Goal: Information Seeking & Learning: Learn about a topic

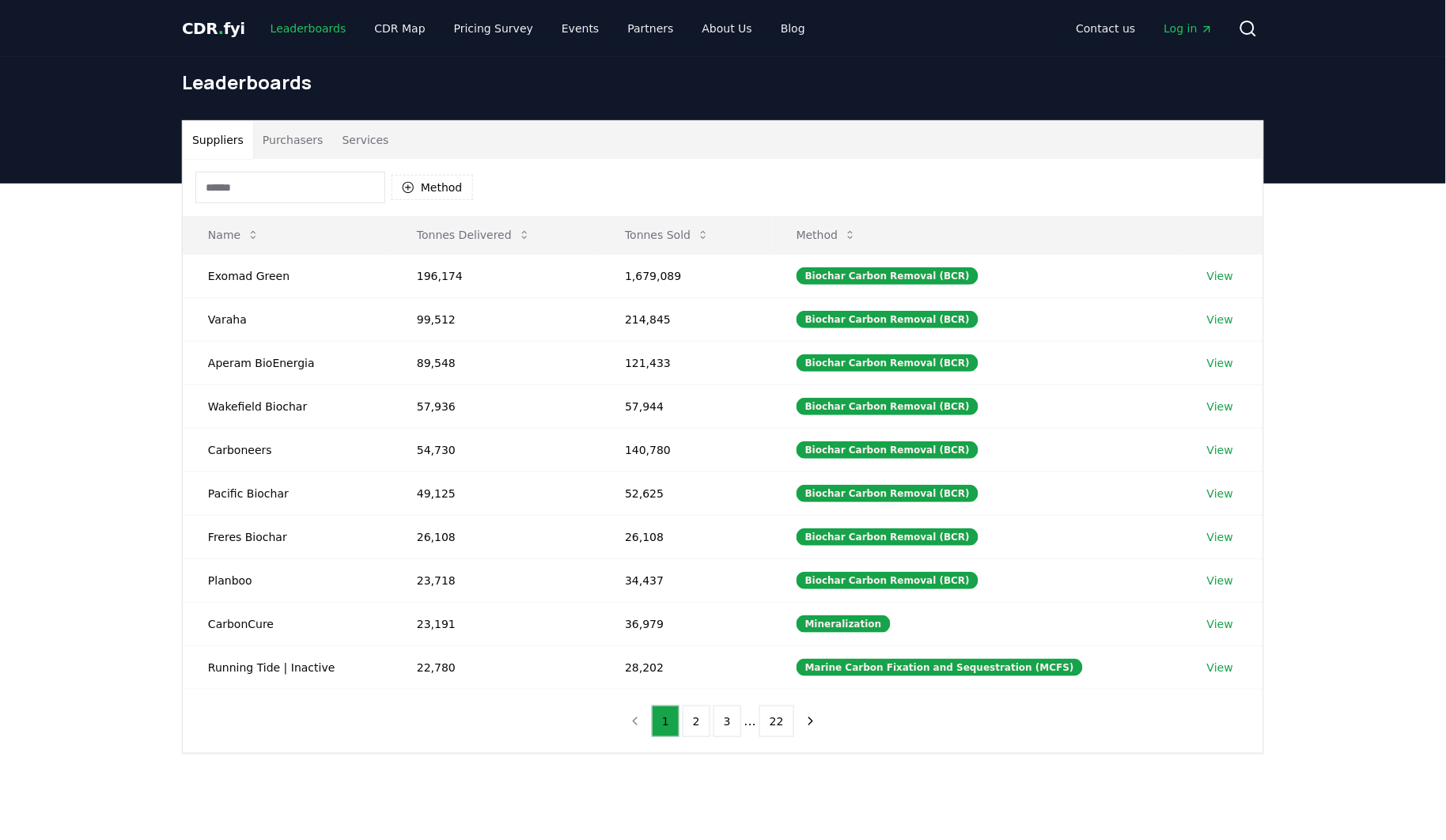
click at [299, 26] on link "Leaderboards" at bounding box center [308, 28] width 101 height 29
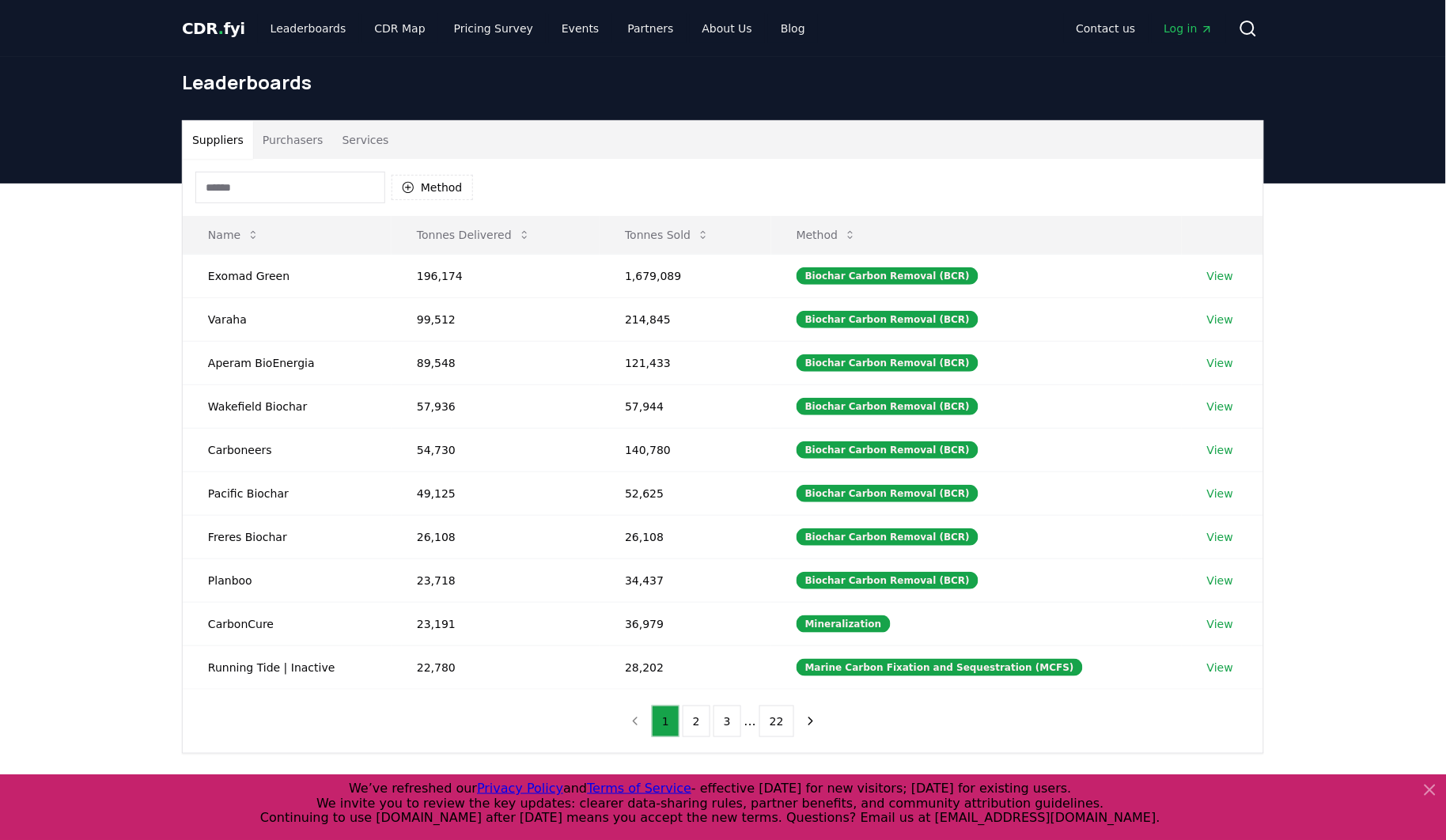
click at [289, 139] on button "Purchasers" at bounding box center [293, 140] width 80 height 38
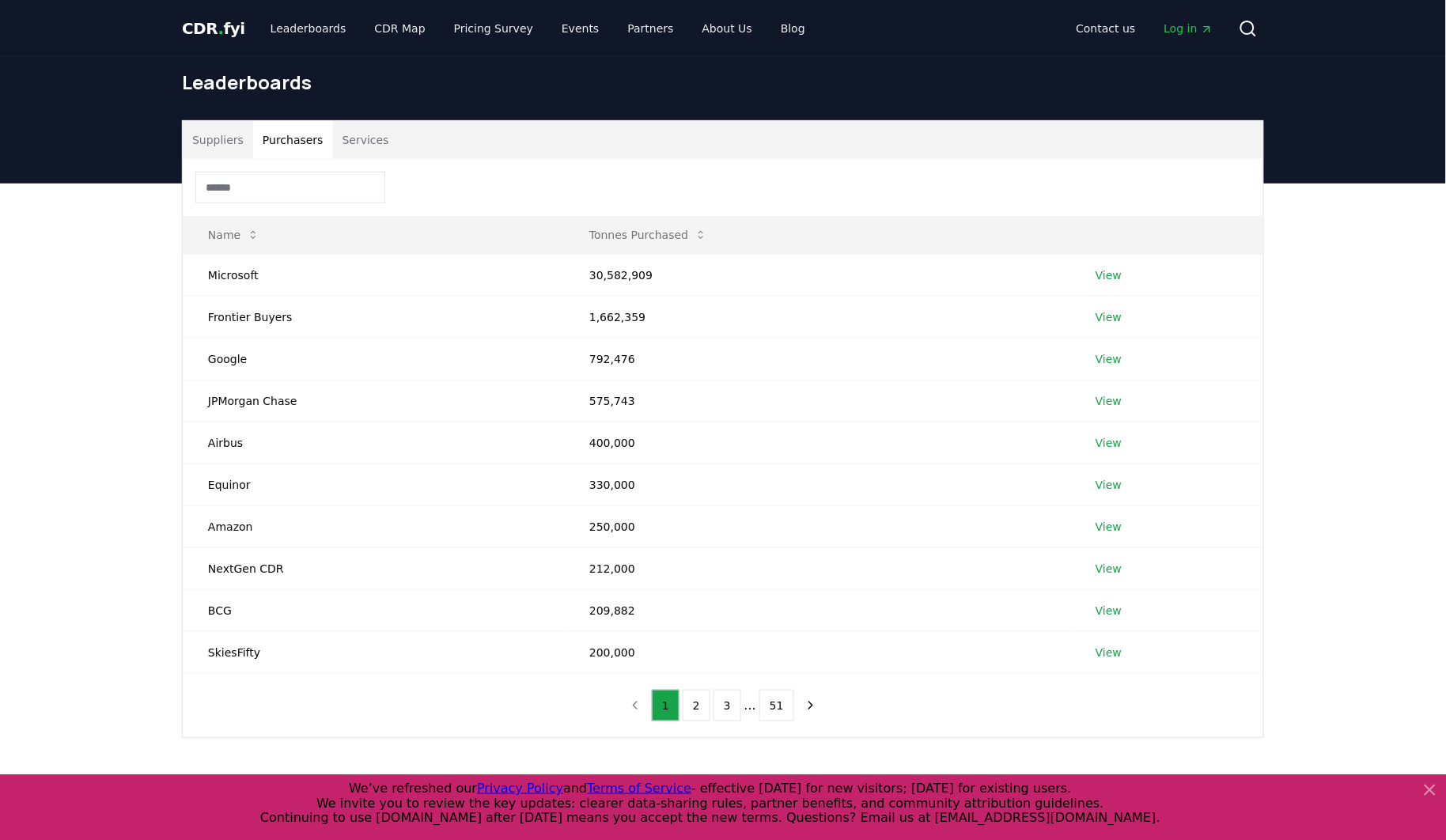
click at [359, 136] on button "Services" at bounding box center [365, 140] width 65 height 38
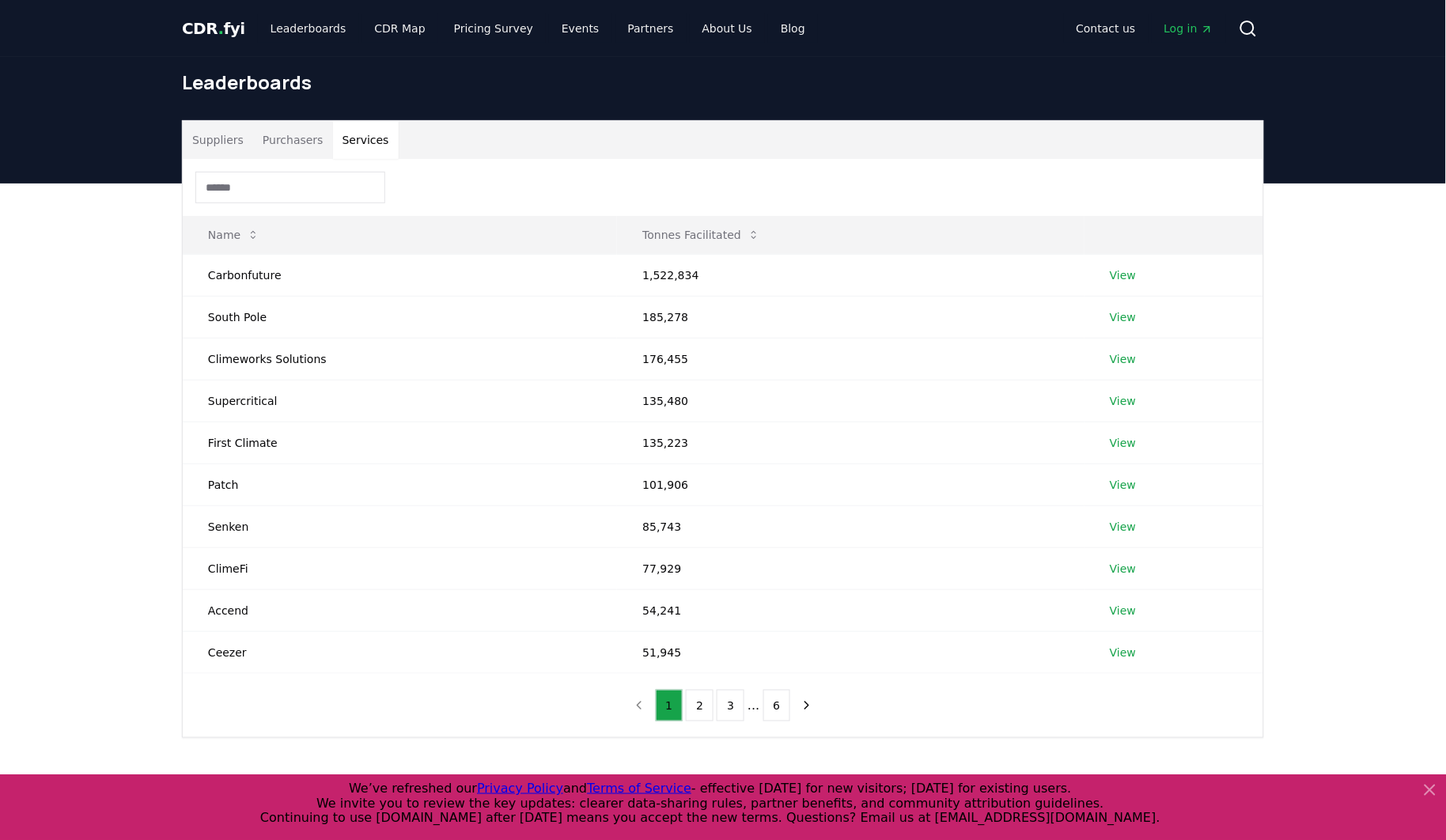
click at [242, 130] on button "Suppliers" at bounding box center [218, 140] width 70 height 38
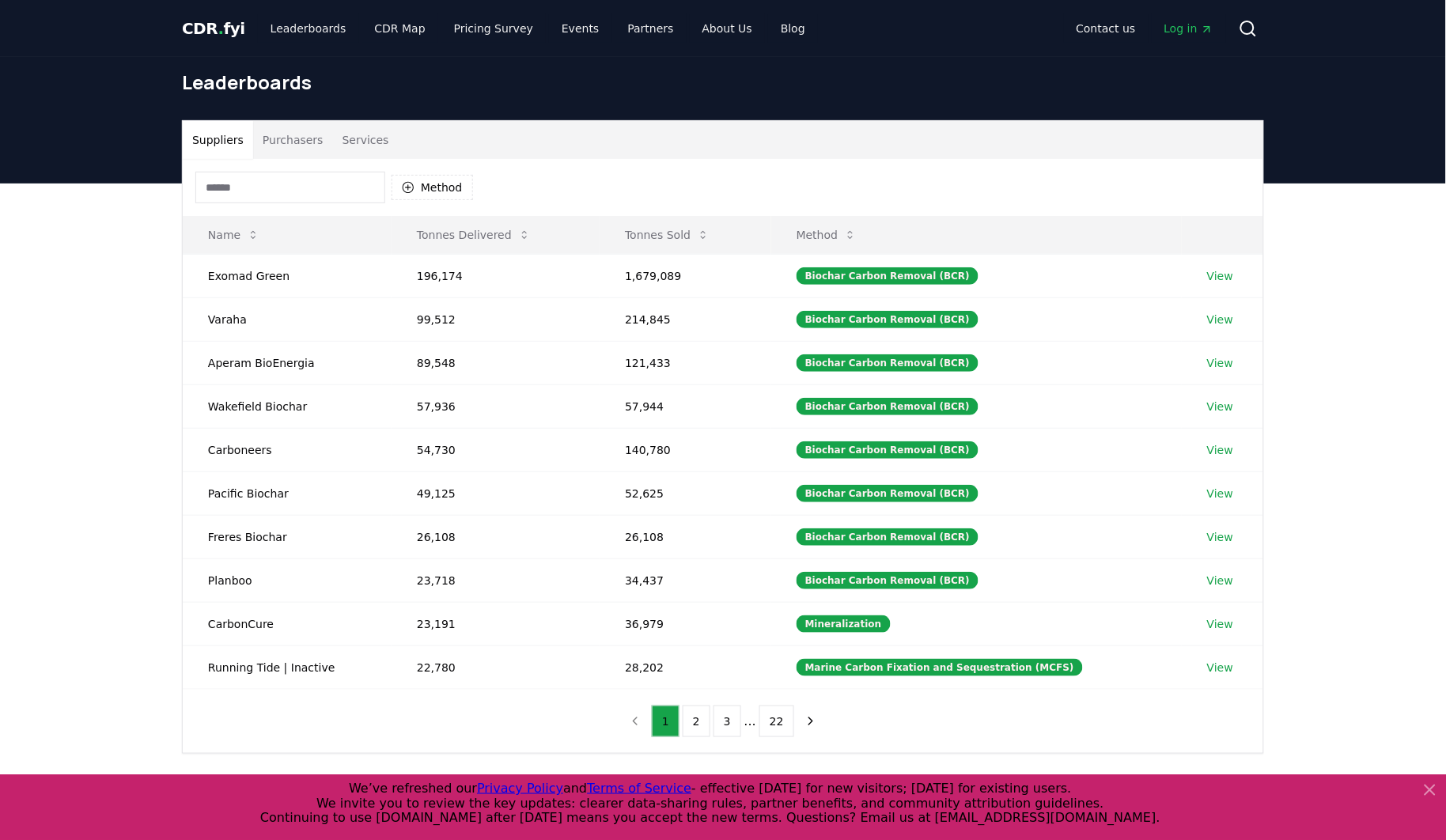
click at [215, 139] on button "Suppliers" at bounding box center [218, 140] width 70 height 38
click at [843, 234] on button "Method" at bounding box center [826, 234] width 86 height 32
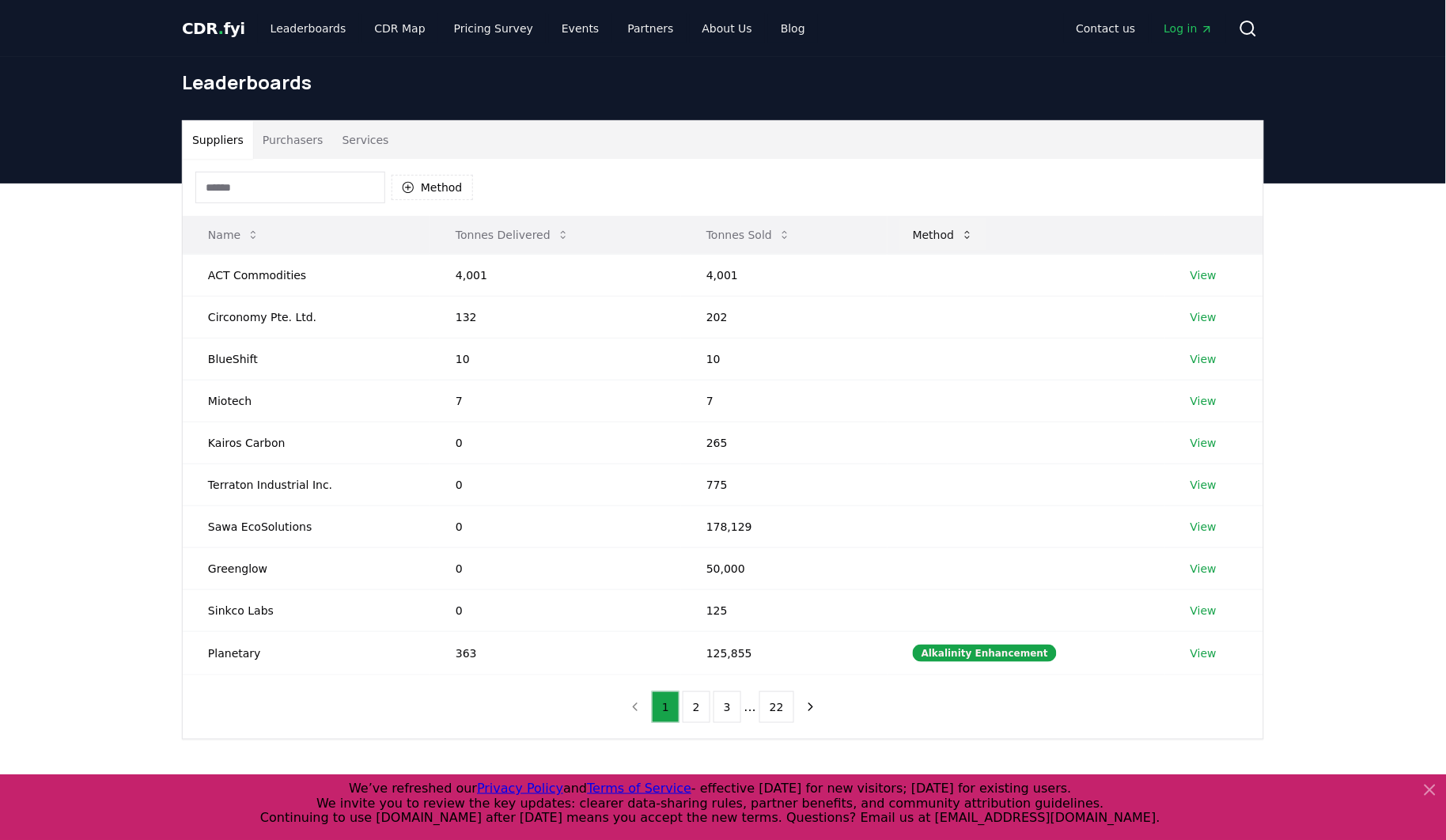
click at [923, 231] on button "Method" at bounding box center [942, 234] width 86 height 32
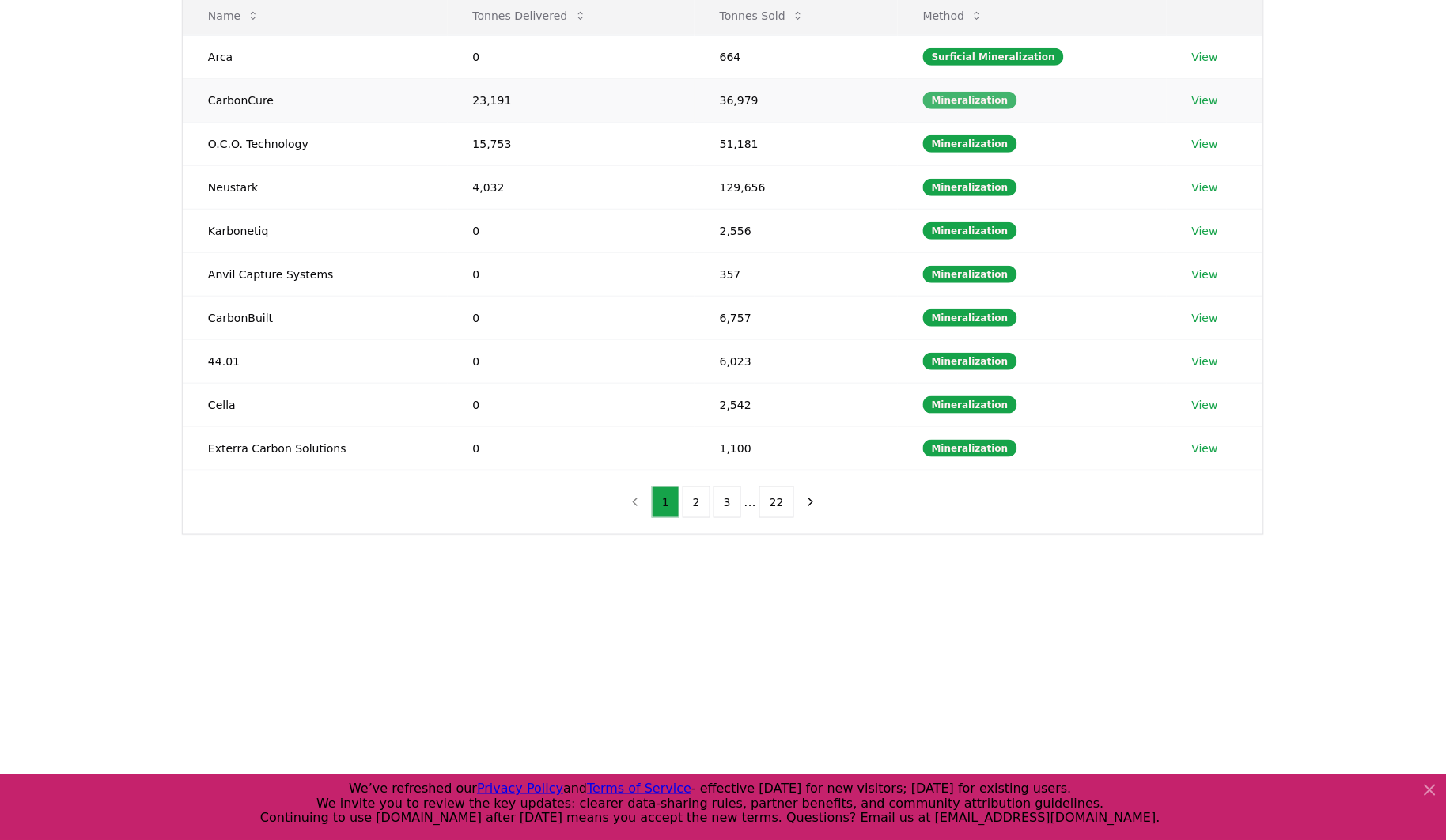
scroll to position [204, 0]
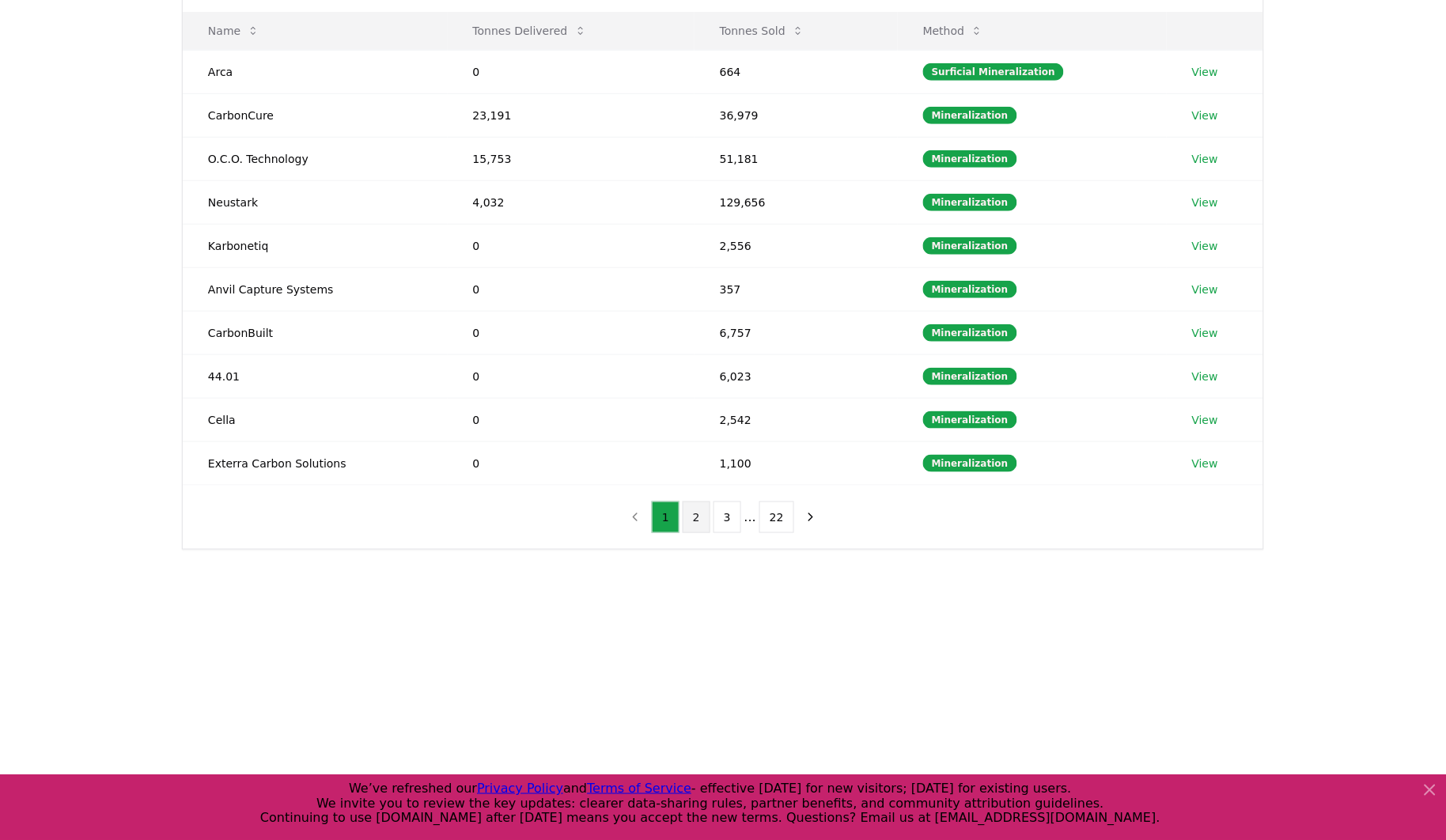
click at [700, 526] on button "2" at bounding box center [697, 517] width 28 height 32
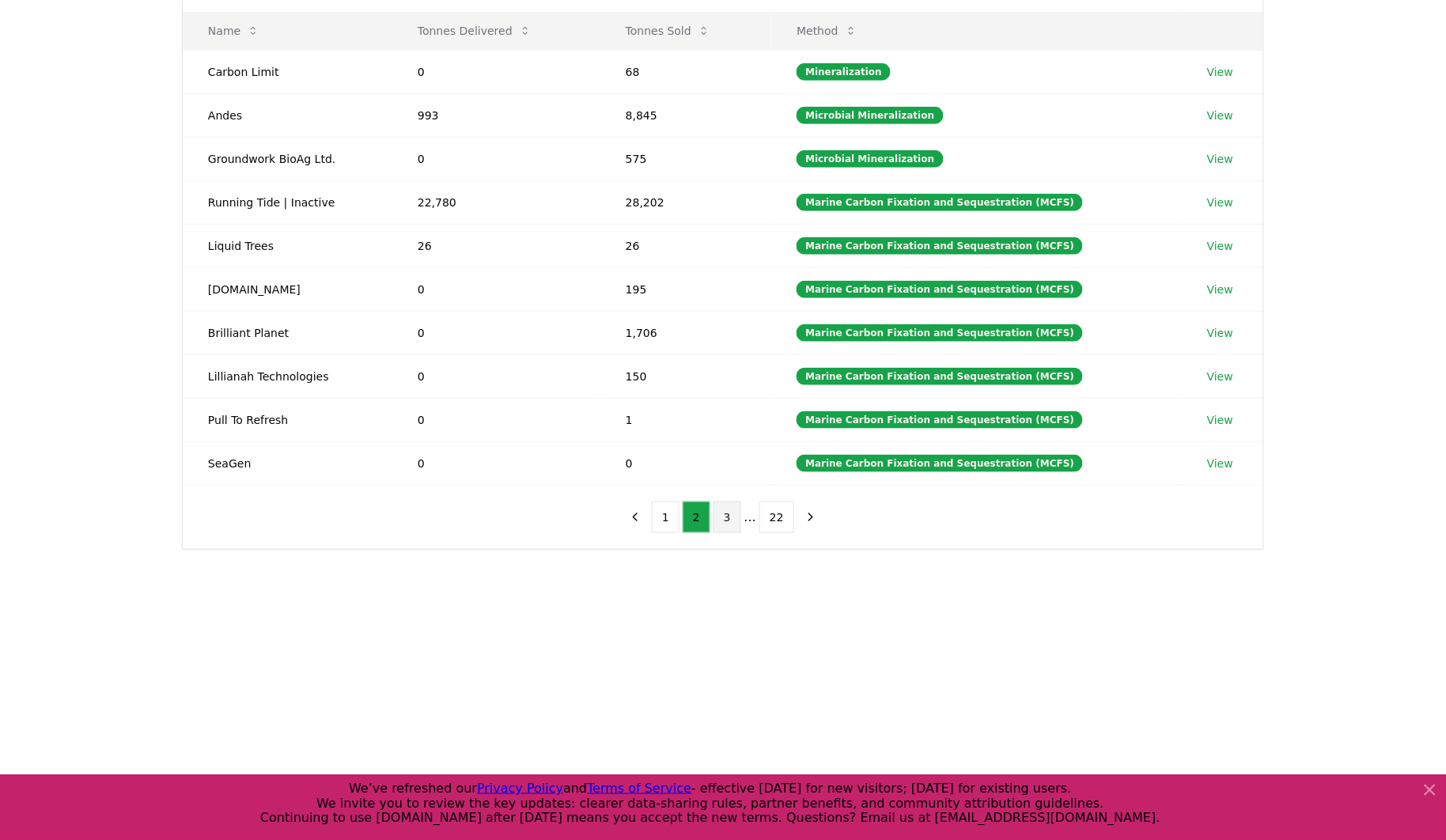
click at [721, 523] on button "3" at bounding box center [727, 517] width 28 height 32
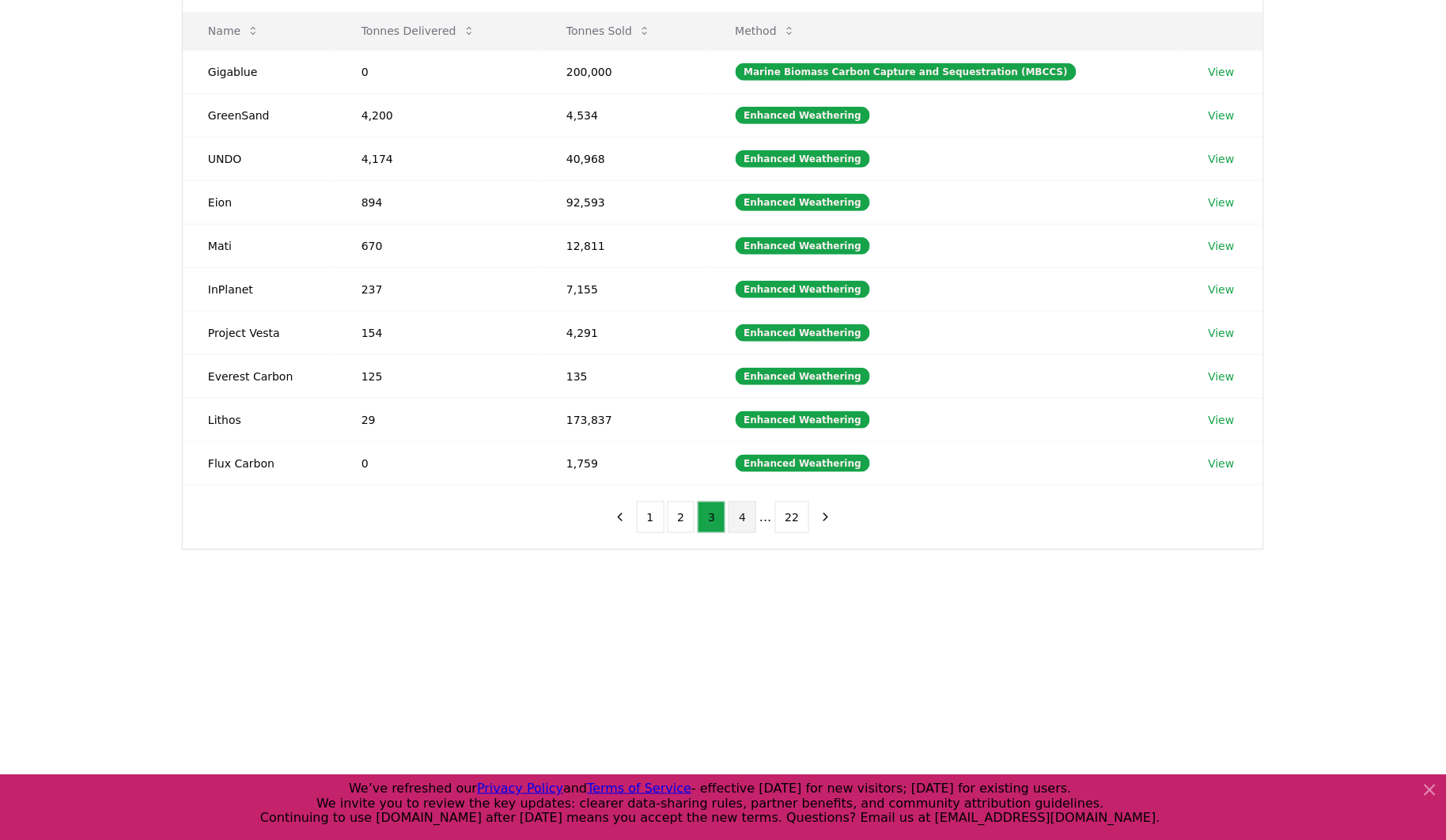
click at [737, 521] on button "4" at bounding box center [742, 517] width 28 height 32
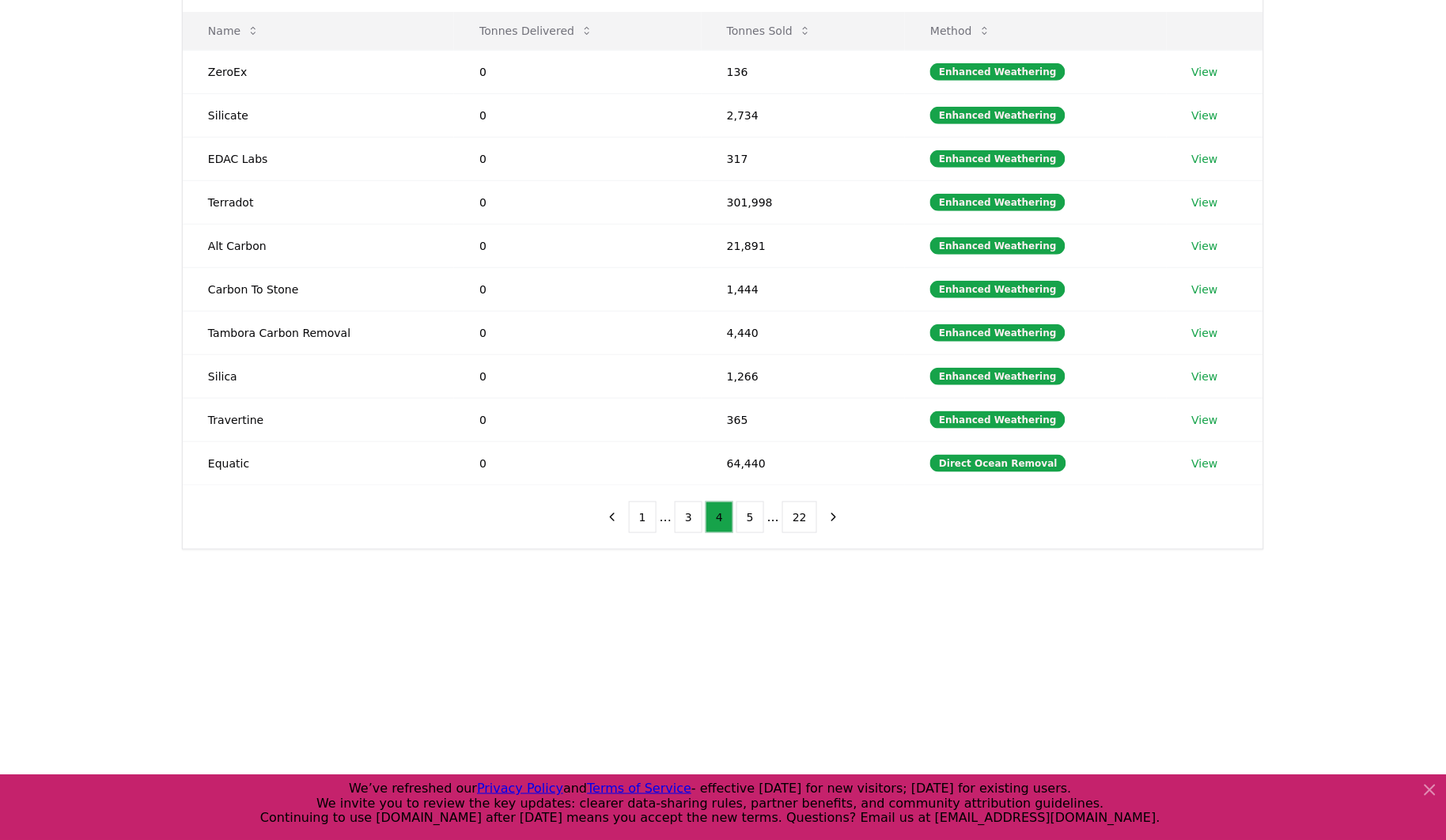
click at [763, 521] on ul "1 ... 3 4 5 ... 22" at bounding box center [723, 517] width 188 height 32
click at [754, 520] on button "5" at bounding box center [750, 517] width 28 height 32
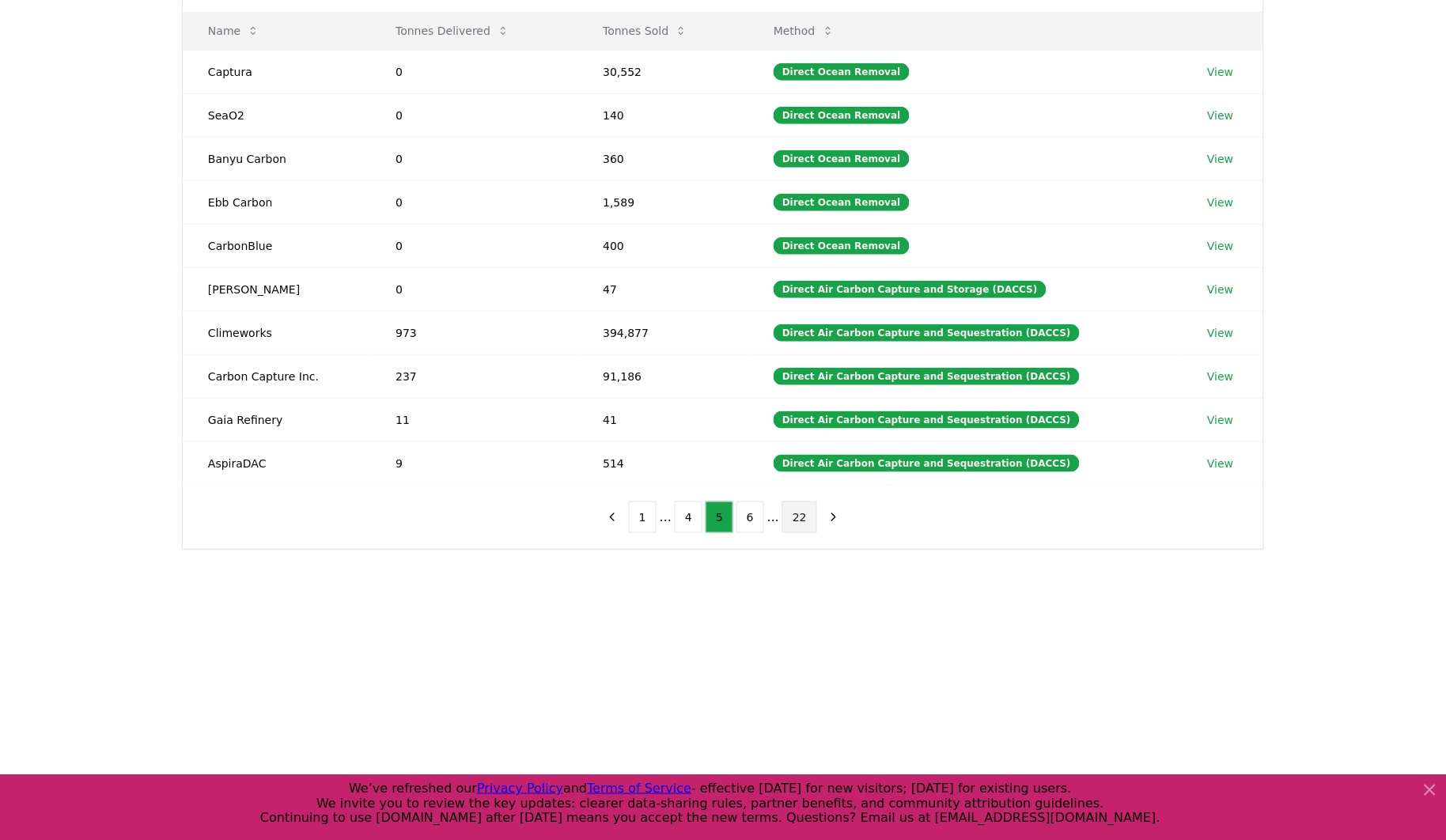
click at [792, 518] on button "22" at bounding box center [799, 517] width 35 height 32
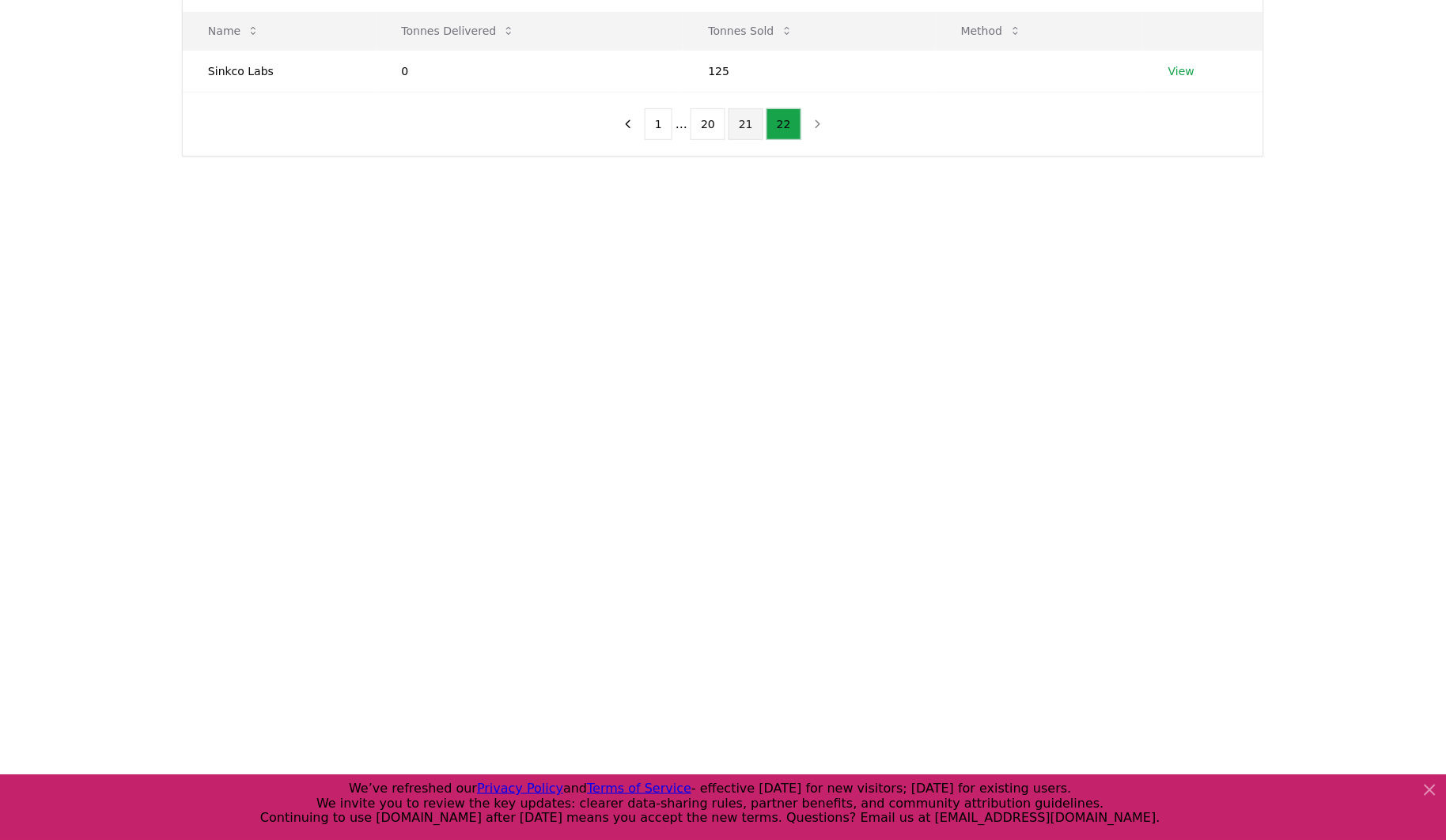
click at [754, 117] on button "21" at bounding box center [745, 124] width 35 height 32
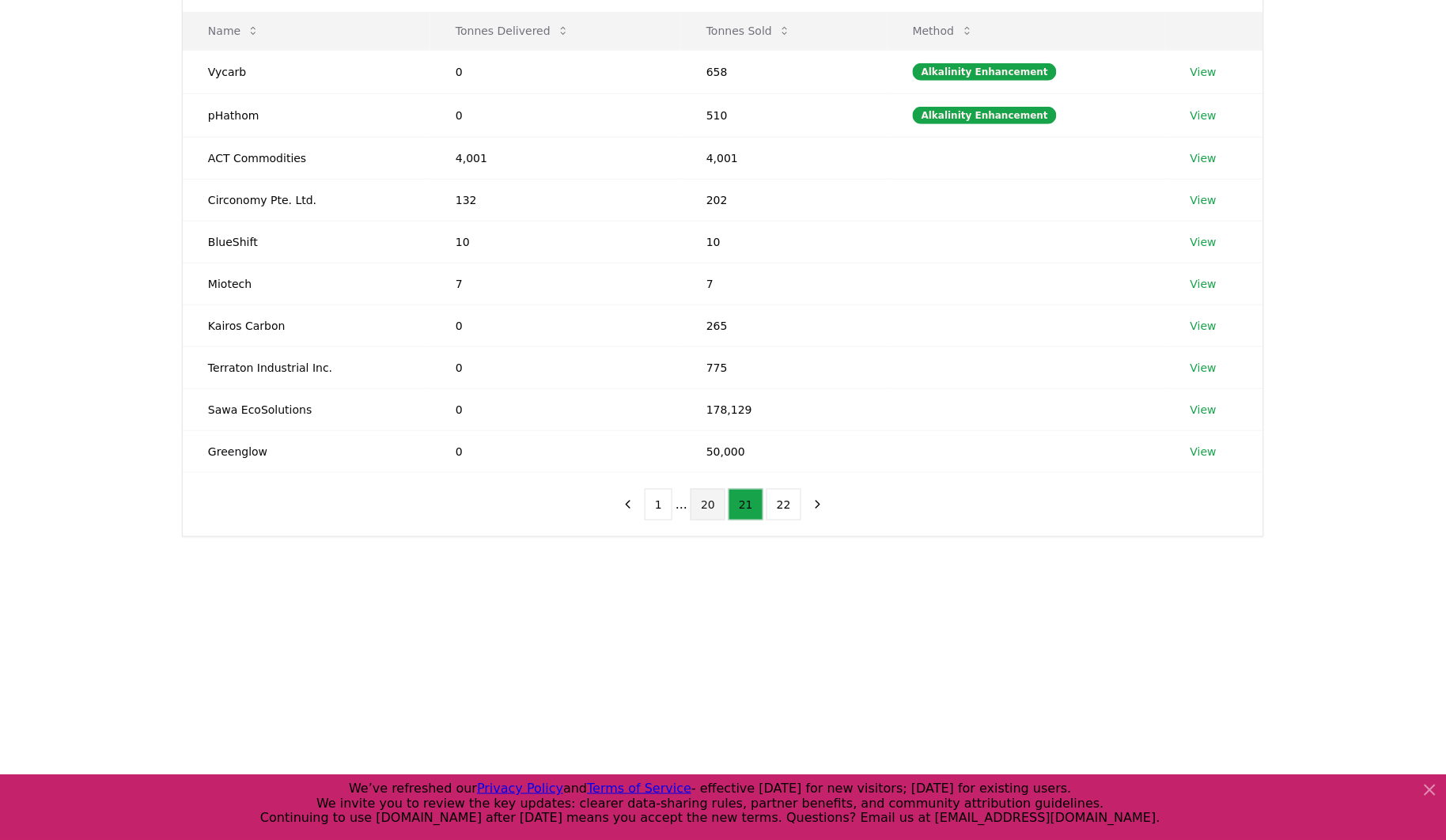
click at [715, 511] on button "20" at bounding box center [708, 505] width 35 height 32
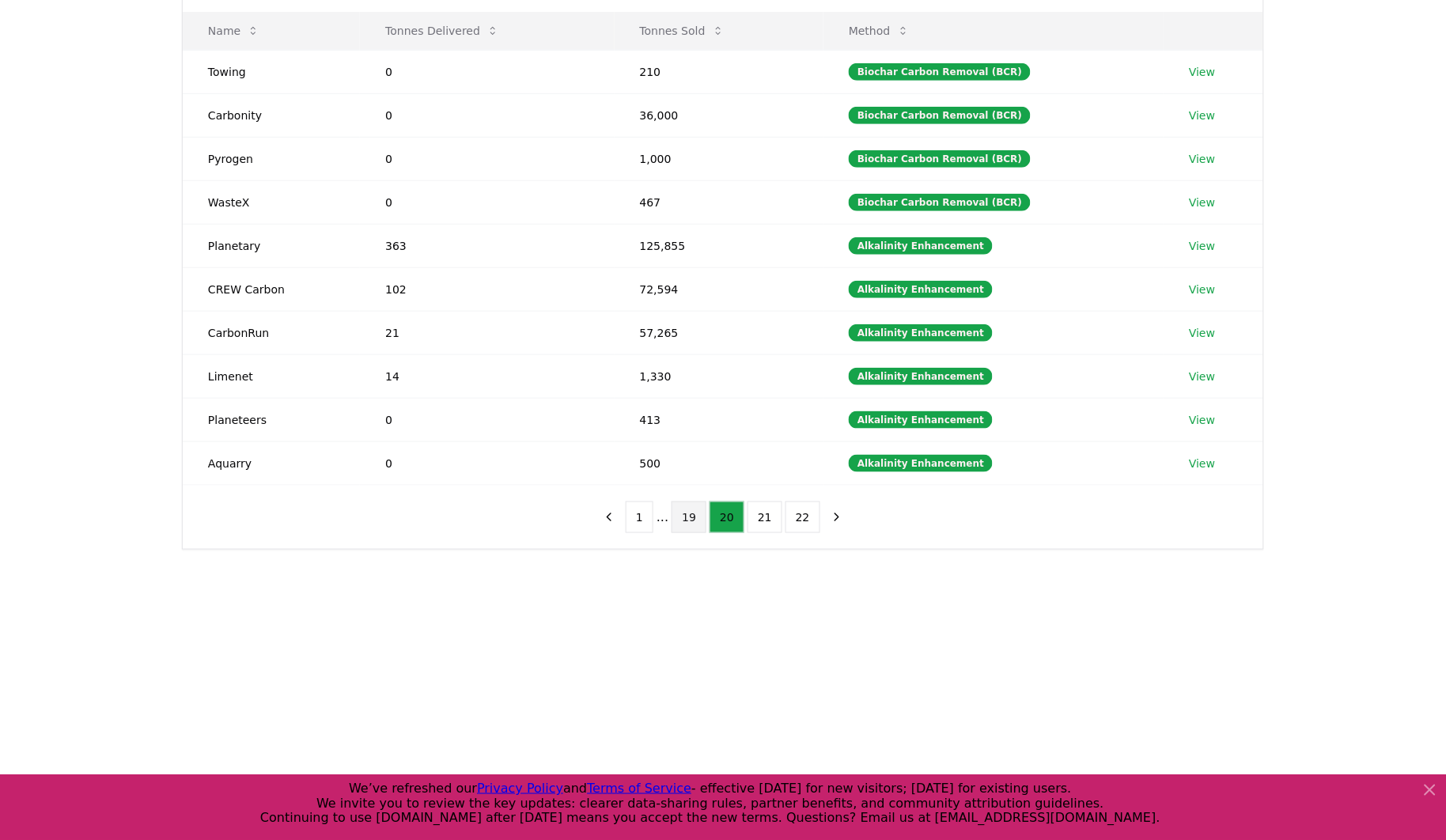
click at [689, 519] on button "19" at bounding box center [688, 517] width 35 height 32
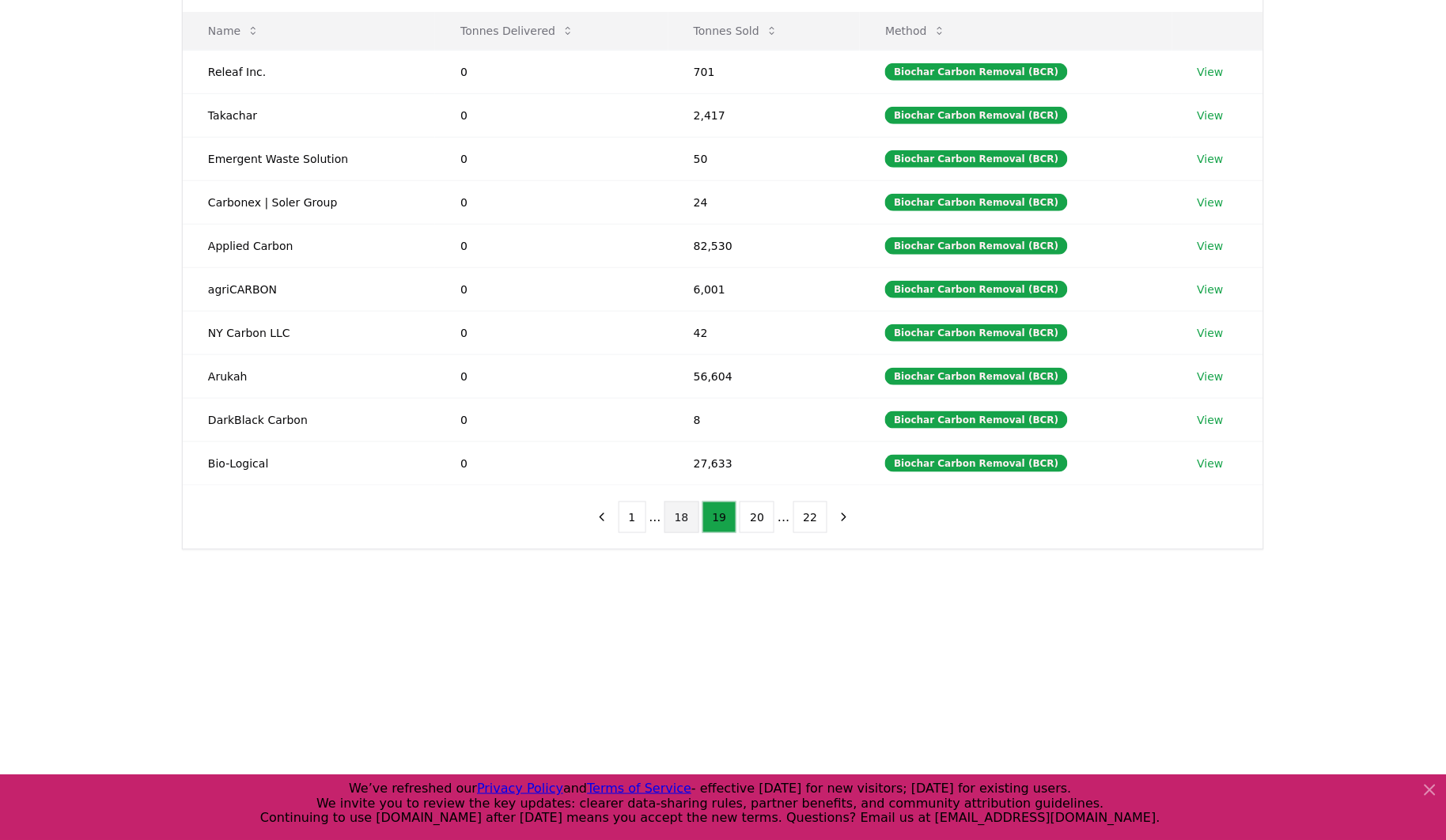
click at [682, 525] on button "18" at bounding box center [681, 517] width 35 height 32
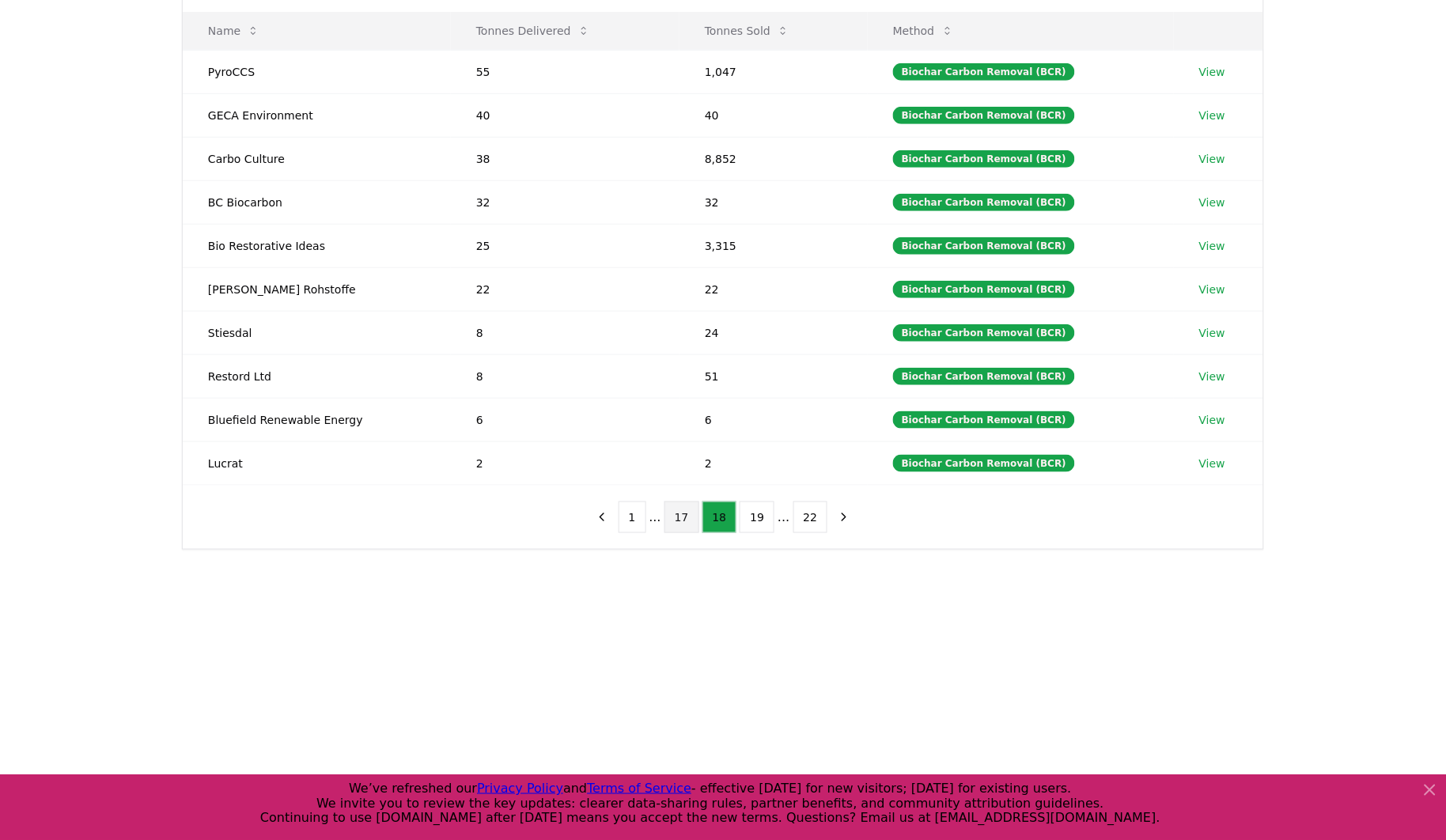
click at [685, 525] on button "17" at bounding box center [681, 517] width 35 height 32
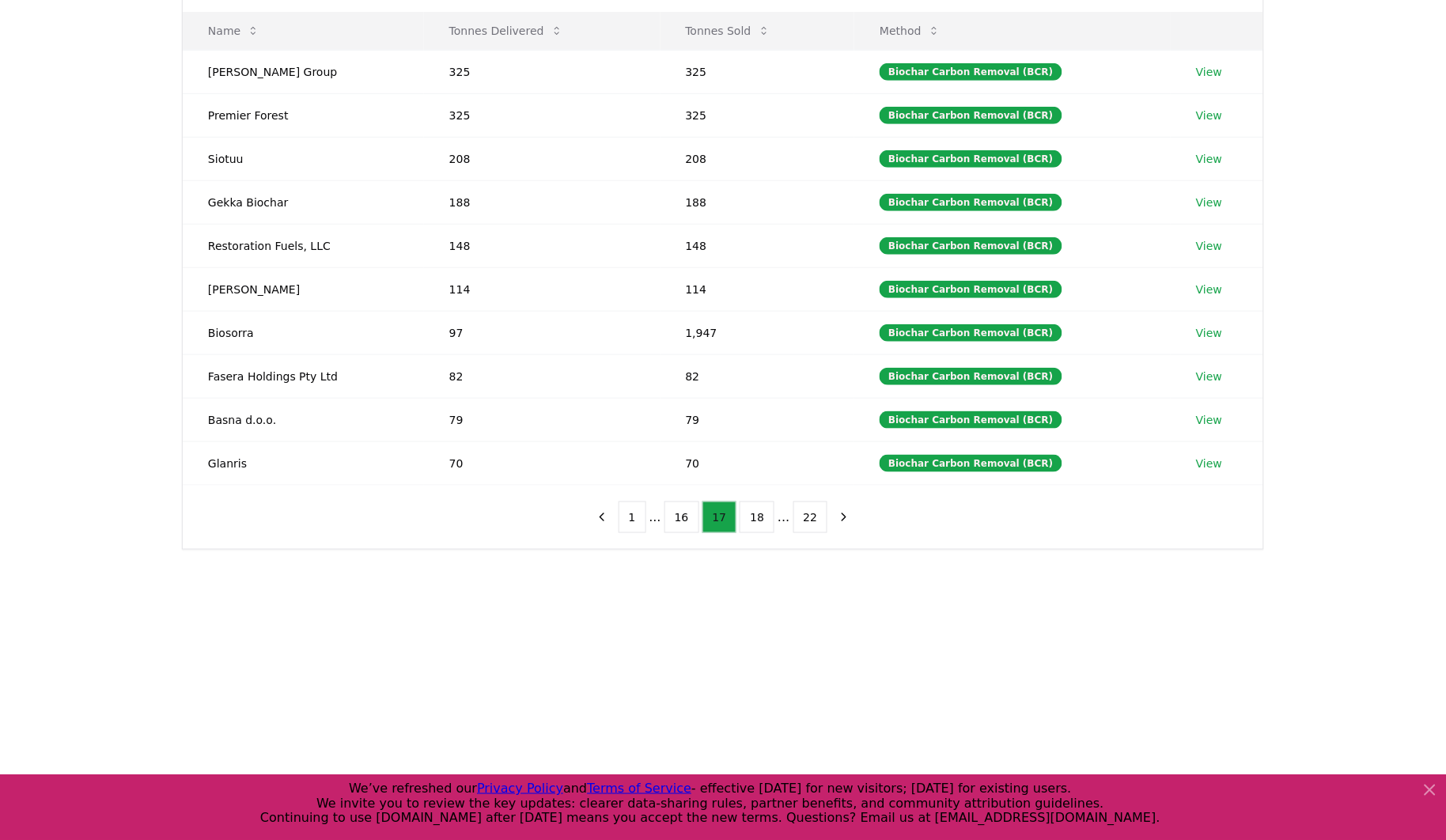
click at [685, 525] on button "16" at bounding box center [681, 517] width 35 height 32
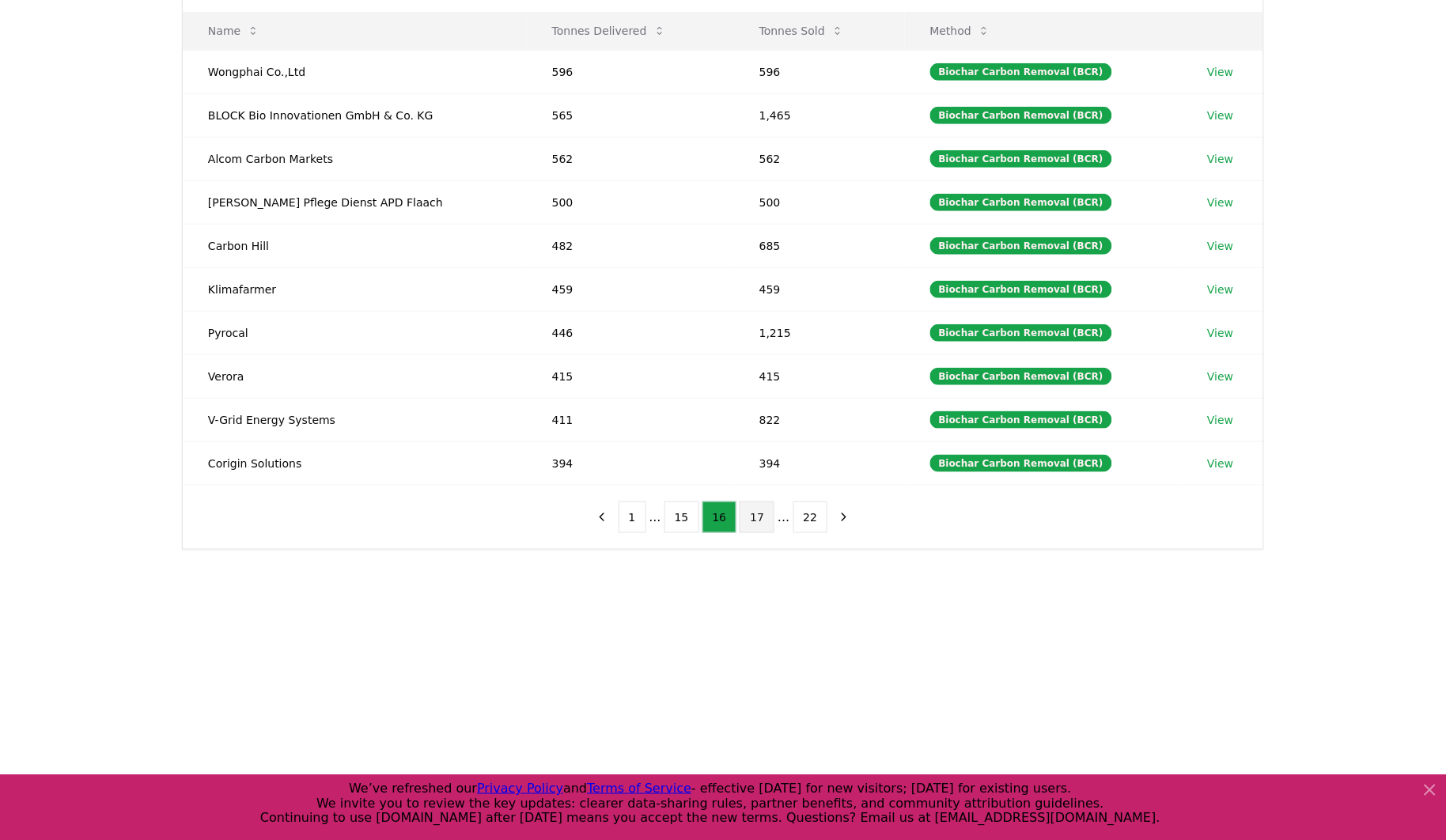
click at [685, 525] on button "15" at bounding box center [681, 517] width 35 height 32
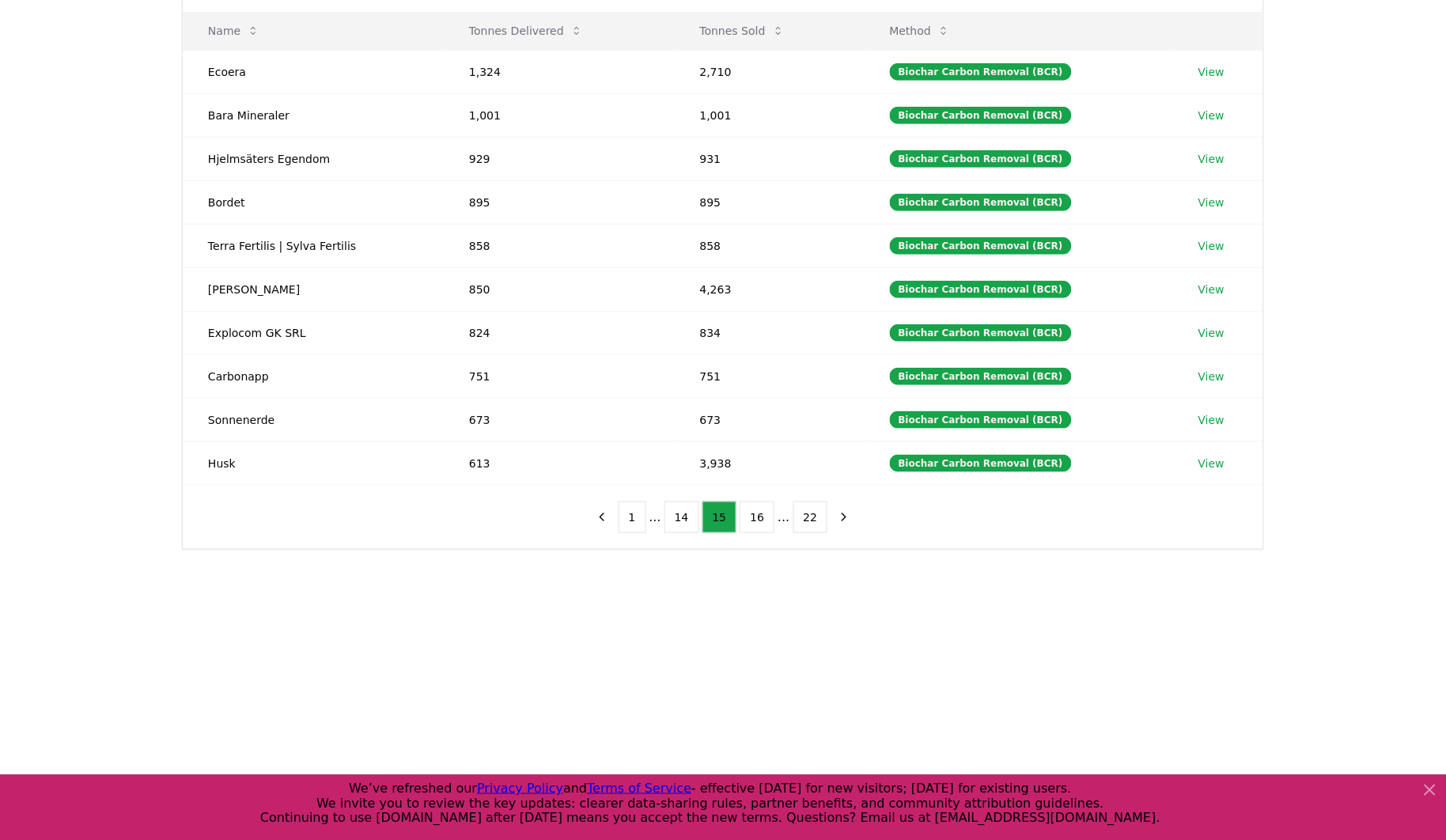
click at [685, 525] on button "14" at bounding box center [681, 517] width 35 height 32
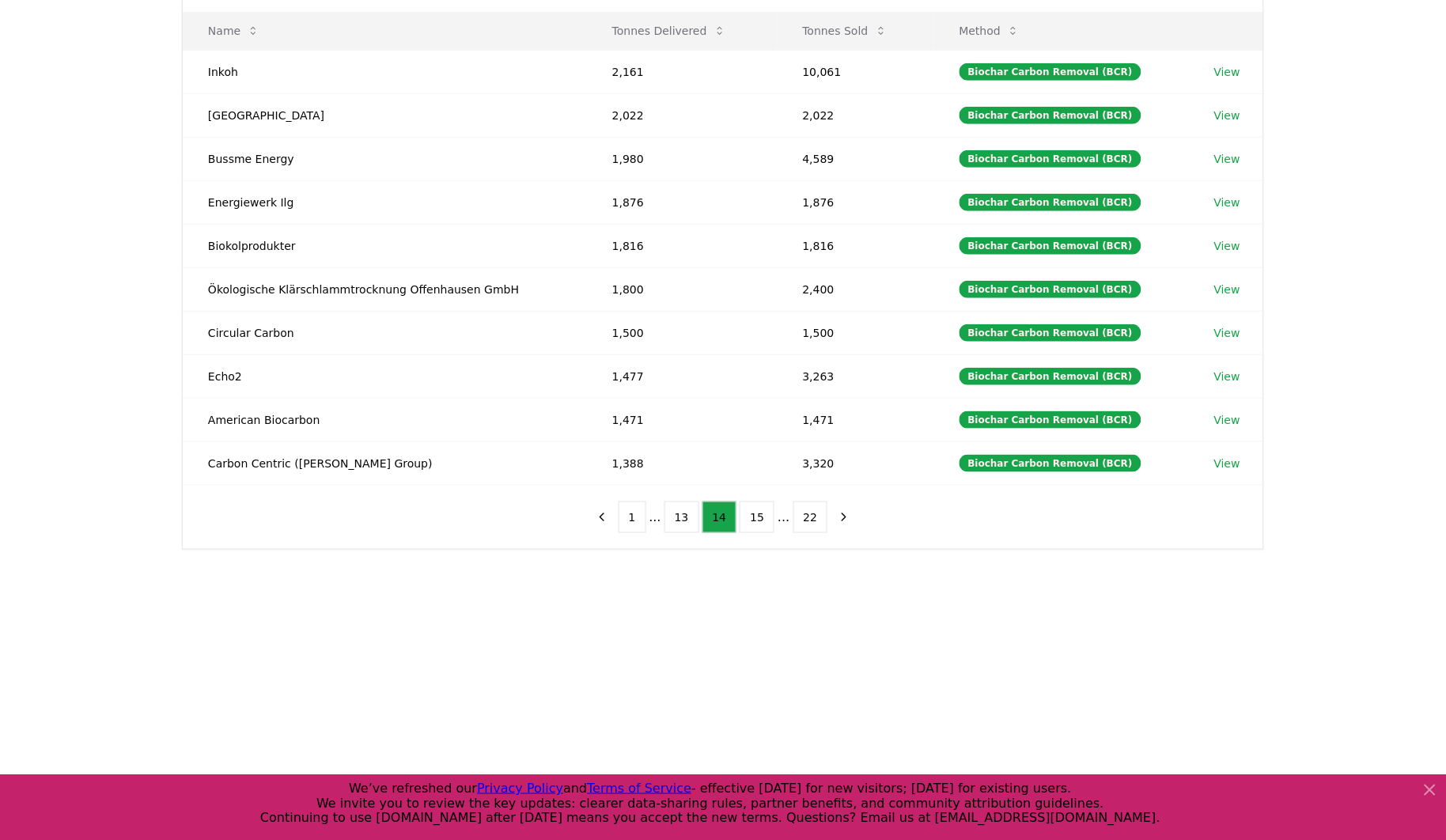
click at [685, 525] on button "13" at bounding box center [681, 517] width 35 height 32
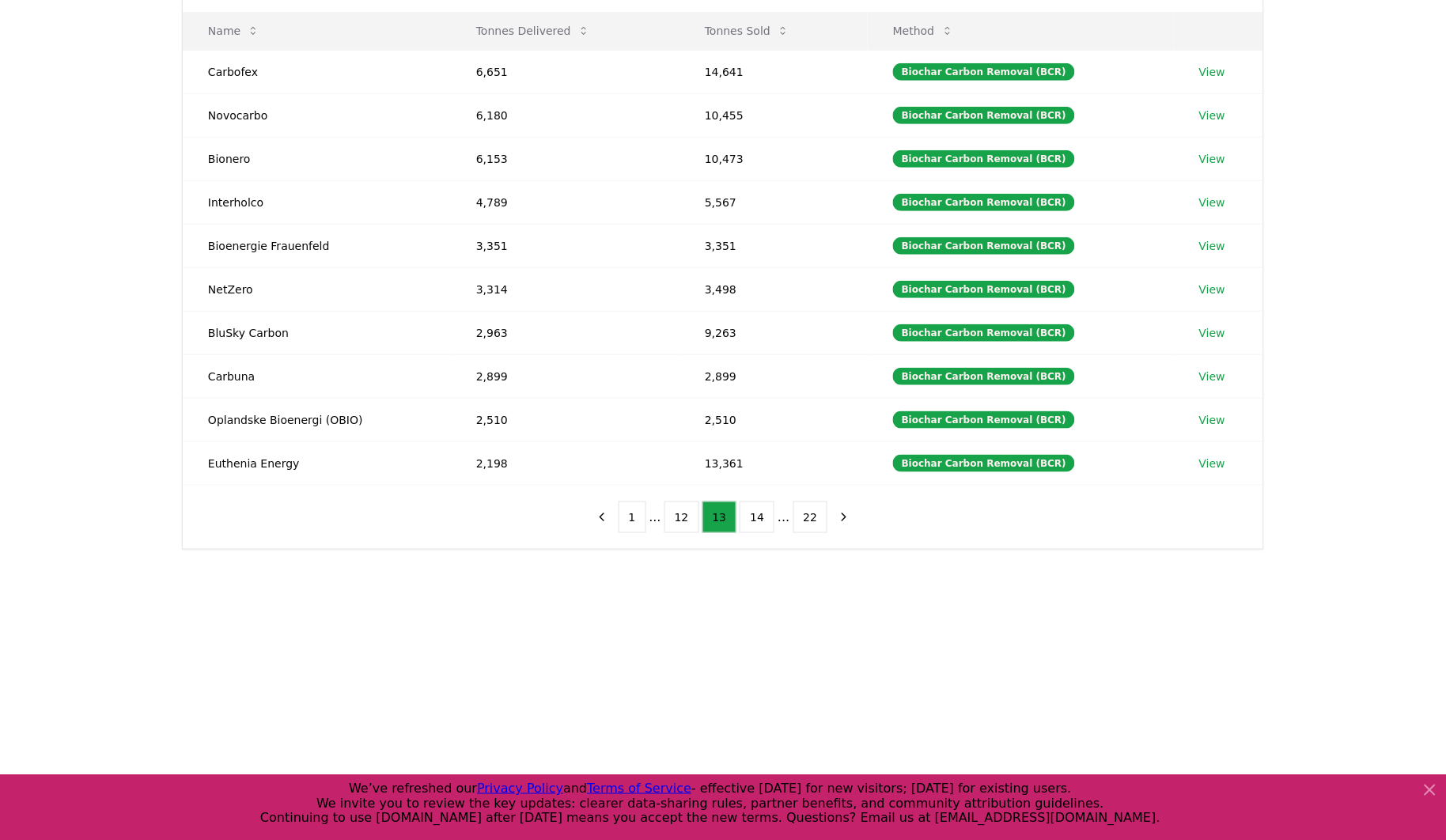
click at [685, 525] on button "12" at bounding box center [681, 517] width 35 height 32
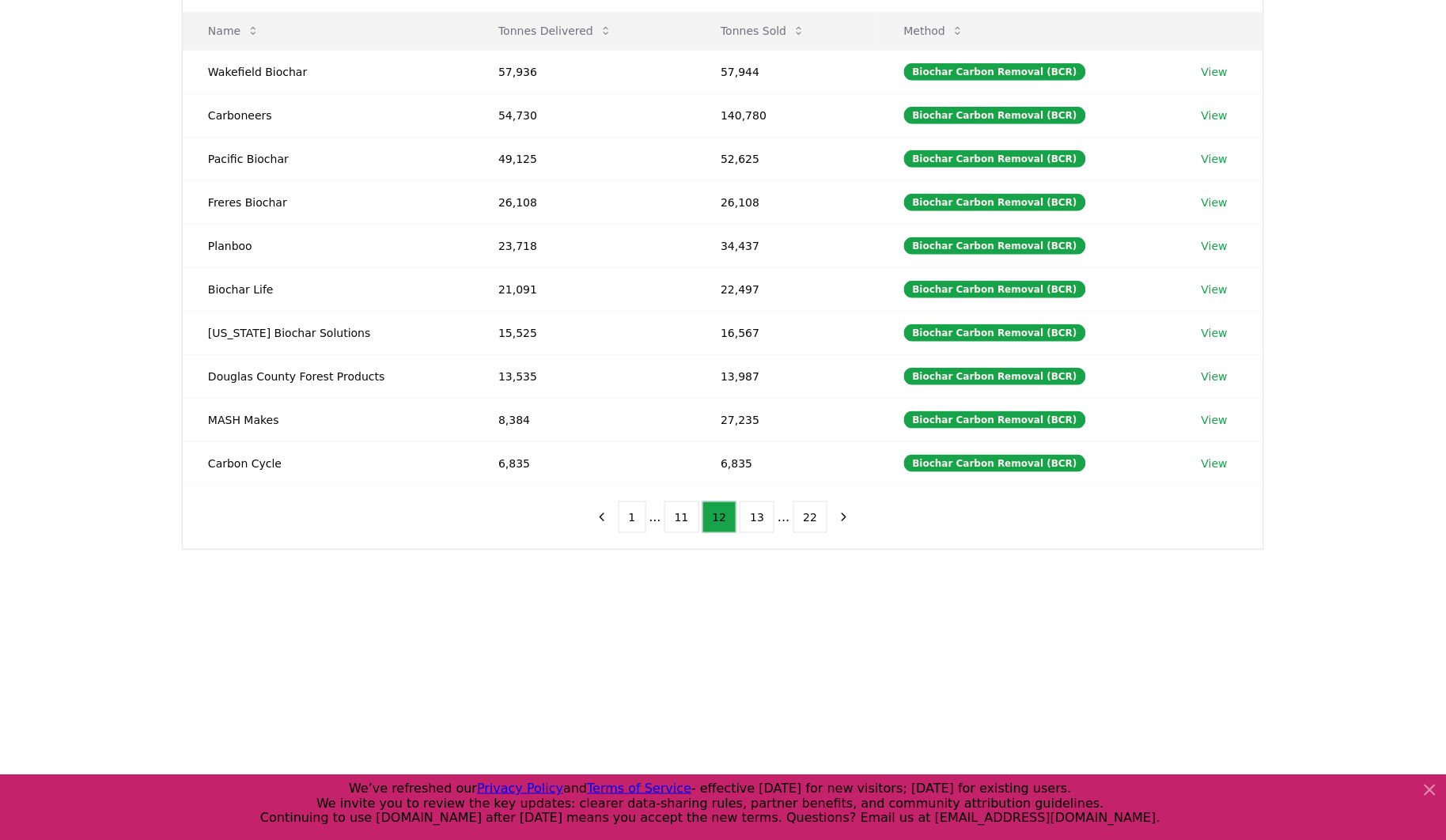
click at [685, 525] on button "11" at bounding box center [681, 517] width 35 height 32
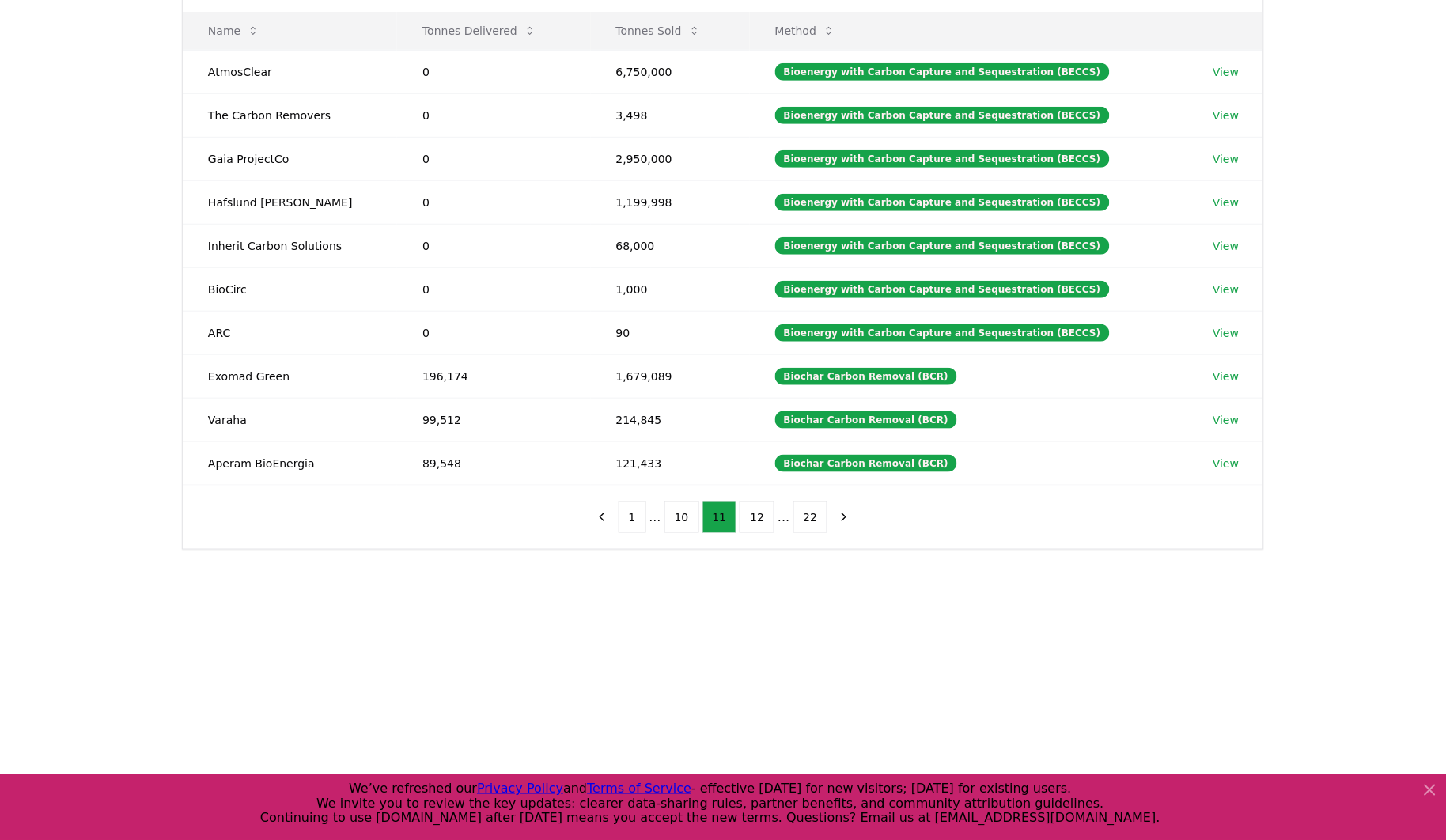
click at [685, 525] on button "10" at bounding box center [681, 517] width 35 height 32
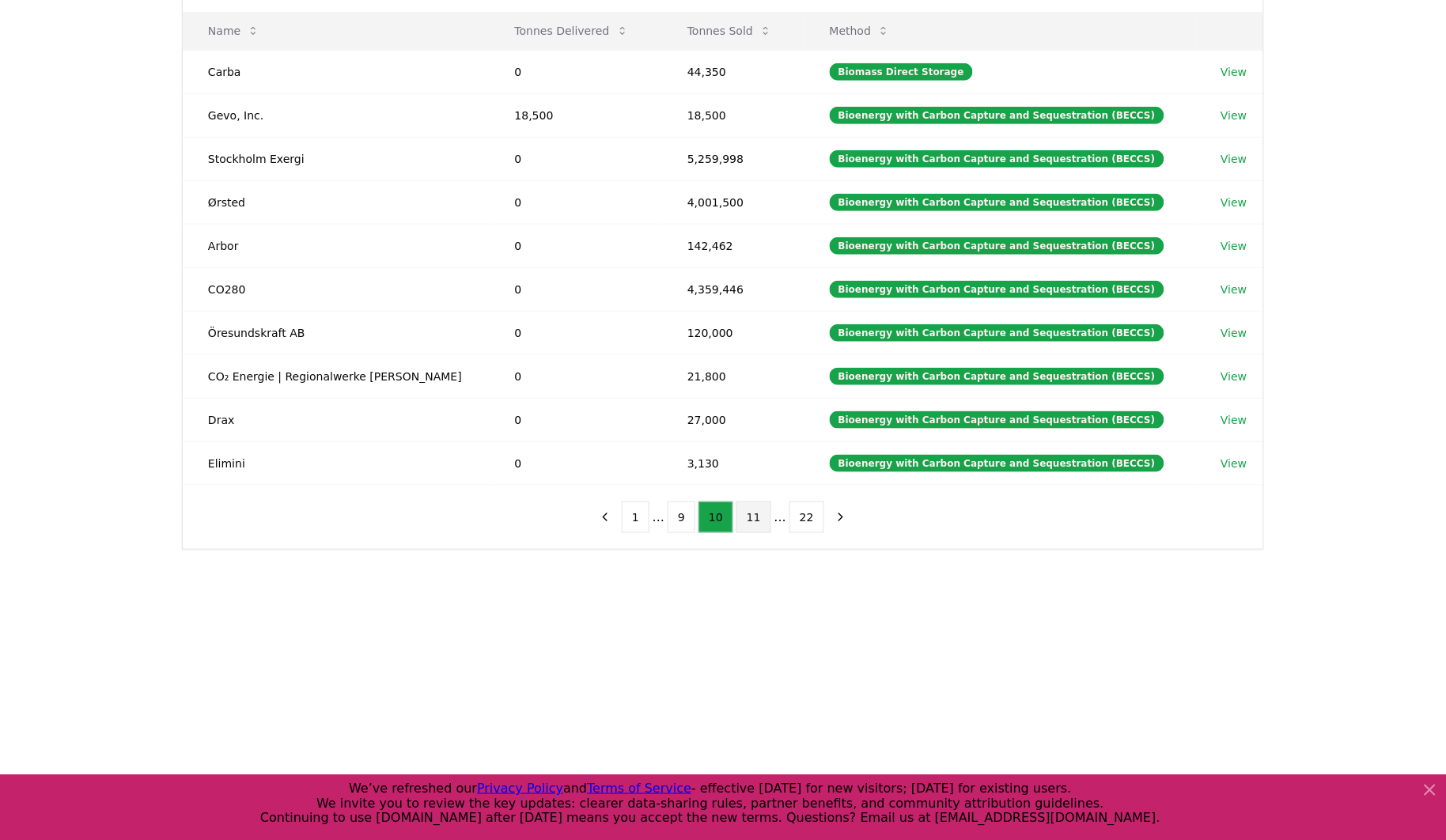
click at [737, 519] on ul "1 ... 9 10 11 ... 22" at bounding box center [723, 517] width 203 height 32
click at [745, 517] on button "11" at bounding box center [753, 517] width 35 height 32
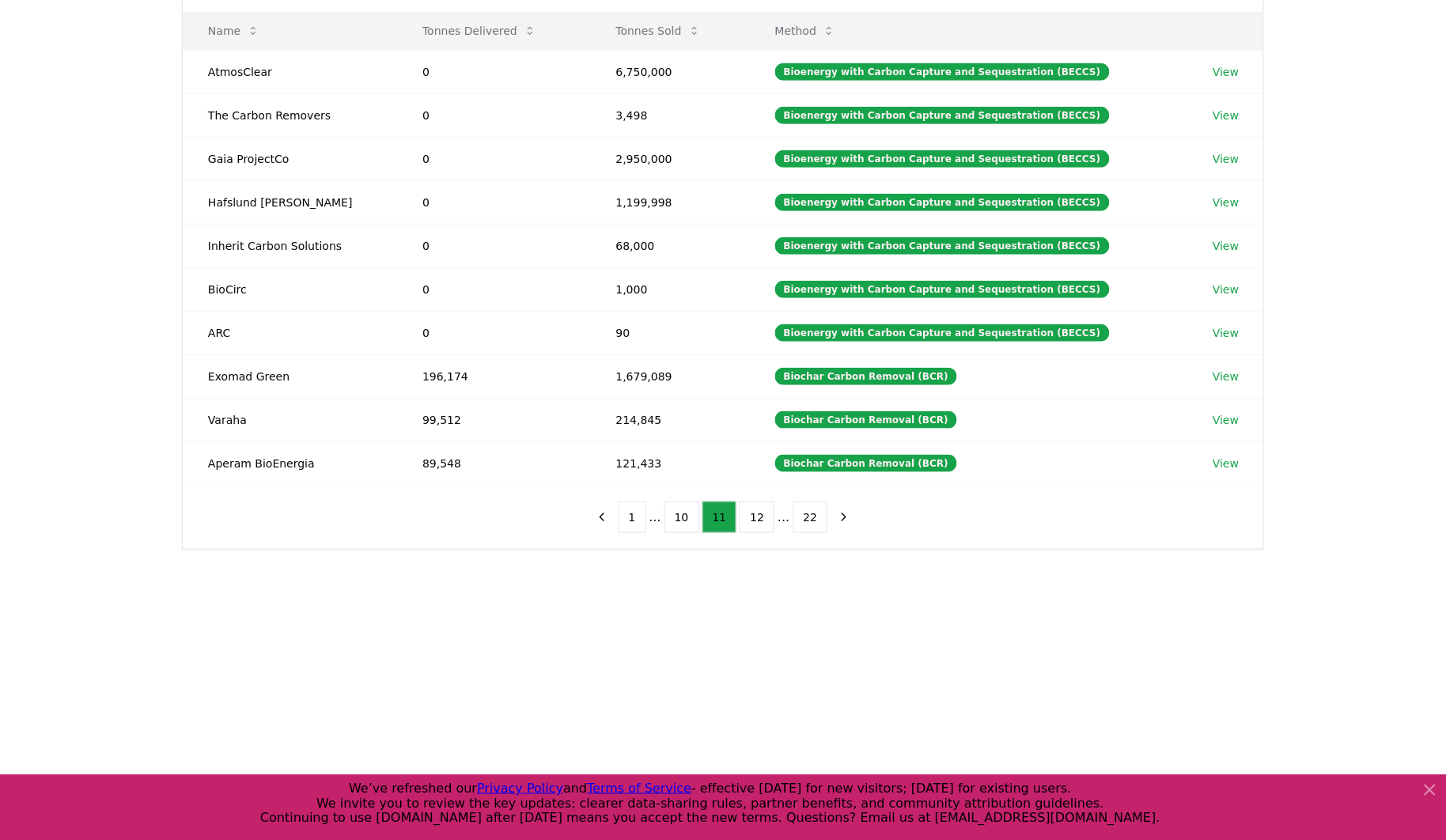
click at [456, 513] on div "Method Name Tonnes Delivered Tonnes Sold Method AtmosClear 0 6,750,000 Bioenerg…" at bounding box center [723, 251] width 1080 height 594
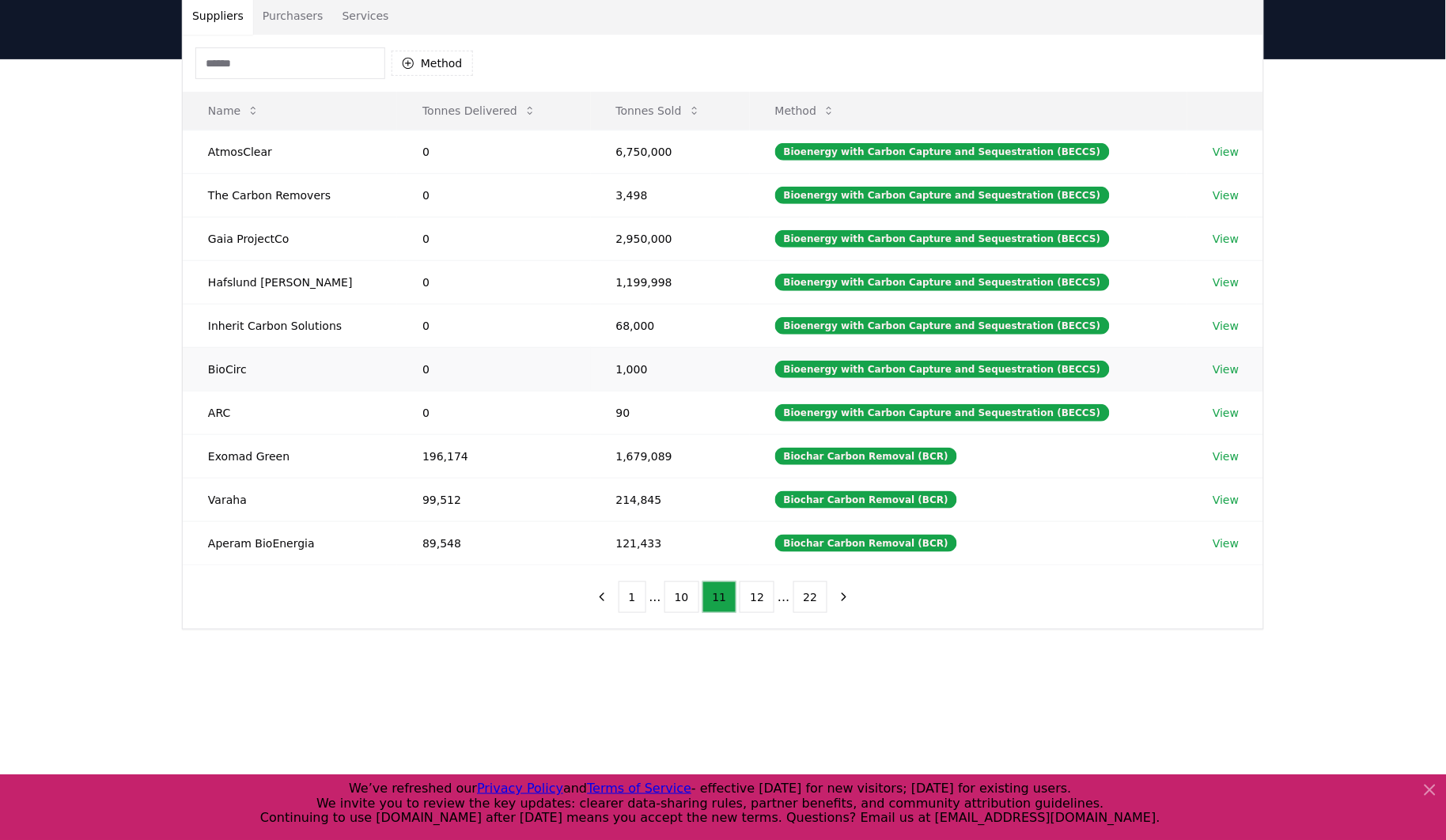
scroll to position [116, 0]
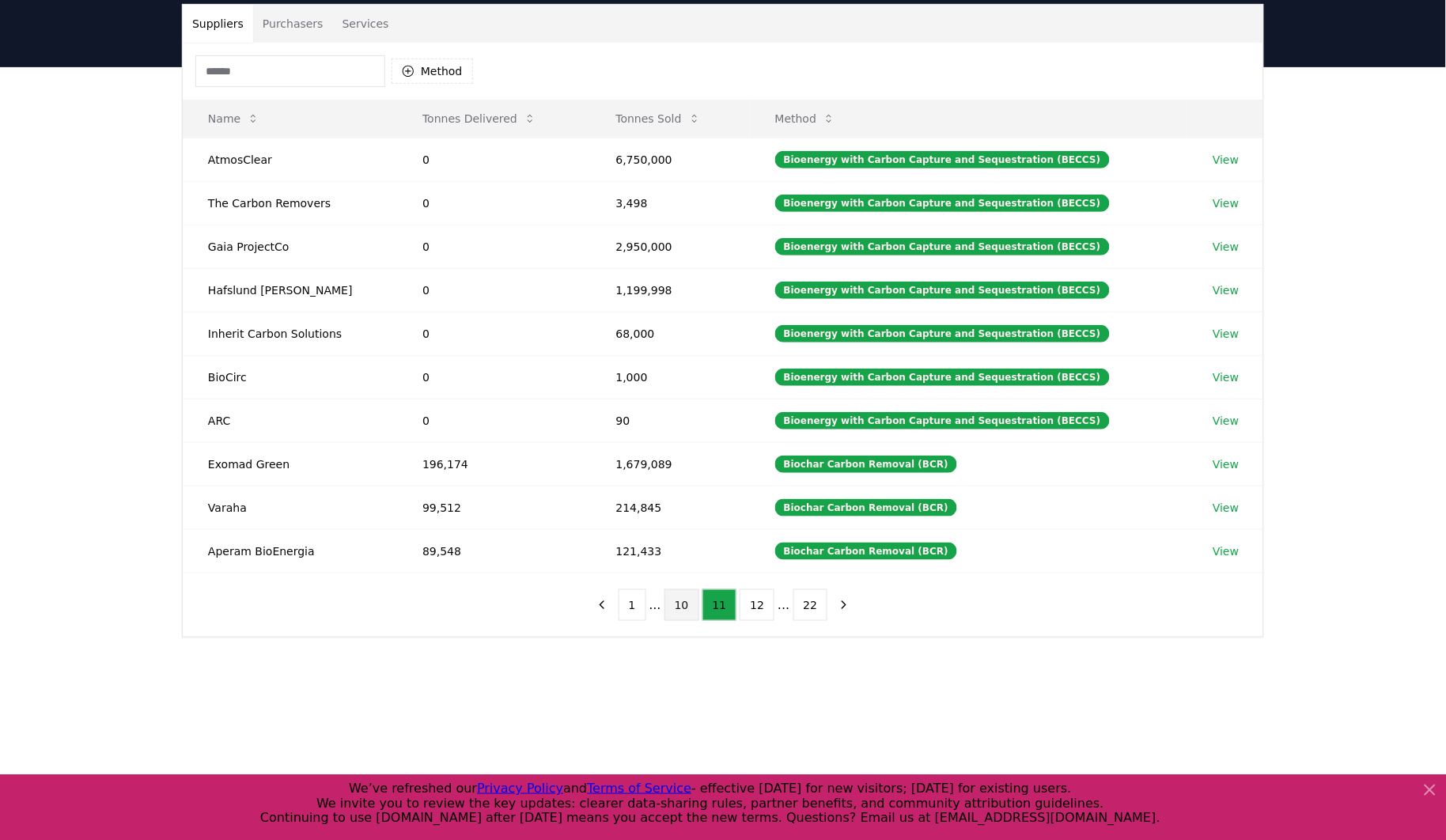
click at [684, 607] on button "10" at bounding box center [681, 605] width 35 height 32
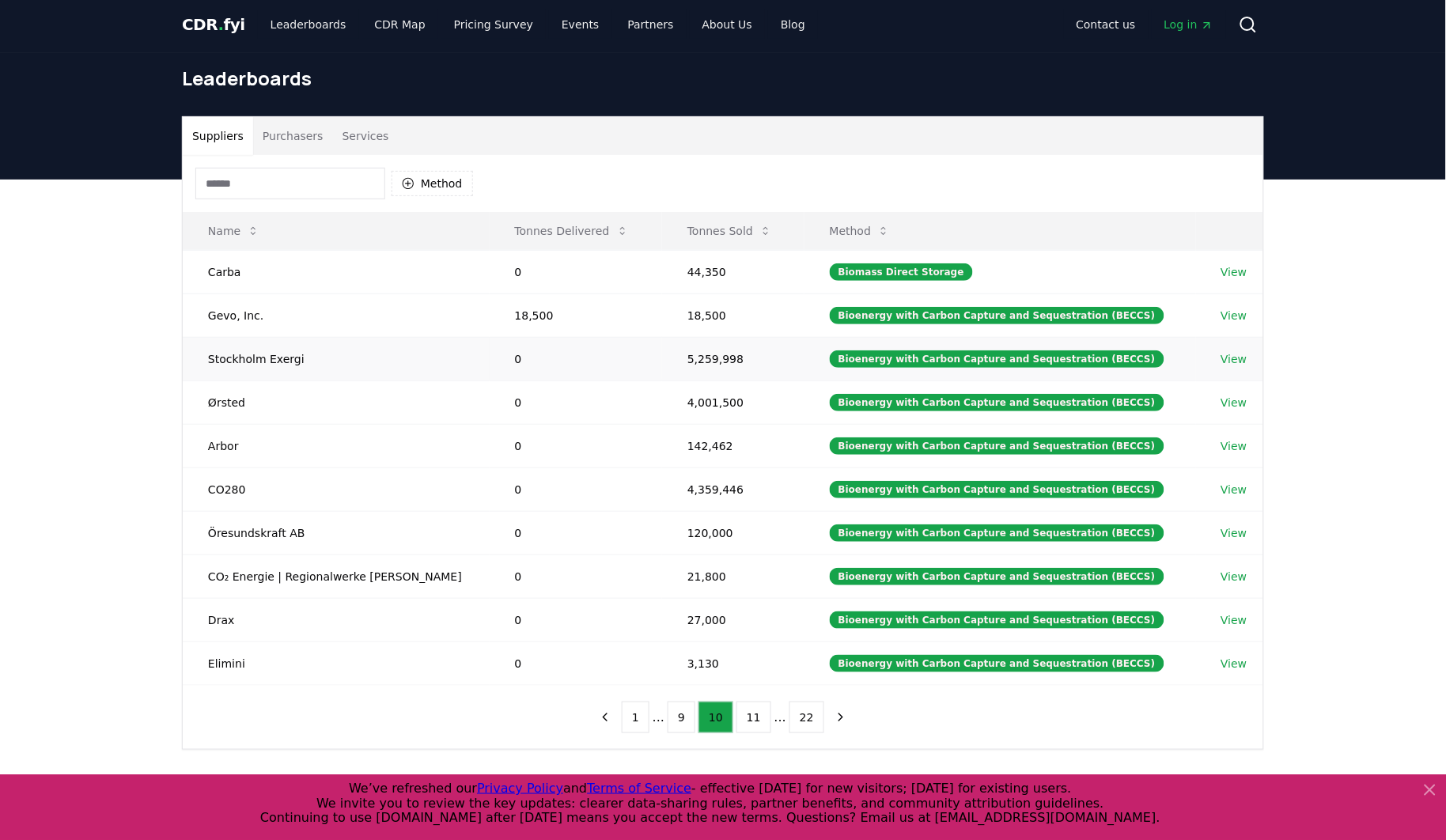
scroll to position [0, 0]
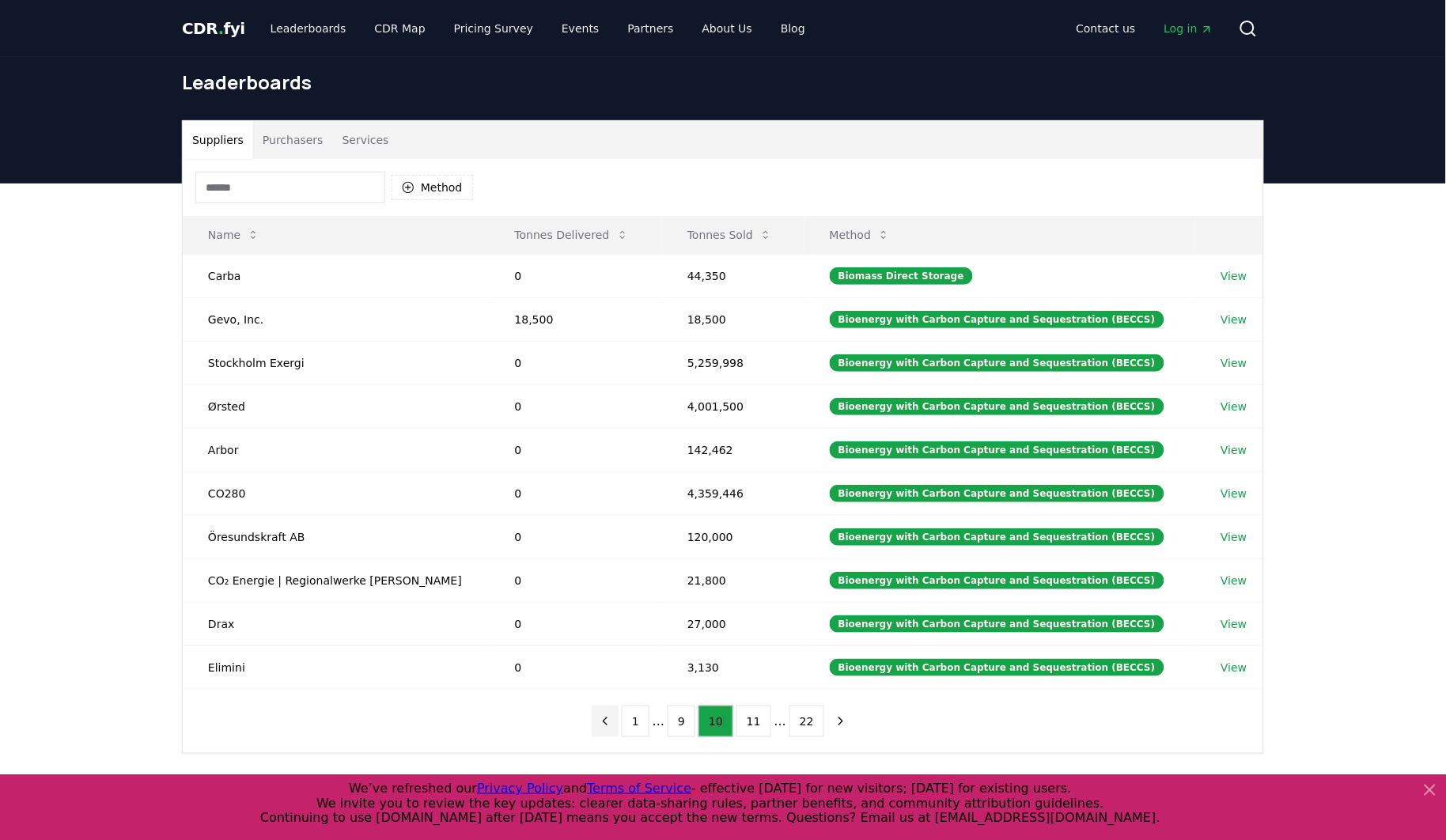
click at [610, 728] on icon "previous page" at bounding box center [605, 721] width 14 height 14
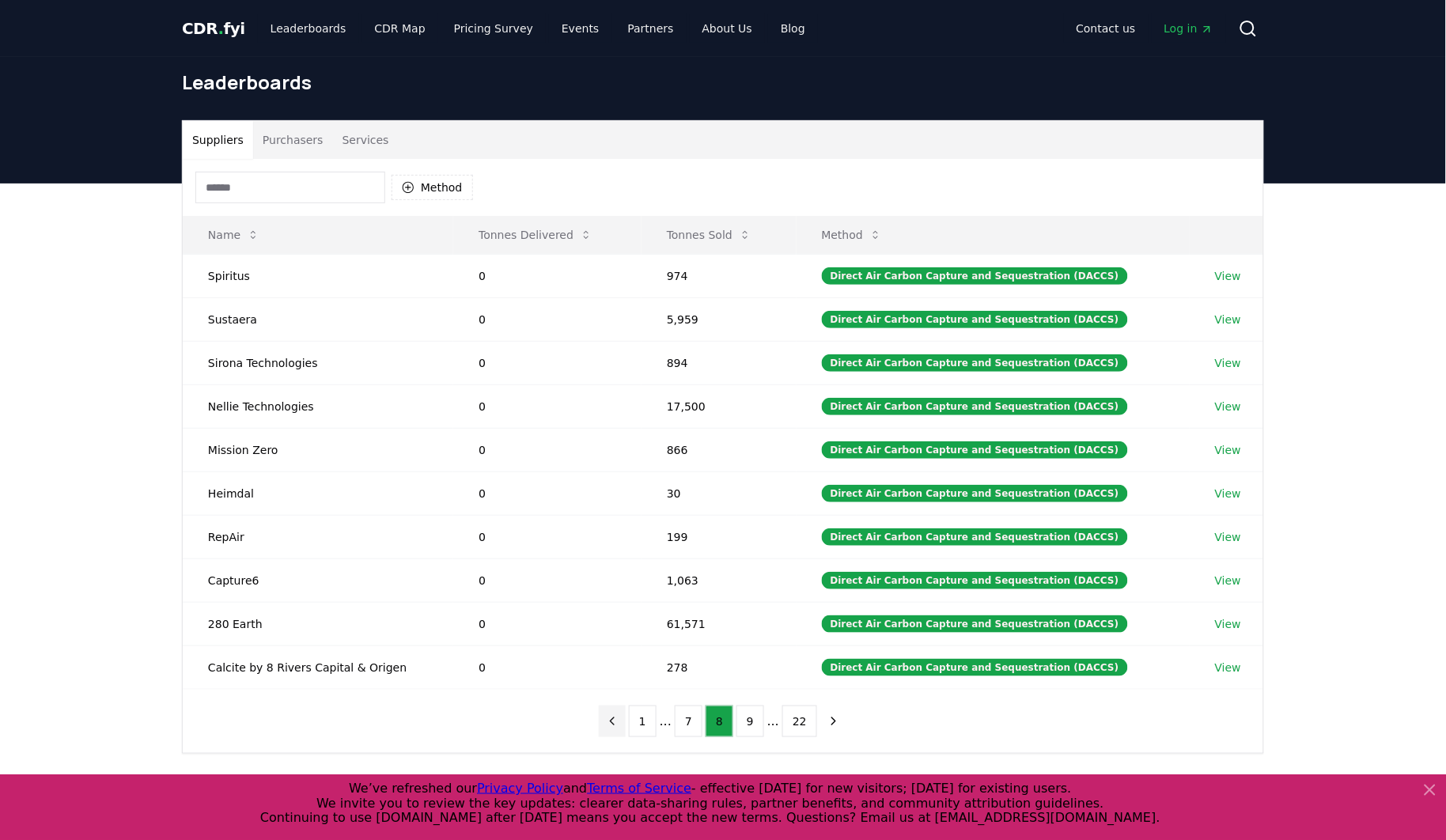
click at [610, 728] on button "previous page" at bounding box center [612, 721] width 27 height 32
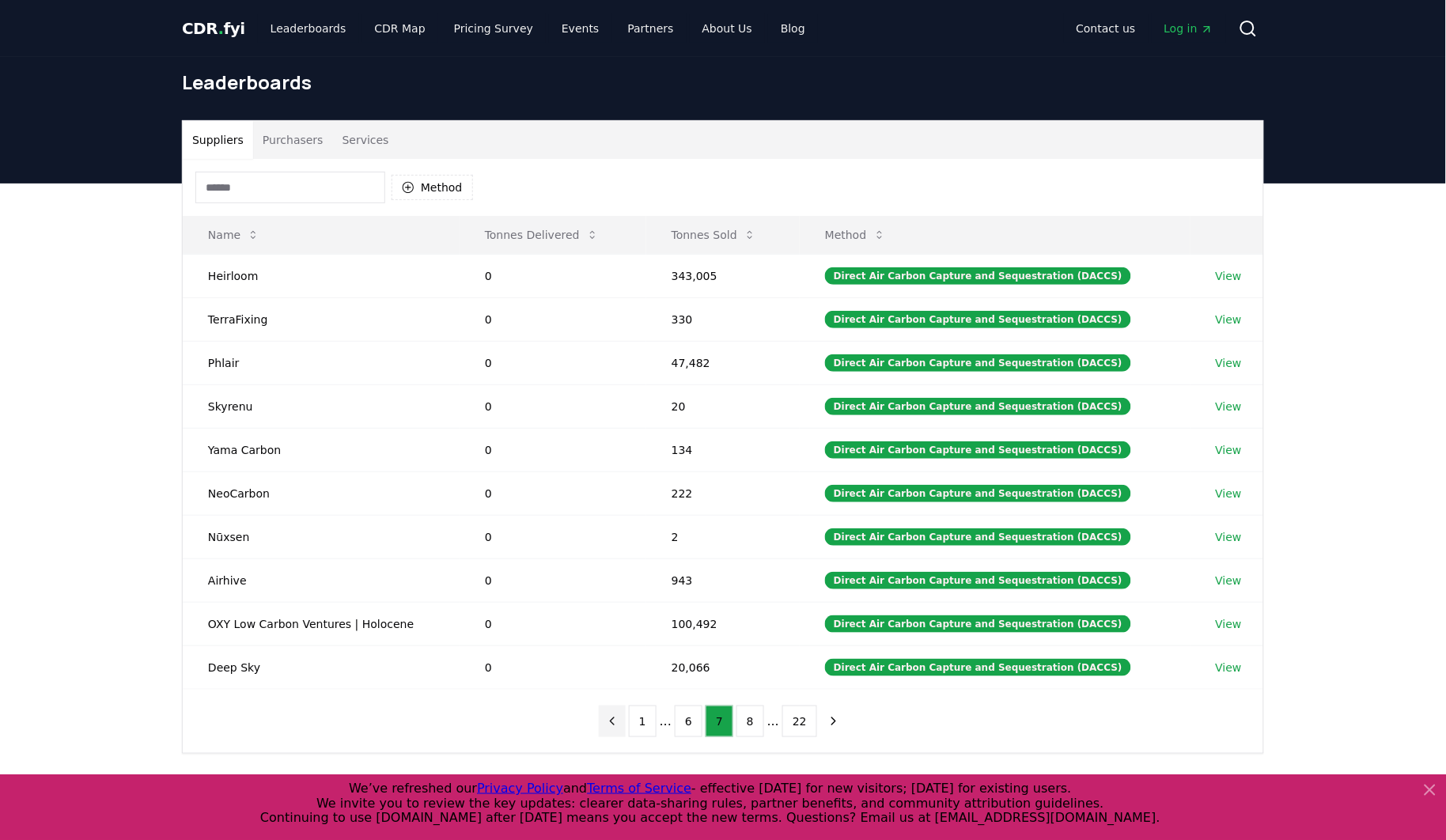
click at [610, 728] on button "previous page" at bounding box center [612, 721] width 27 height 32
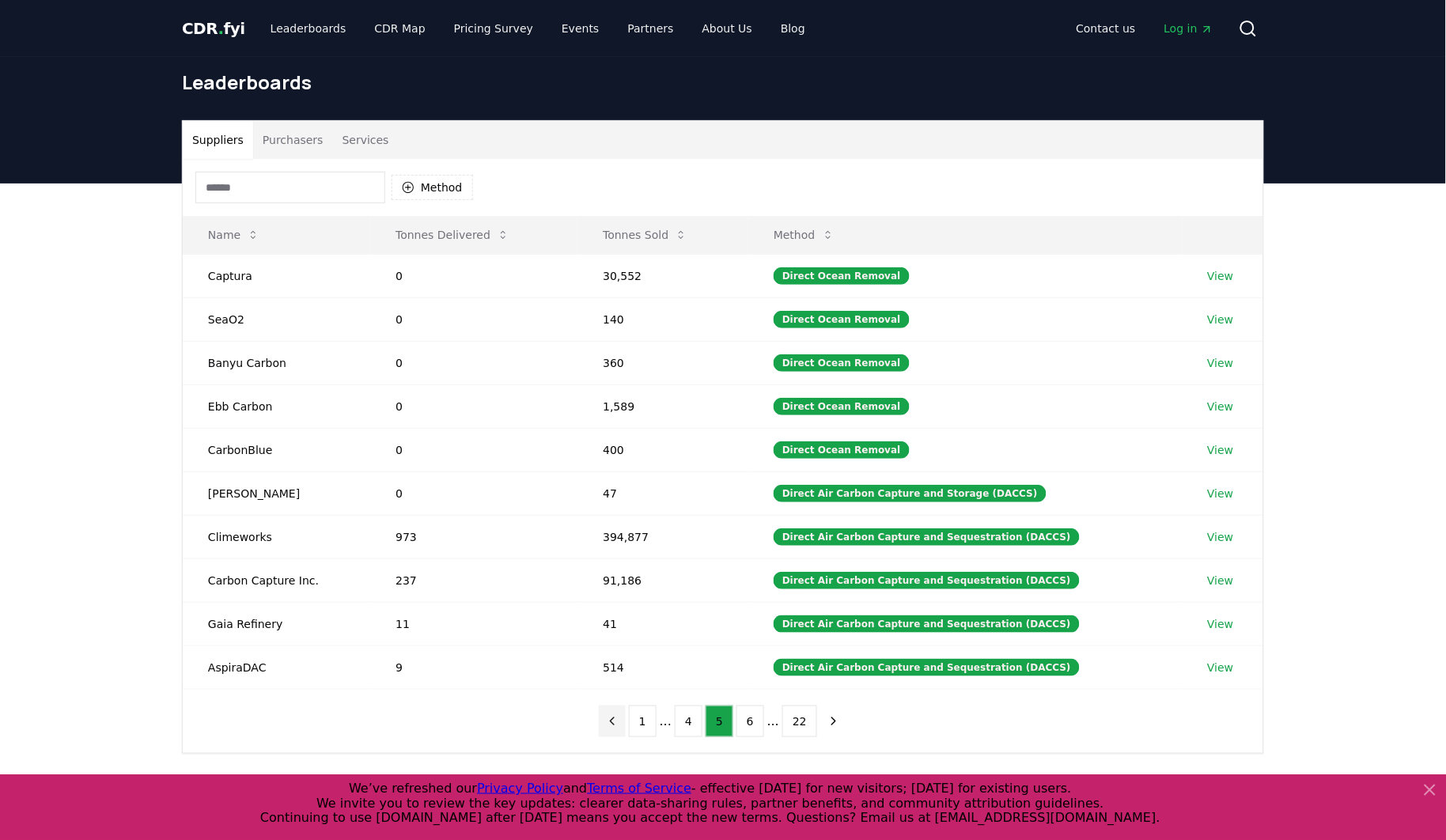
click at [610, 728] on button "previous page" at bounding box center [612, 721] width 27 height 32
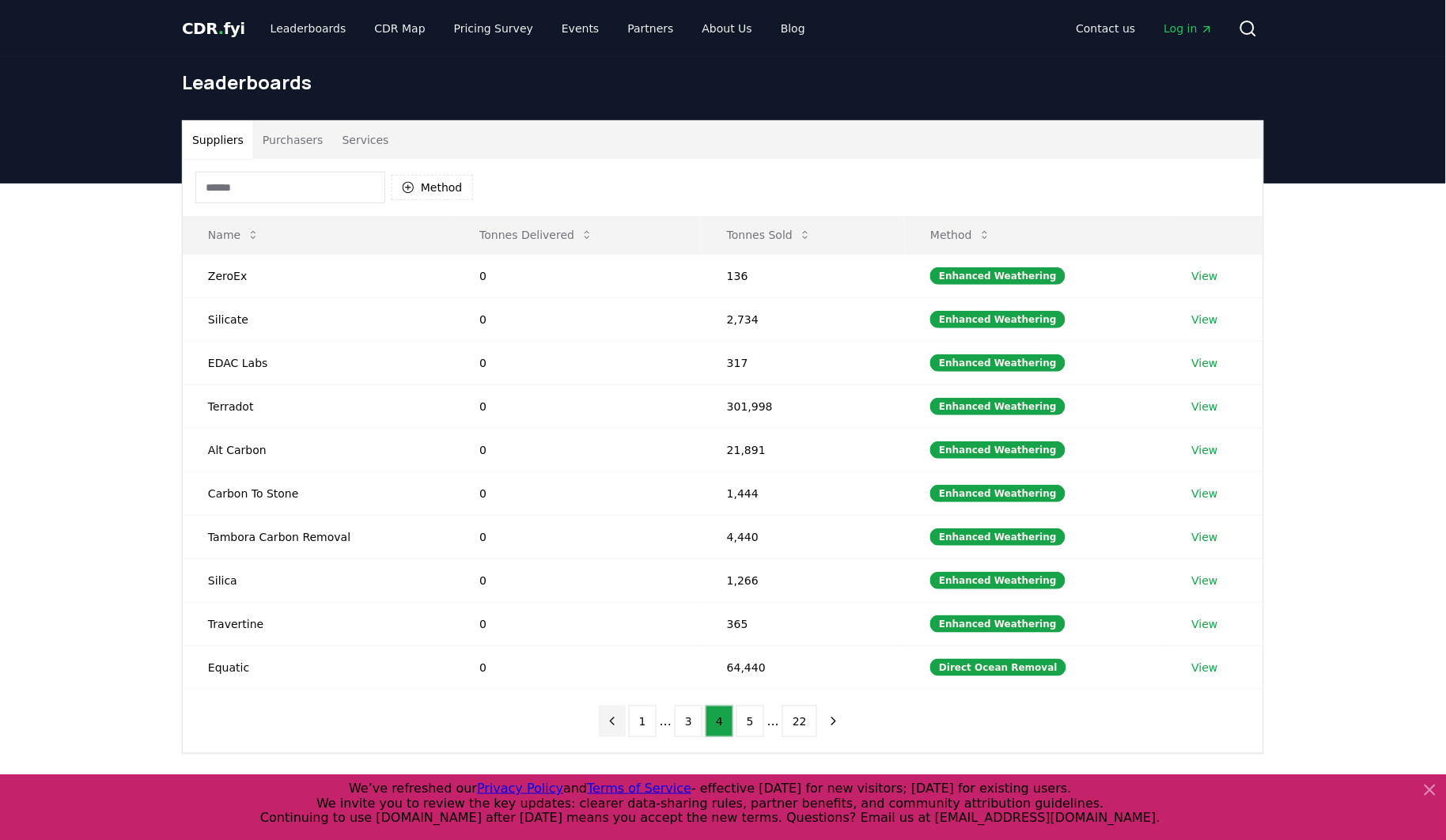
click at [610, 728] on button "previous page" at bounding box center [612, 721] width 27 height 32
click at [610, 728] on div "1 ... 3 4 5 ... 22" at bounding box center [723, 721] width 280 height 63
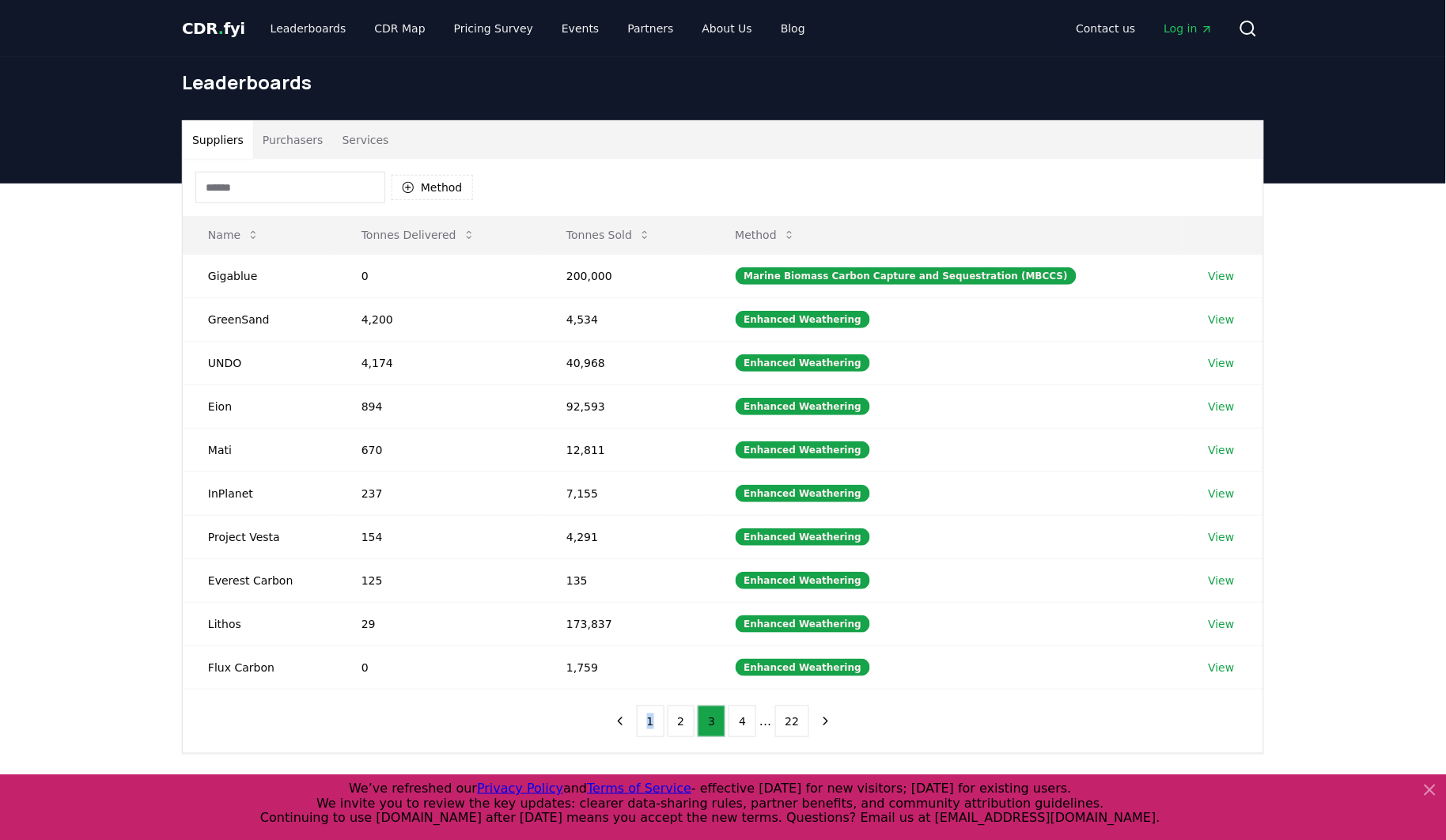
click at [610, 728] on div "1 2 3 4 ... 22" at bounding box center [723, 721] width 265 height 63
drag, startPoint x: 610, startPoint y: 728, endPoint x: 348, endPoint y: 683, distance: 265.8
click at [348, 683] on td "0" at bounding box center [438, 667] width 205 height 44
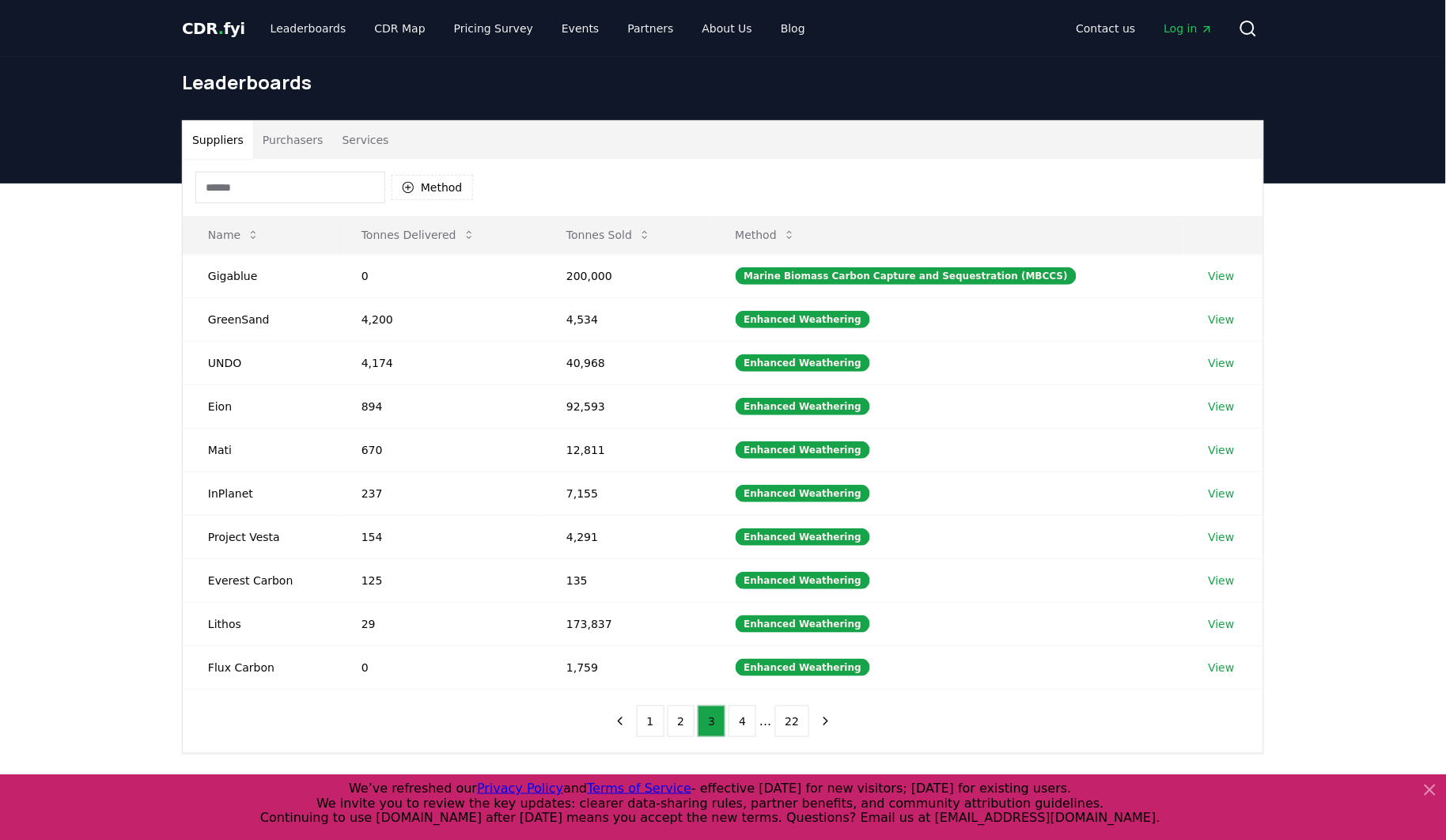
click at [120, 356] on div "Suppliers Purchasers Services Method Name Tonnes Delivered Tonnes Sold Method G…" at bounding box center [723, 500] width 1446 height 633
click at [648, 735] on button "1" at bounding box center [650, 721] width 28 height 32
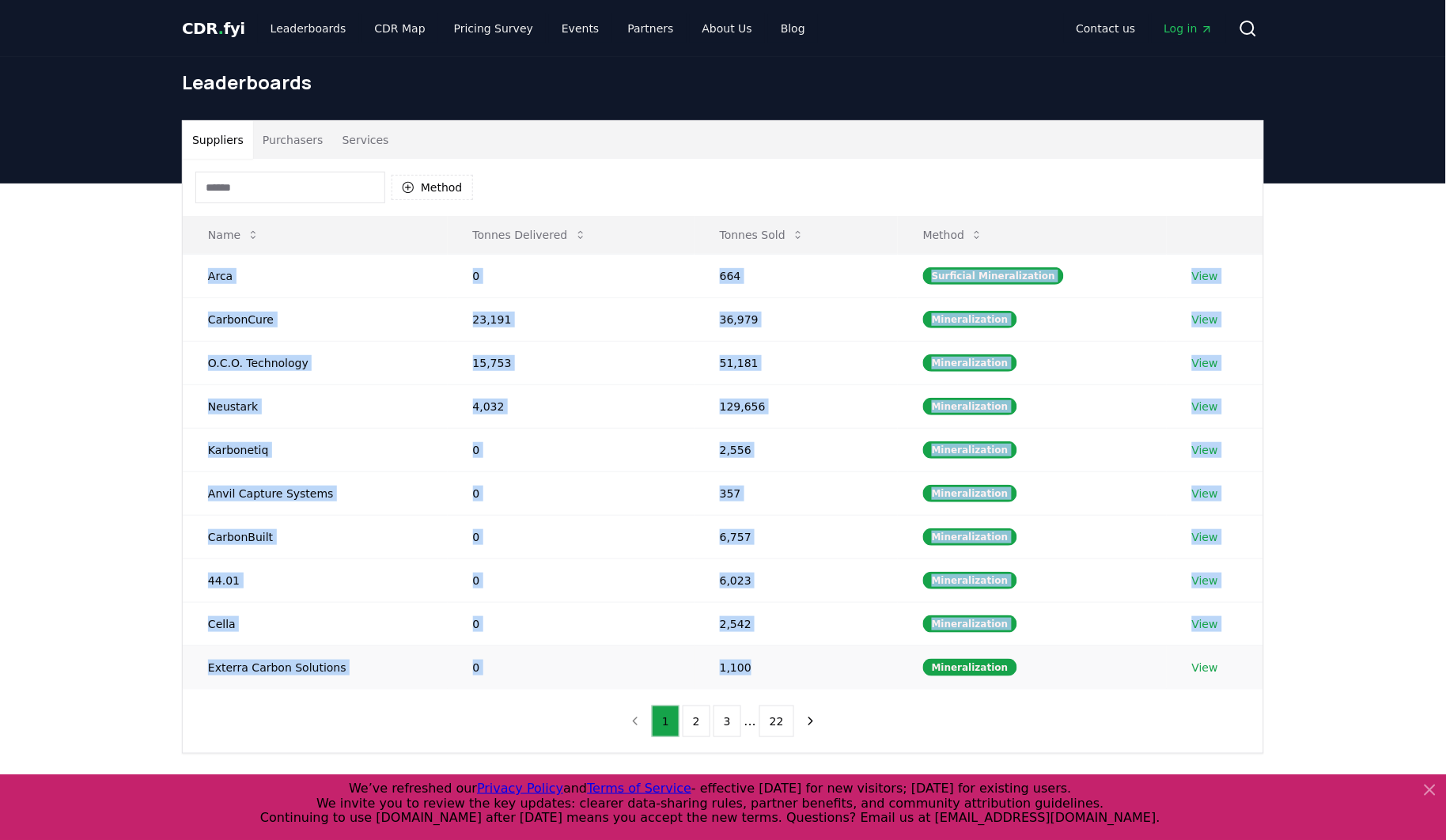
drag, startPoint x: 206, startPoint y: 273, endPoint x: 836, endPoint y: 665, distance: 742.0
click at [836, 665] on tbody "Arca 0 664 Surficial Mineralization View CarbonCure 23,191 36,979 Mineralizatio…" at bounding box center [723, 470] width 1080 height 434
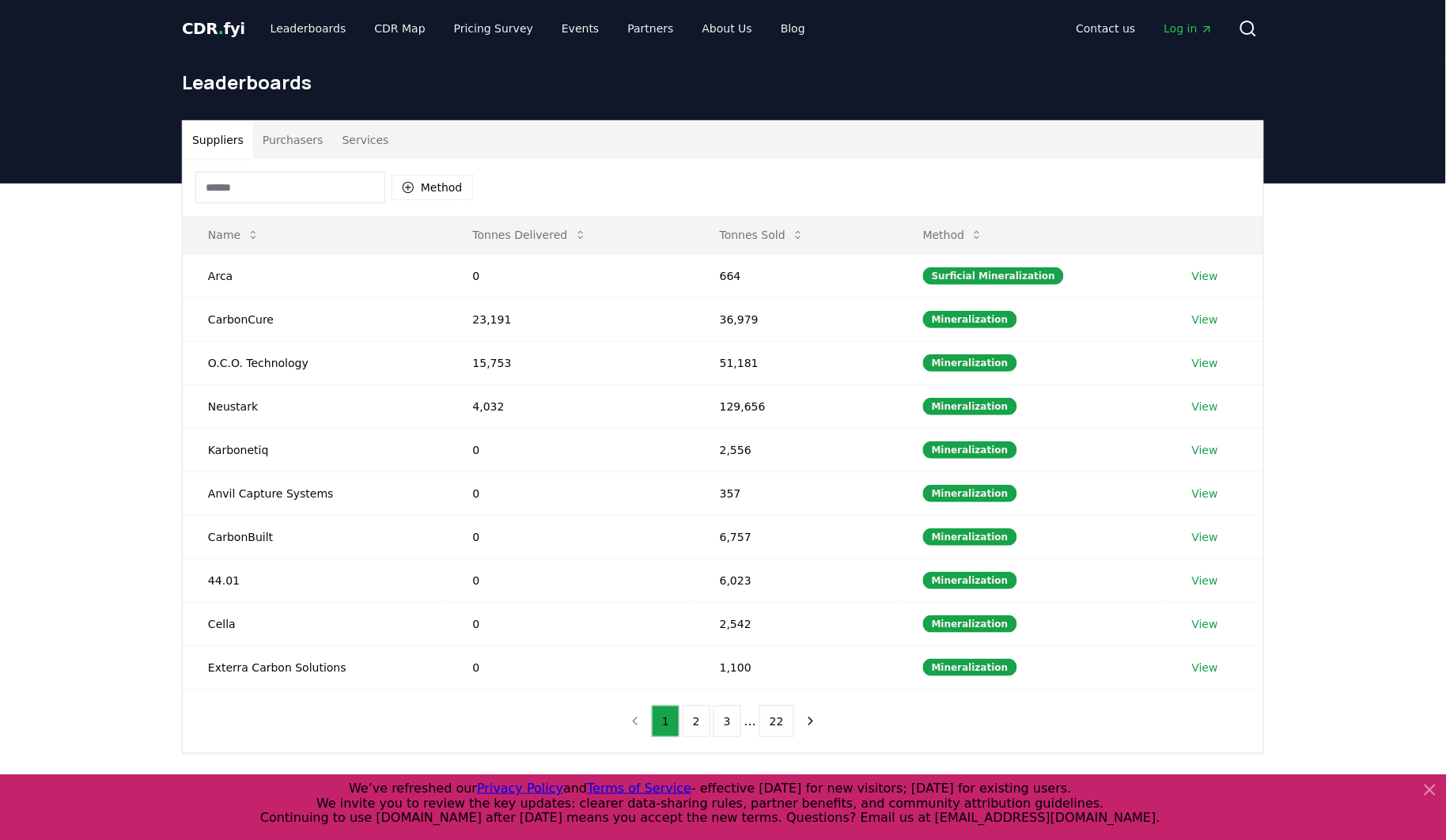
click at [1092, 172] on div "Method" at bounding box center [723, 188] width 1080 height 57
click at [966, 231] on button "Method" at bounding box center [953, 234] width 86 height 32
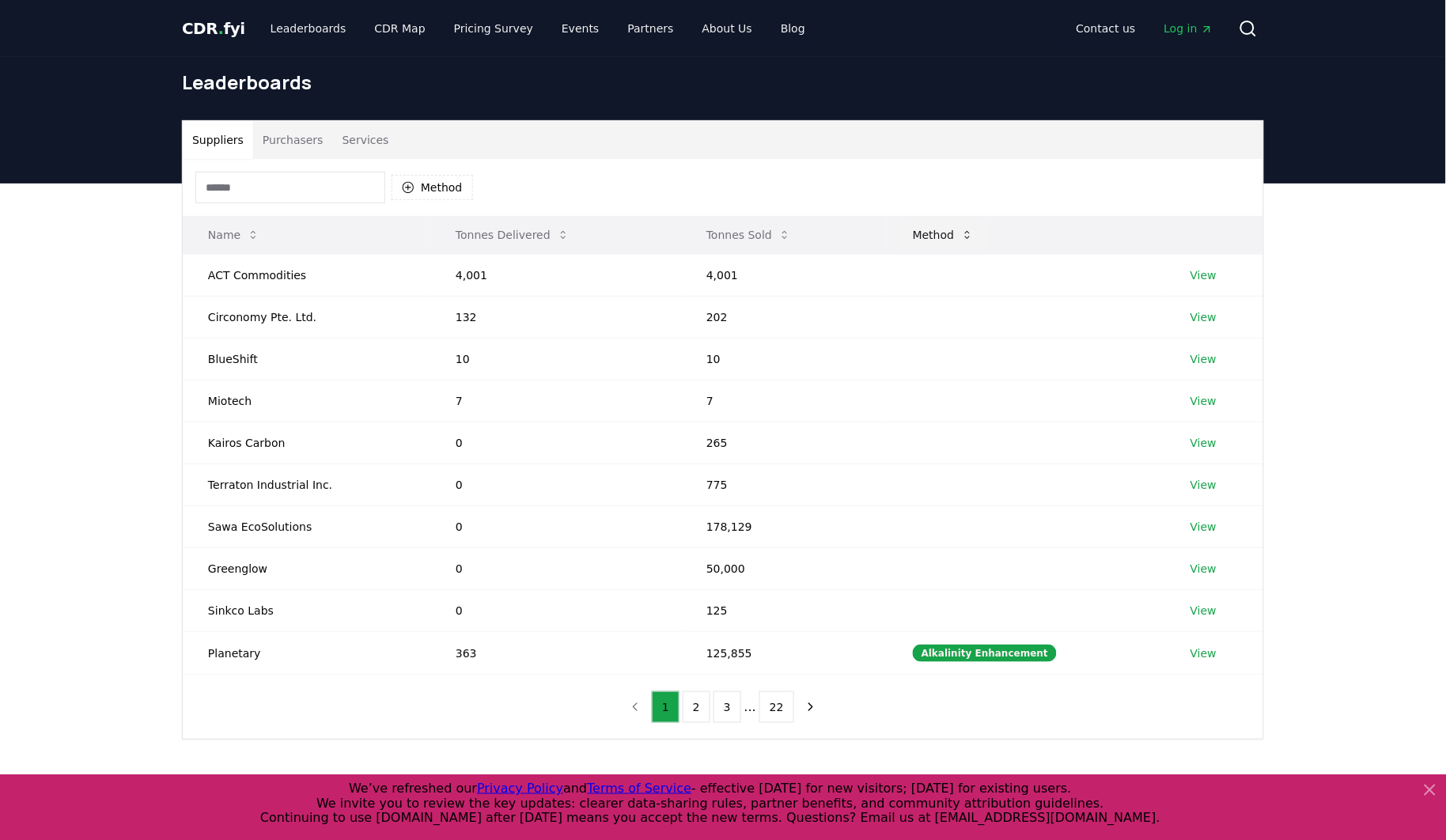
click at [966, 231] on button "Method" at bounding box center [942, 234] width 86 height 32
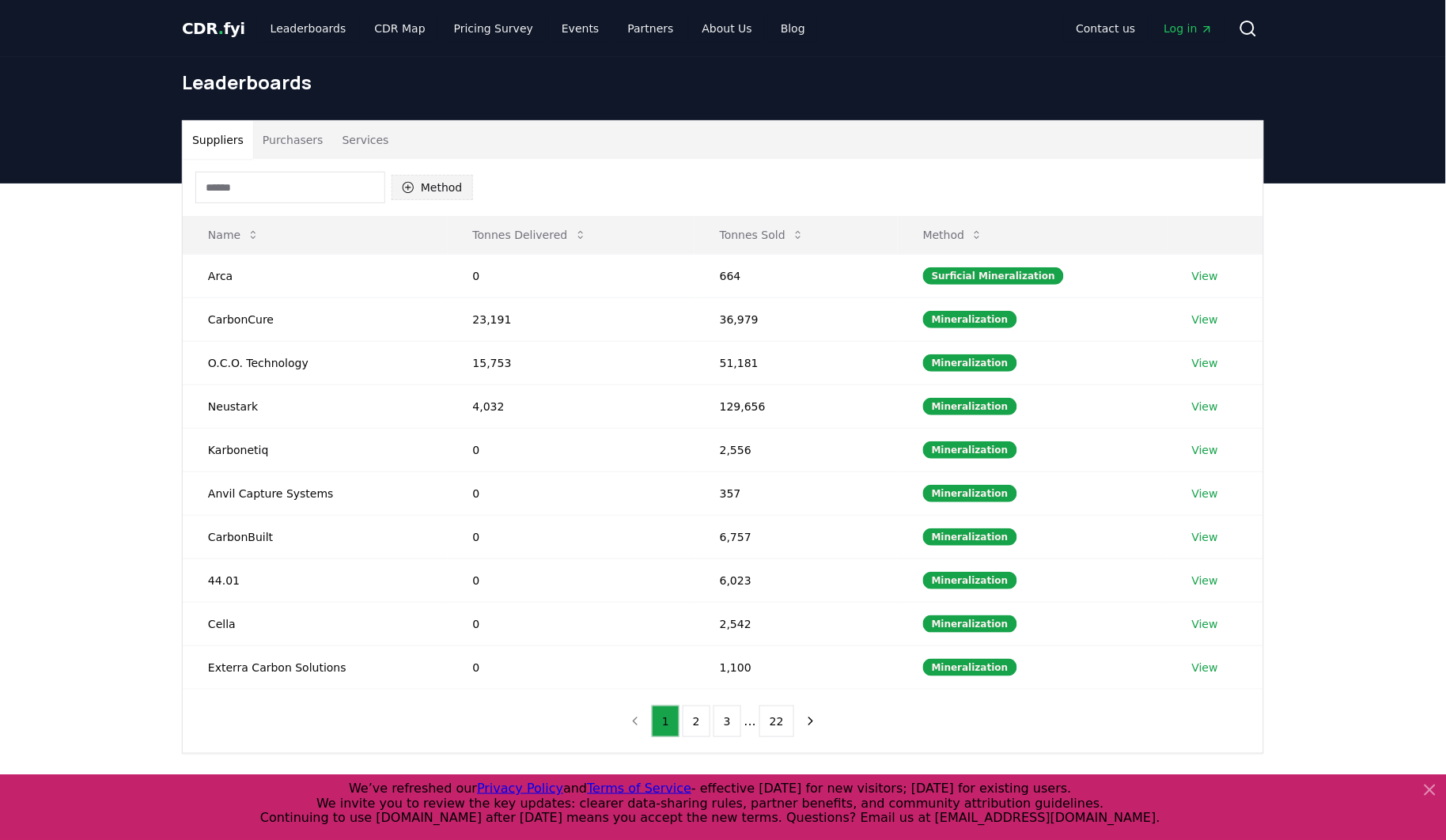
click at [432, 193] on button "Method" at bounding box center [433, 188] width 81 height 26
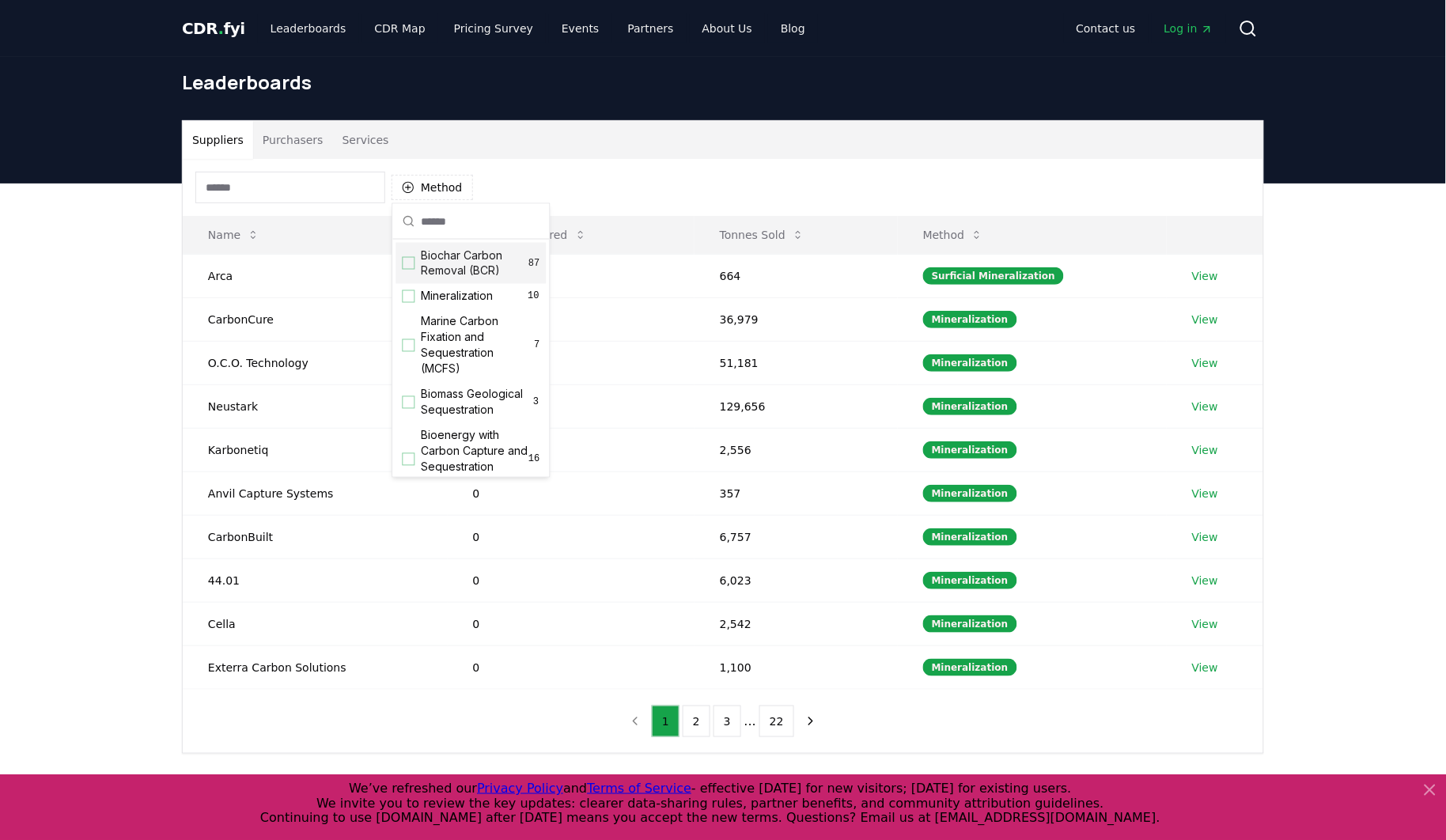
click at [407, 264] on div "Suggestions" at bounding box center [409, 263] width 13 height 13
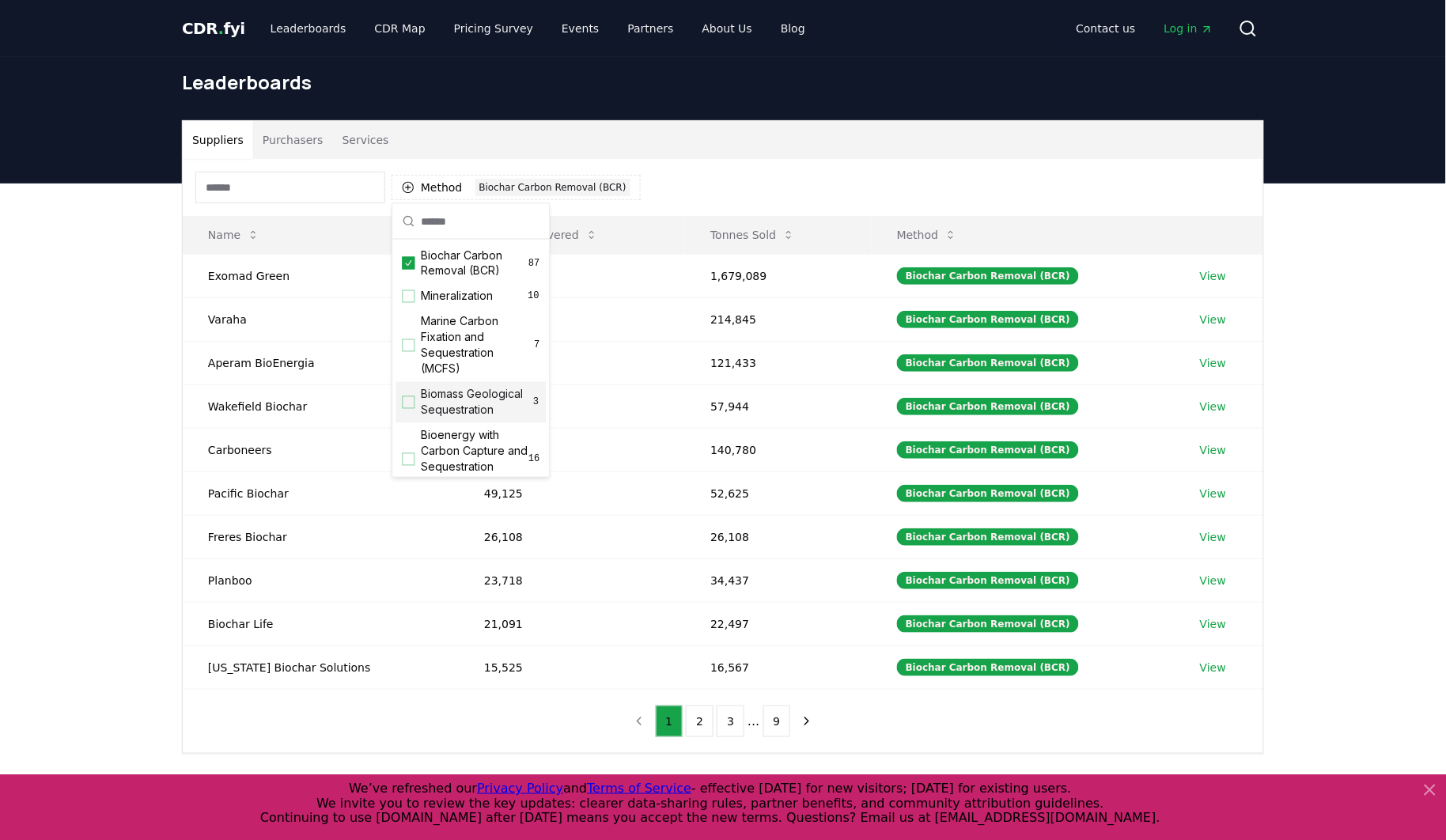
click at [410, 409] on div "Suggestions" at bounding box center [409, 402] width 13 height 13
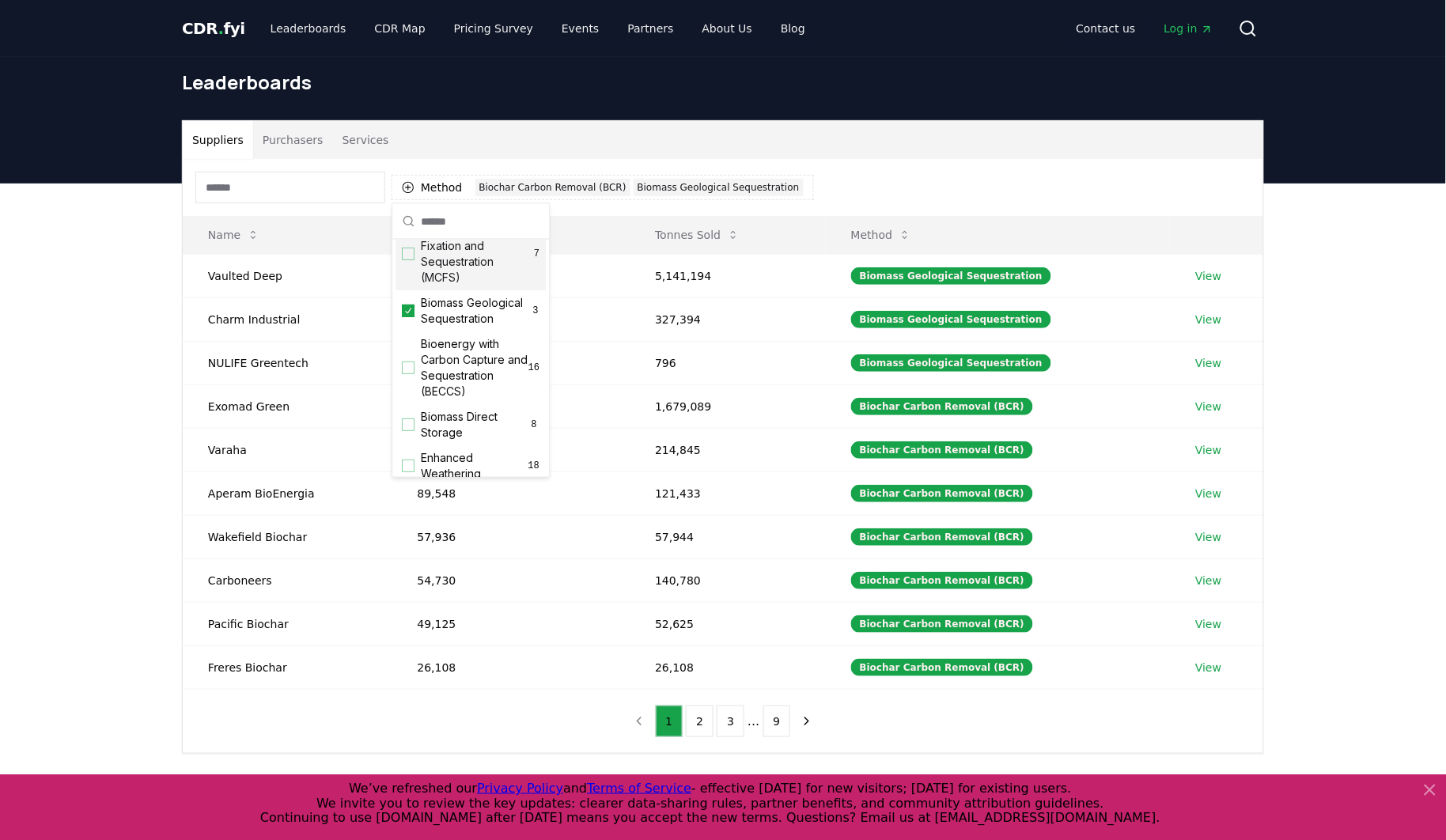
scroll to position [116, 0]
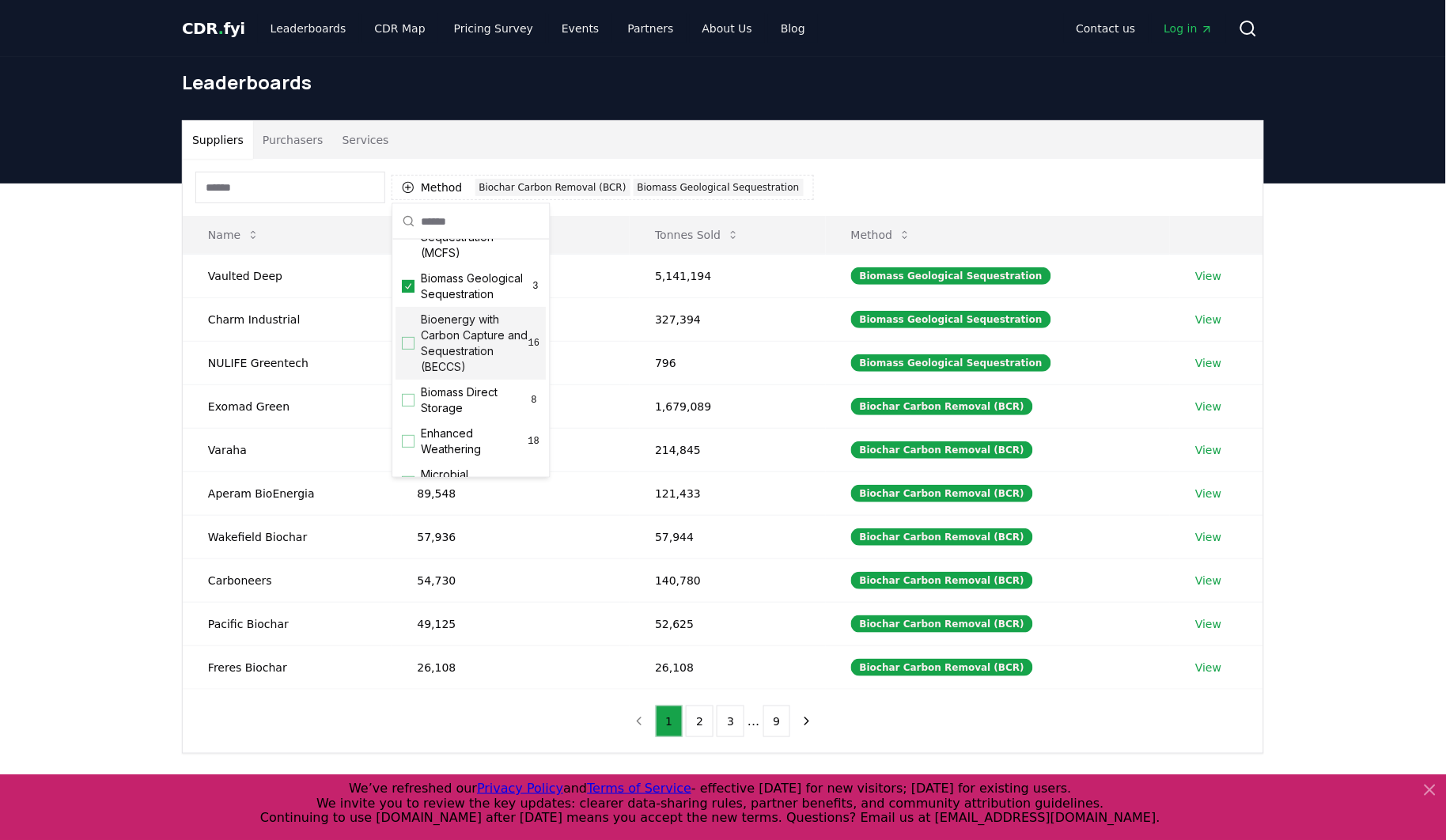
click at [404, 349] on div "Suggestions" at bounding box center [409, 342] width 13 height 13
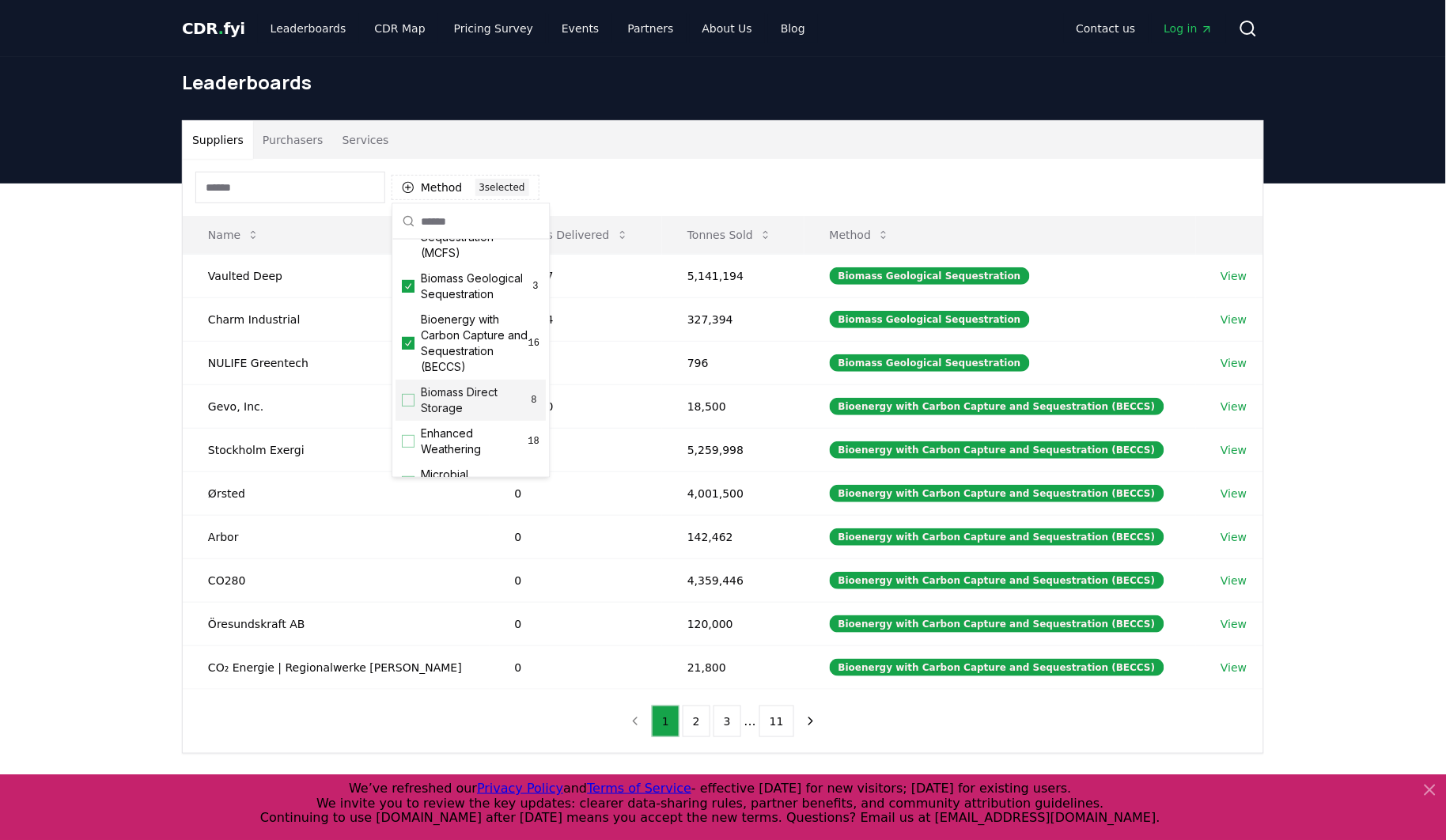
click at [404, 407] on div "Suggestions" at bounding box center [409, 400] width 13 height 13
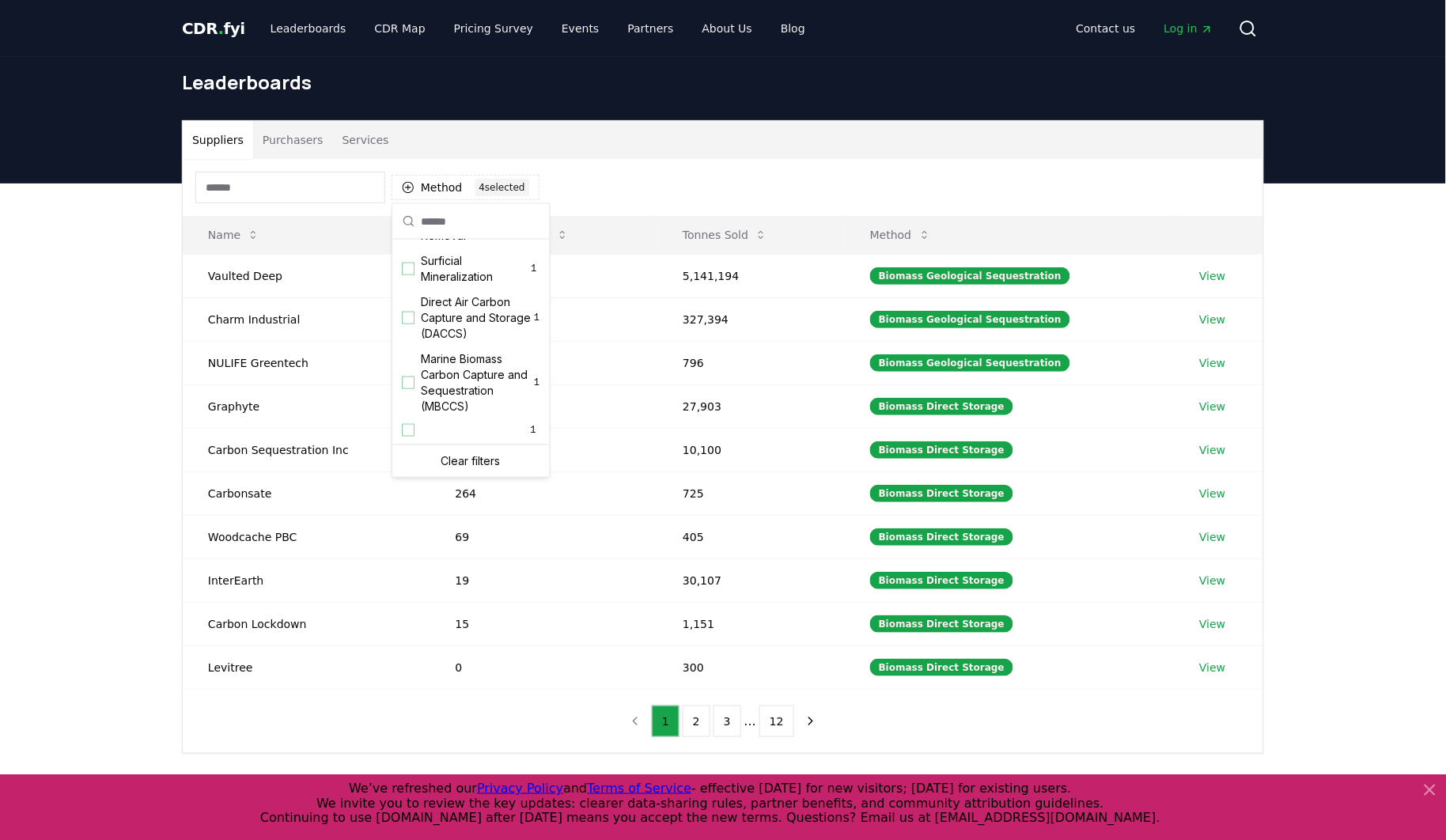
scroll to position [520, 0]
click at [451, 415] on span "Marine Biomass Carbon Capture and Sequestration (MBCCS)" at bounding box center [478, 388] width 113 height 63
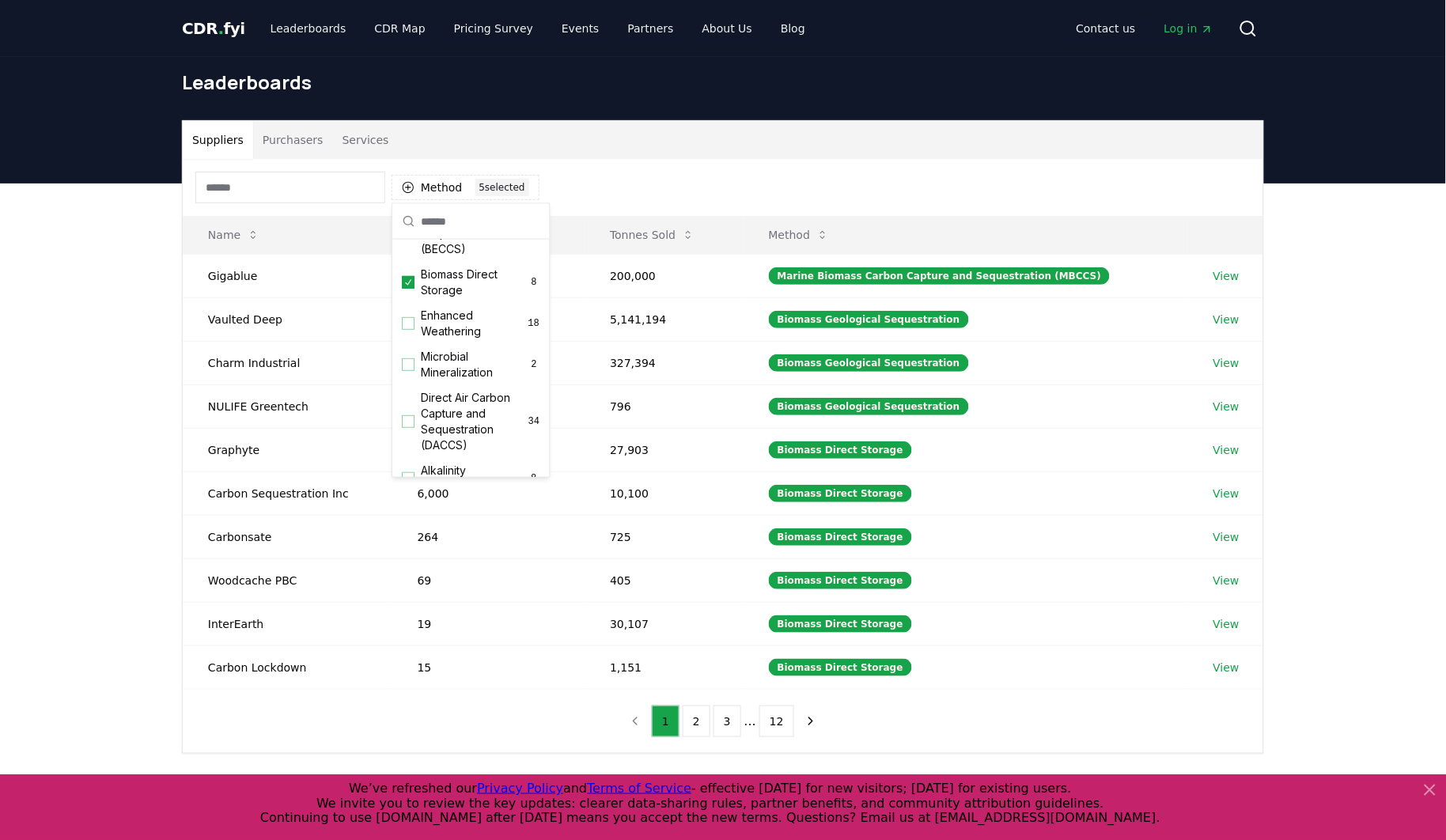
scroll to position [231, 0]
click at [124, 327] on div "Suppliers Purchasers Services Method 5 5 selected Name Tonnes Delivered Tonnes …" at bounding box center [723, 500] width 1446 height 633
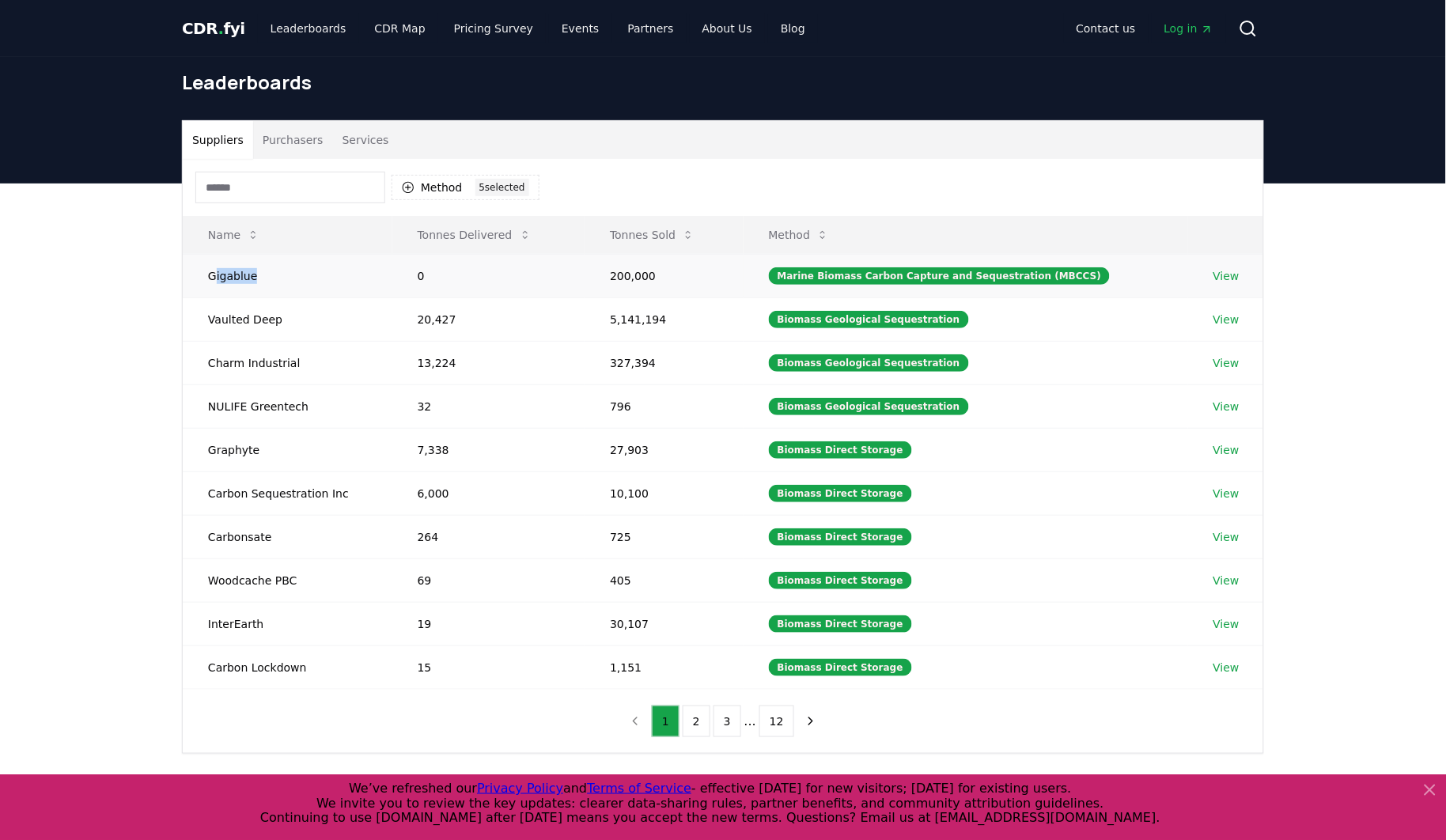
drag, startPoint x: 215, startPoint y: 281, endPoint x: 257, endPoint y: 281, distance: 42.0
click at [257, 281] on td "Gigablue" at bounding box center [288, 275] width 210 height 44
click at [263, 283] on td "Gigablue" at bounding box center [288, 275] width 210 height 44
drag, startPoint x: 254, startPoint y: 275, endPoint x: 175, endPoint y: 273, distance: 79.0
click at [175, 273] on div "Suppliers Purchasers Services Method 5 5 selected Name Tonnes Delivered Tonnes …" at bounding box center [723, 436] width 1108 height 633
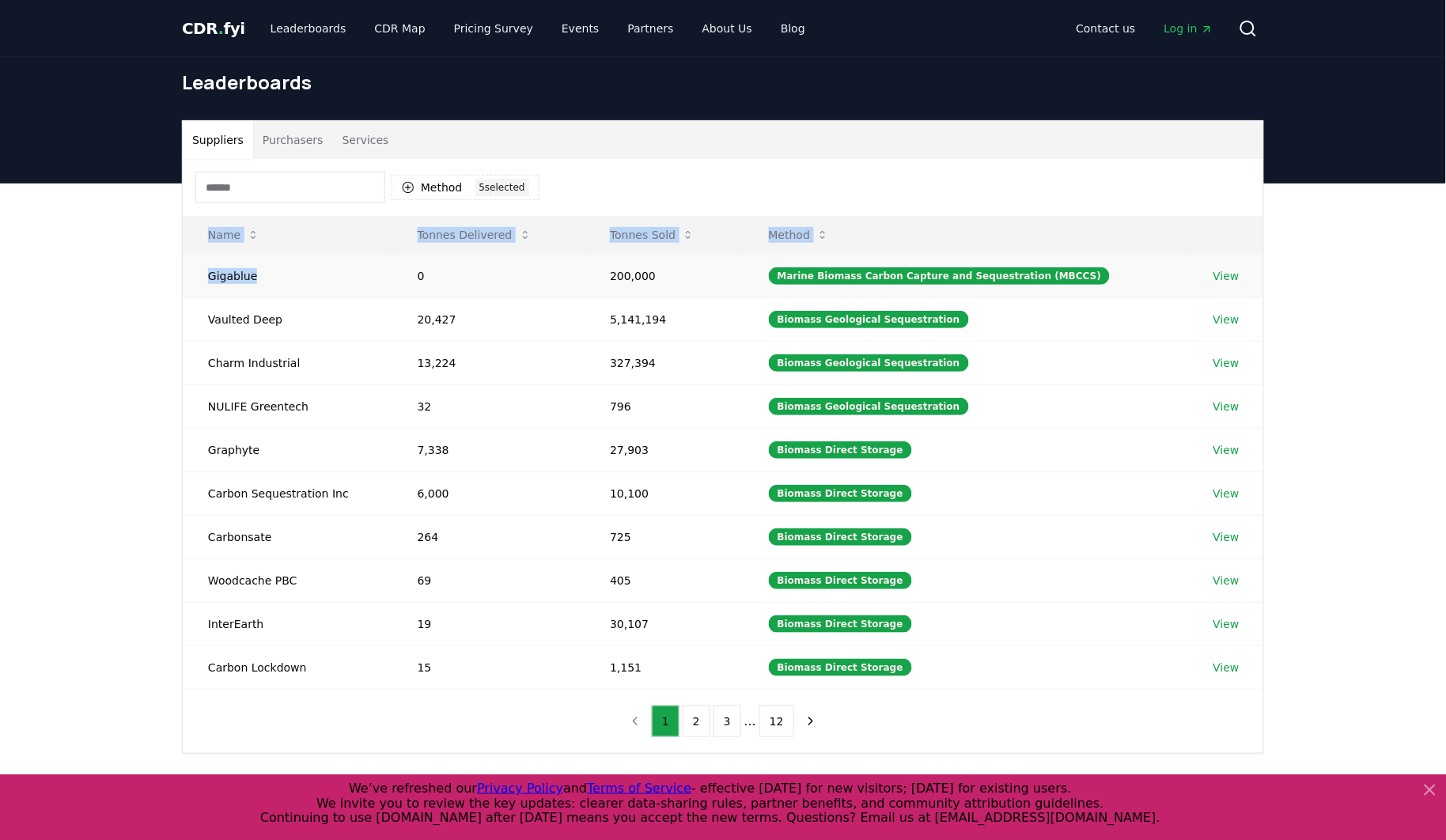
drag, startPoint x: 175, startPoint y: 273, endPoint x: 295, endPoint y: 295, distance: 122.0
click at [295, 295] on td "Gigablue" at bounding box center [288, 275] width 210 height 44
drag, startPoint x: 266, startPoint y: 278, endPoint x: 209, endPoint y: 275, distance: 57.1
click at [209, 275] on td "Gigablue" at bounding box center [288, 275] width 210 height 44
copy td "Gigablue"
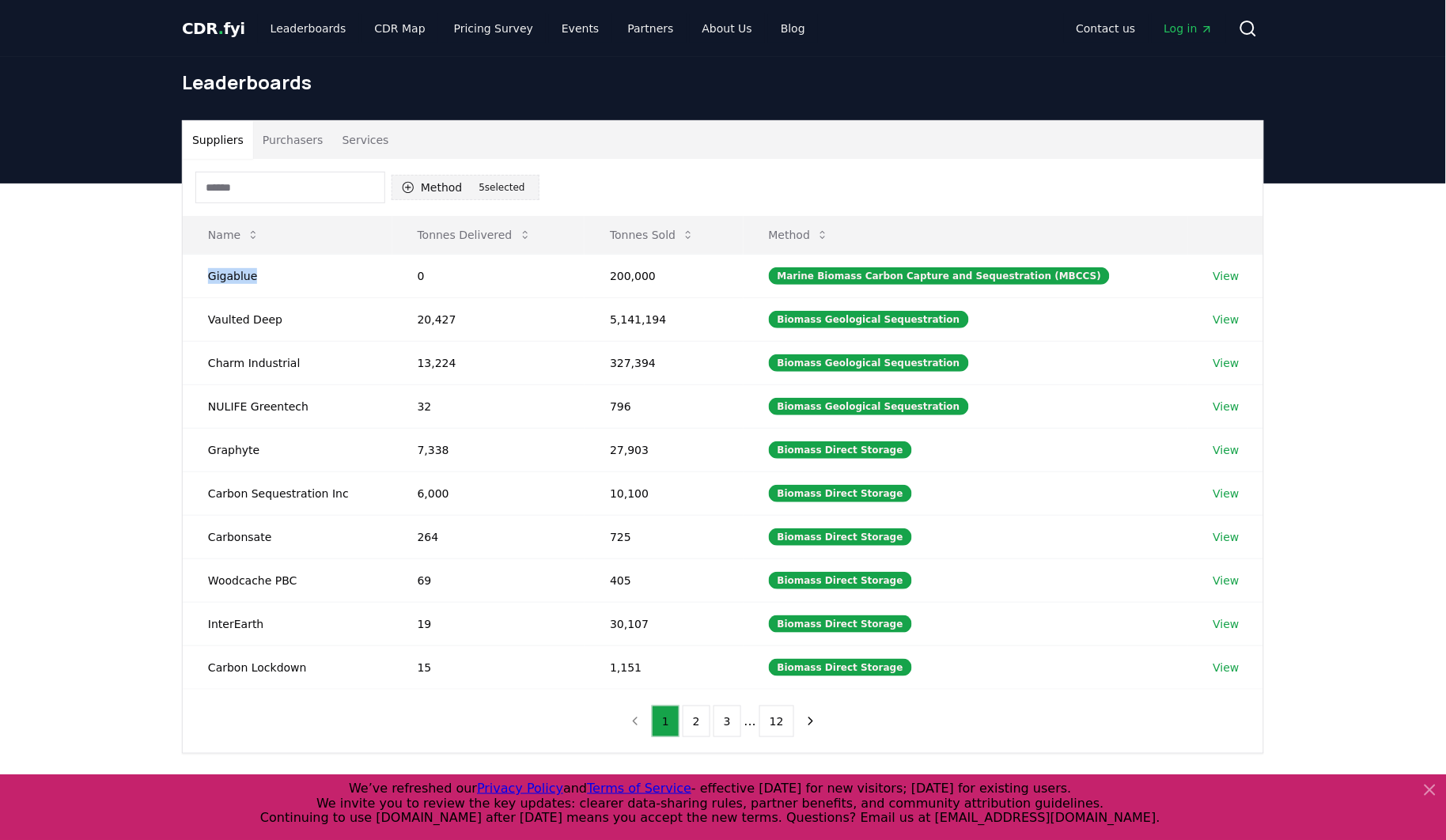
click at [434, 187] on button "Method 5 5 selected" at bounding box center [465, 188] width 147 height 26
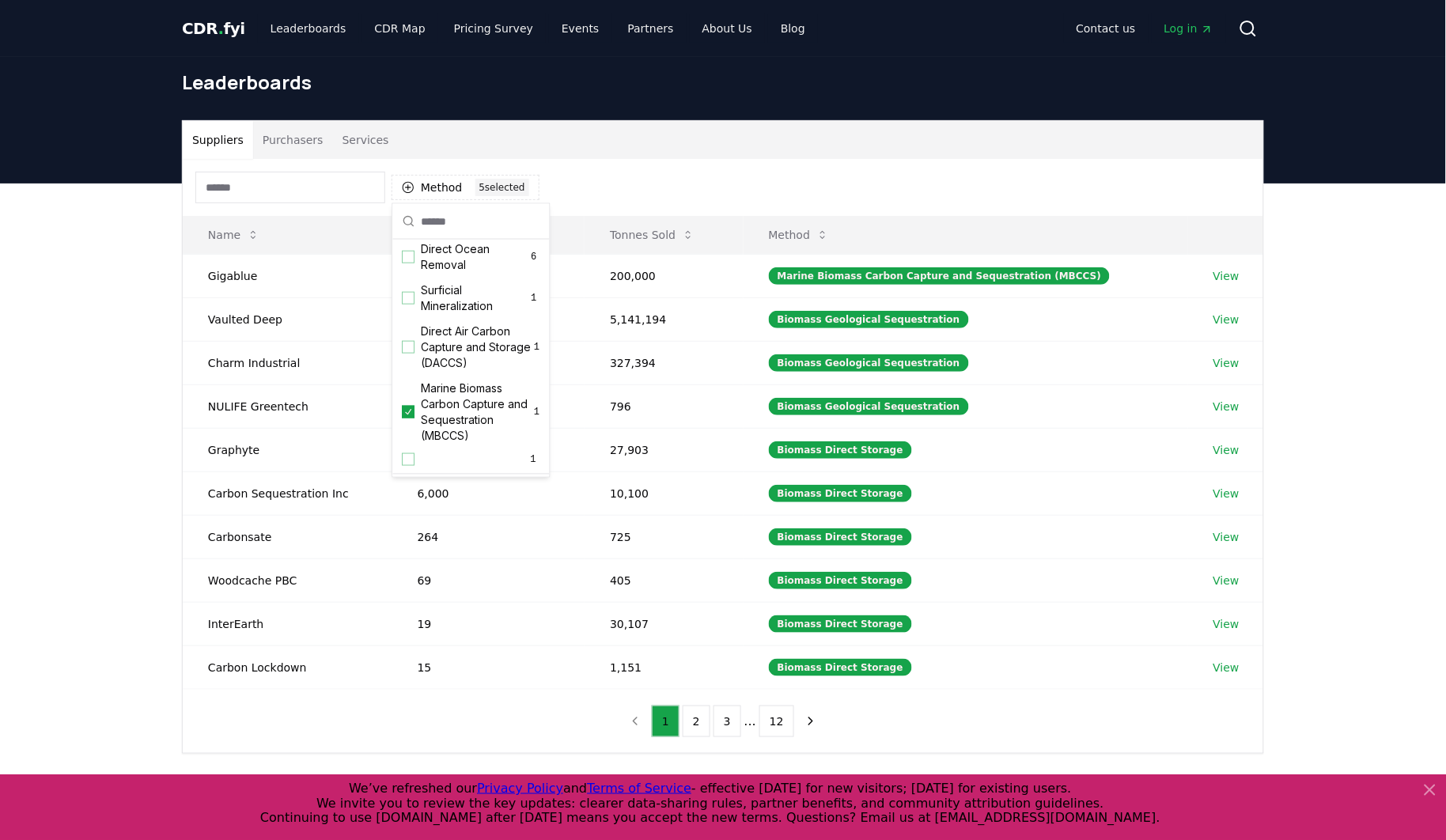
scroll to position [557, 0]
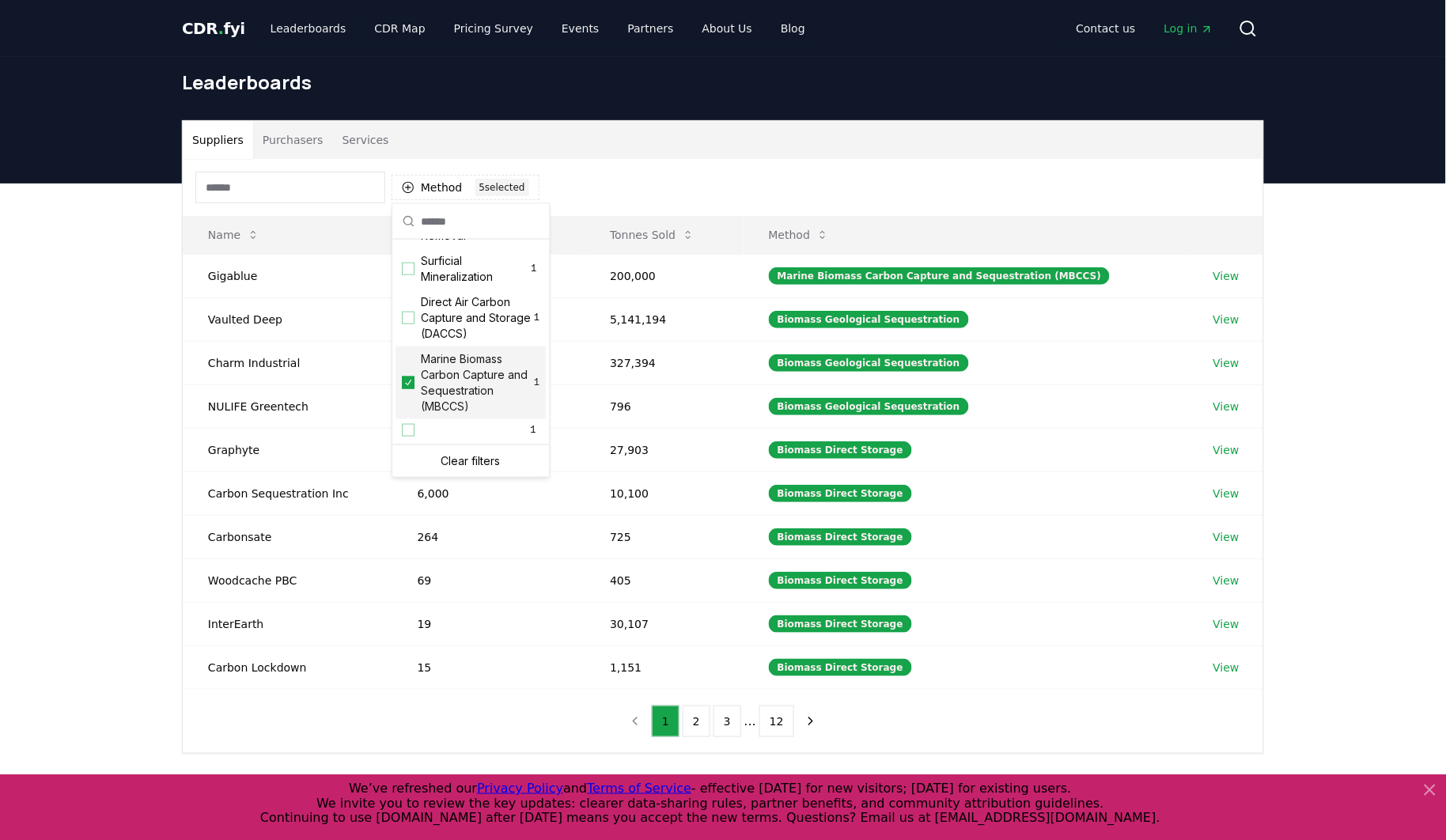
click at [410, 384] on icon "Suggestions" at bounding box center [409, 382] width 11 height 13
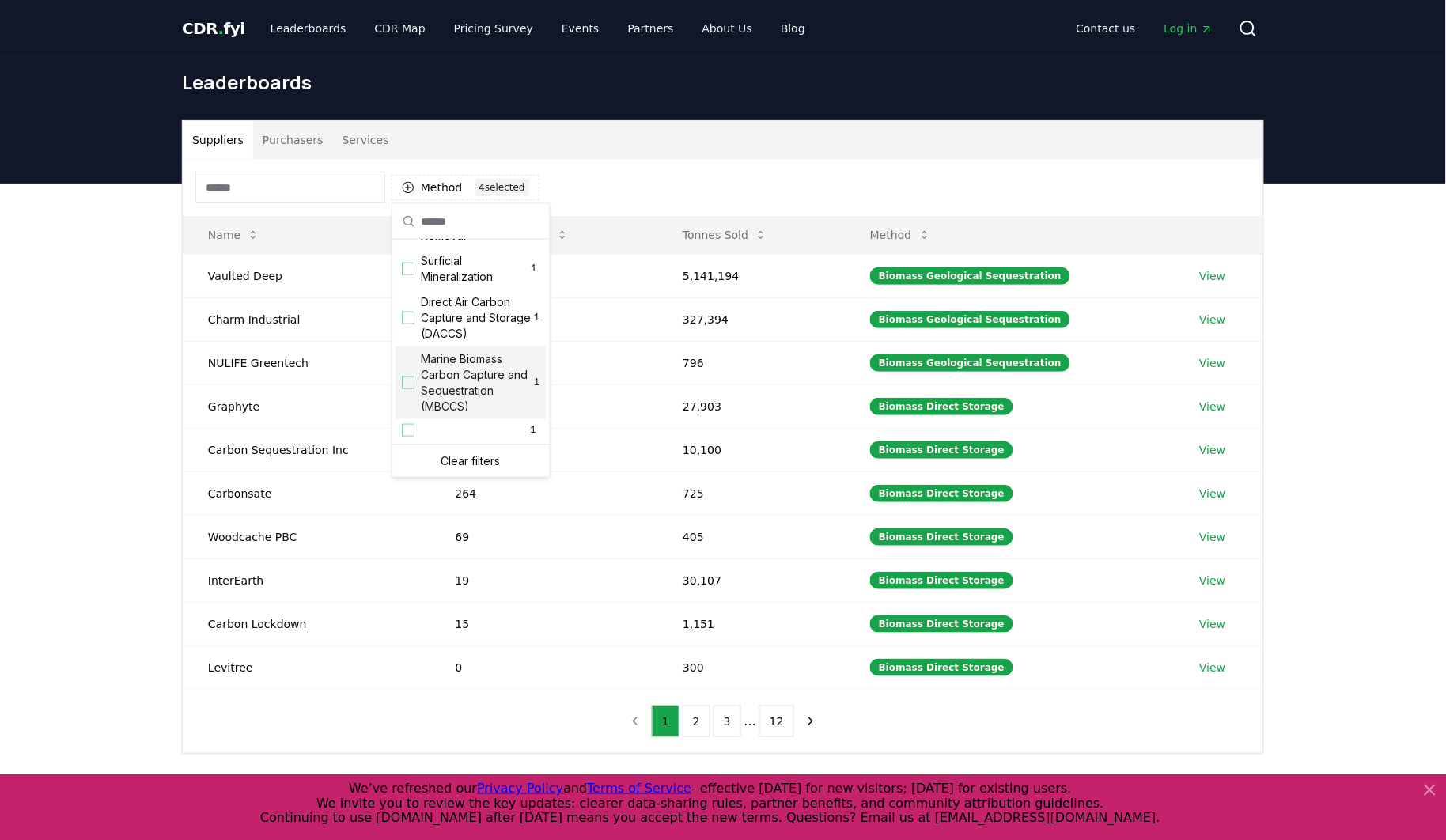
click at [22, 341] on div "Suppliers Purchasers Services Method 4 4 selected Name Tonnes Delivered Tonnes …" at bounding box center [723, 500] width 1446 height 633
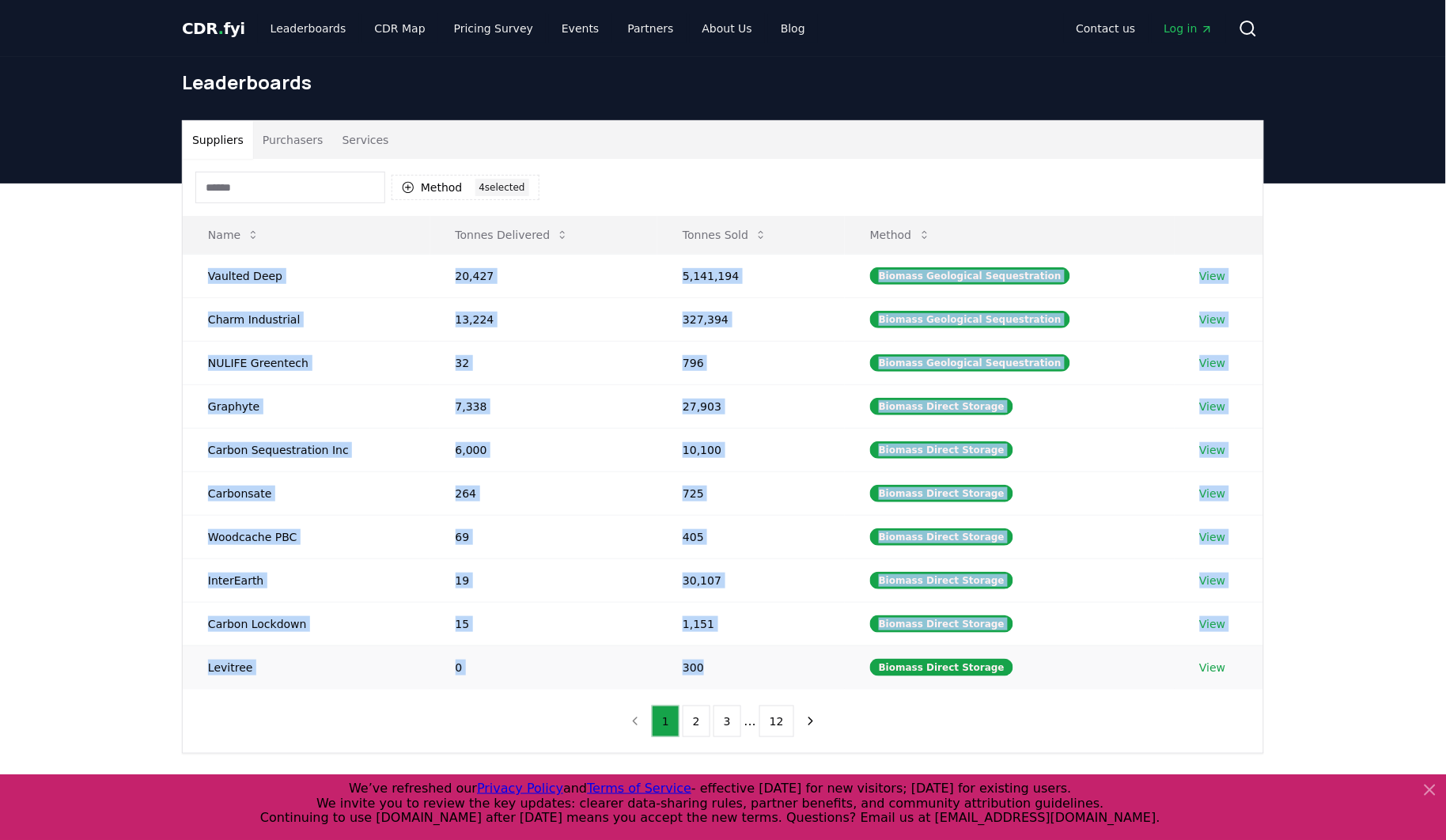
drag, startPoint x: 206, startPoint y: 273, endPoint x: 731, endPoint y: 689, distance: 669.8
click at [731, 689] on tbody "Vaulted Deep 20,427 5,141,194 Biomass Geological Sequestration View Charm Indus…" at bounding box center [723, 470] width 1080 height 434
drag, startPoint x: 1250, startPoint y: 673, endPoint x: 187, endPoint y: 275, distance: 1135.1
click at [187, 275] on tbody "Vaulted Deep 20,427 5,141,194 Biomass Geological Sequestration View Charm Indus…" at bounding box center [723, 470] width 1080 height 434
copy tbody "Vaulted Deep 20,427 5,141,194 Biomass Geological Sequestration View Charm Indus…"
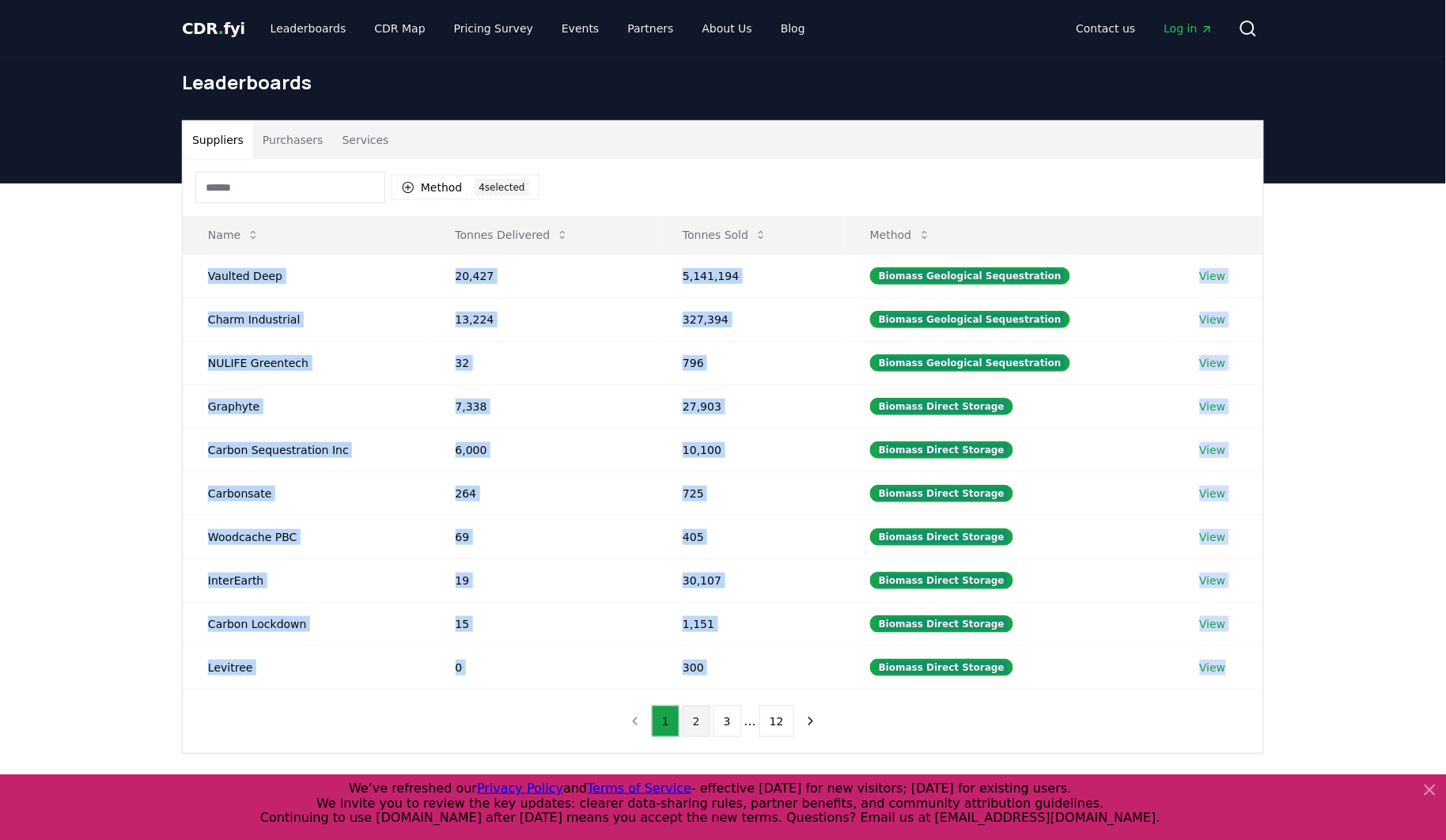
click at [698, 720] on button "2" at bounding box center [697, 721] width 28 height 32
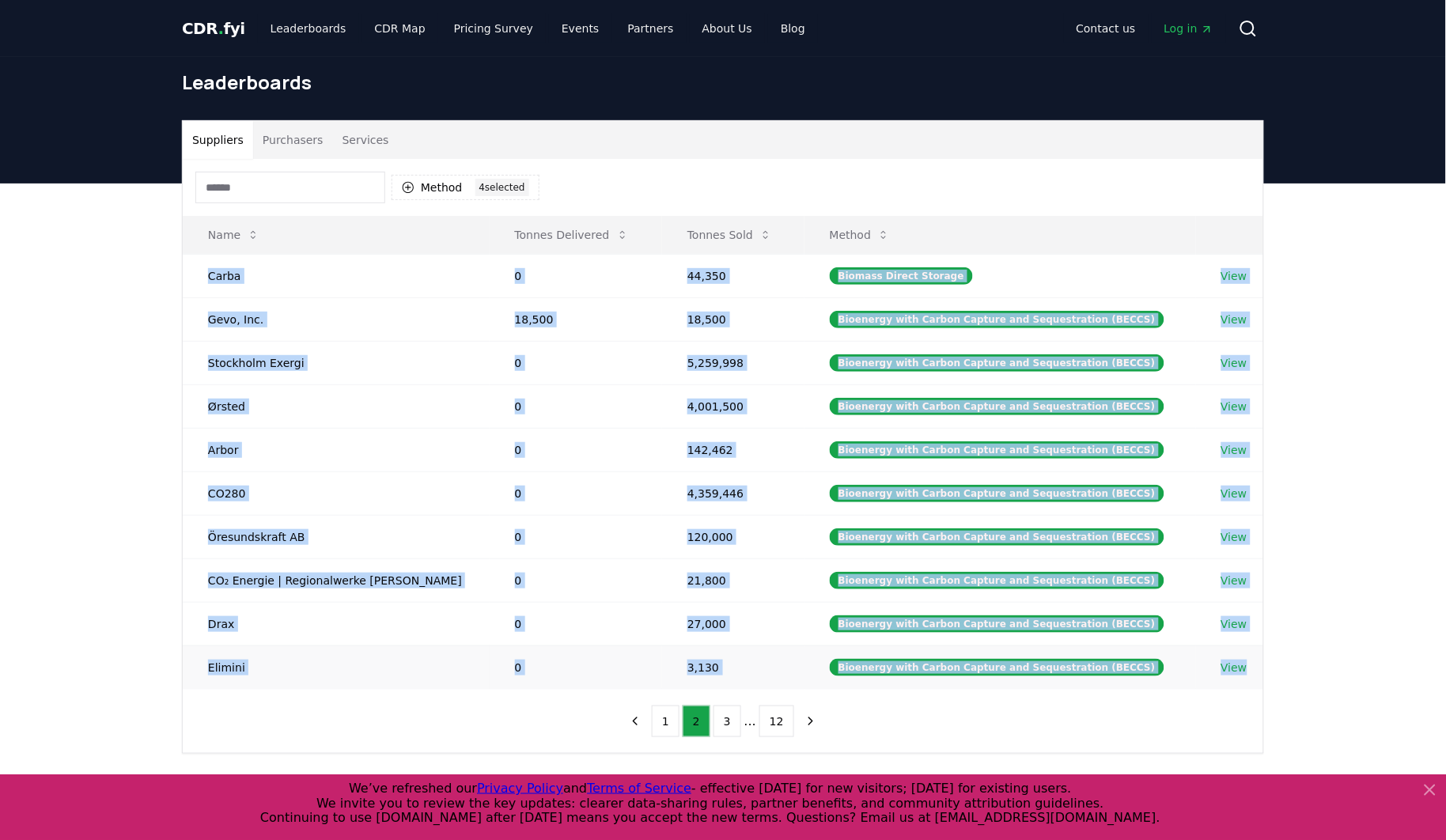
drag, startPoint x: 210, startPoint y: 274, endPoint x: 1237, endPoint y: 682, distance: 1105.1
click at [1237, 682] on tbody "Carba 0 44,350 Biomass Direct Storage View Gevo, Inc. 18,500 18,500 Bioenergy w…" at bounding box center [723, 470] width 1080 height 434
copy tbody "Carba 0 44,350 Biomass Direct Storage View Gevo, Inc. 18,500 18,500 Bioenergy w…"
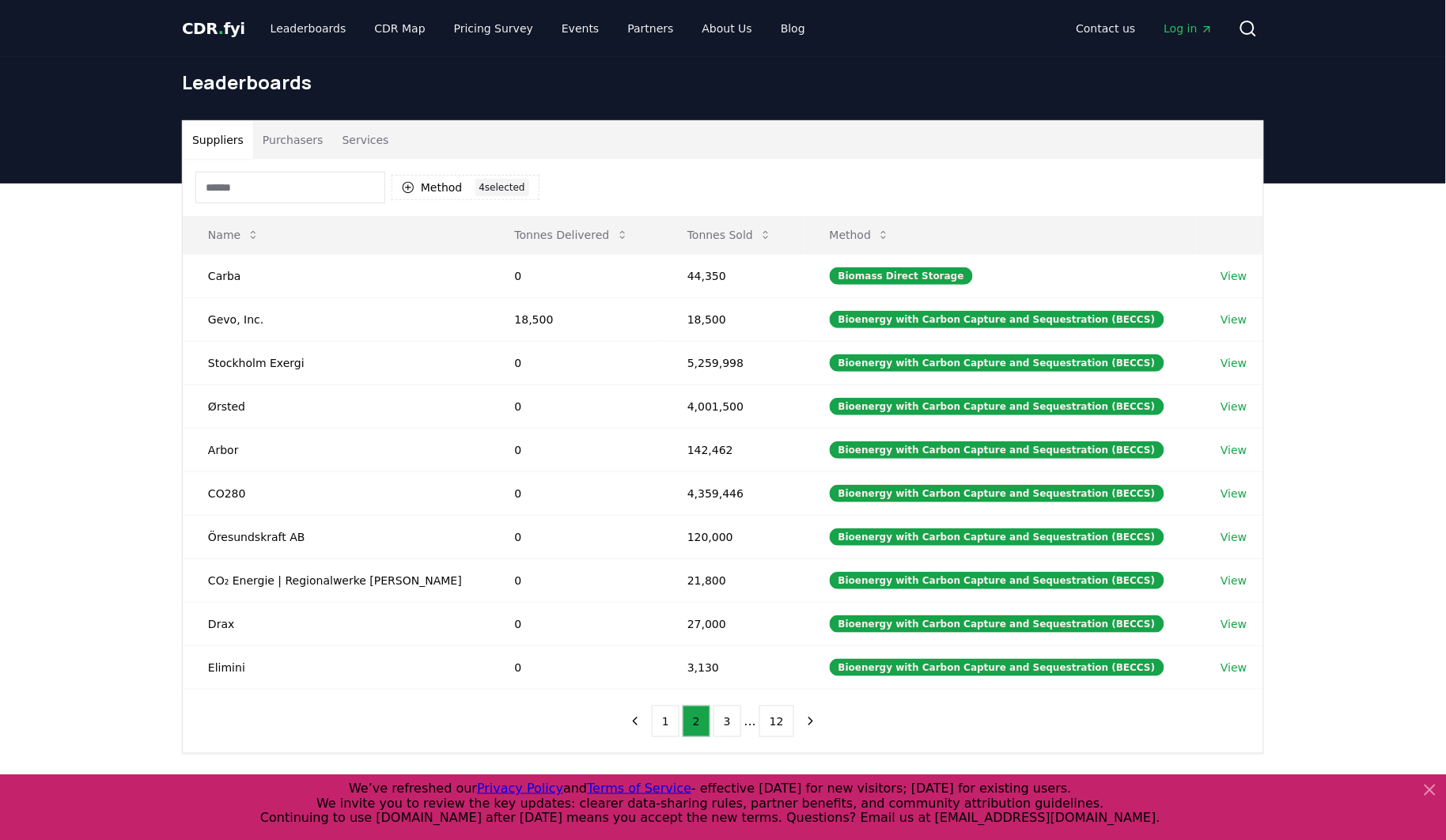
click at [744, 717] on ul "1 2 3 ... 12" at bounding box center [723, 721] width 143 height 32
click at [736, 723] on button "3" at bounding box center [727, 721] width 28 height 32
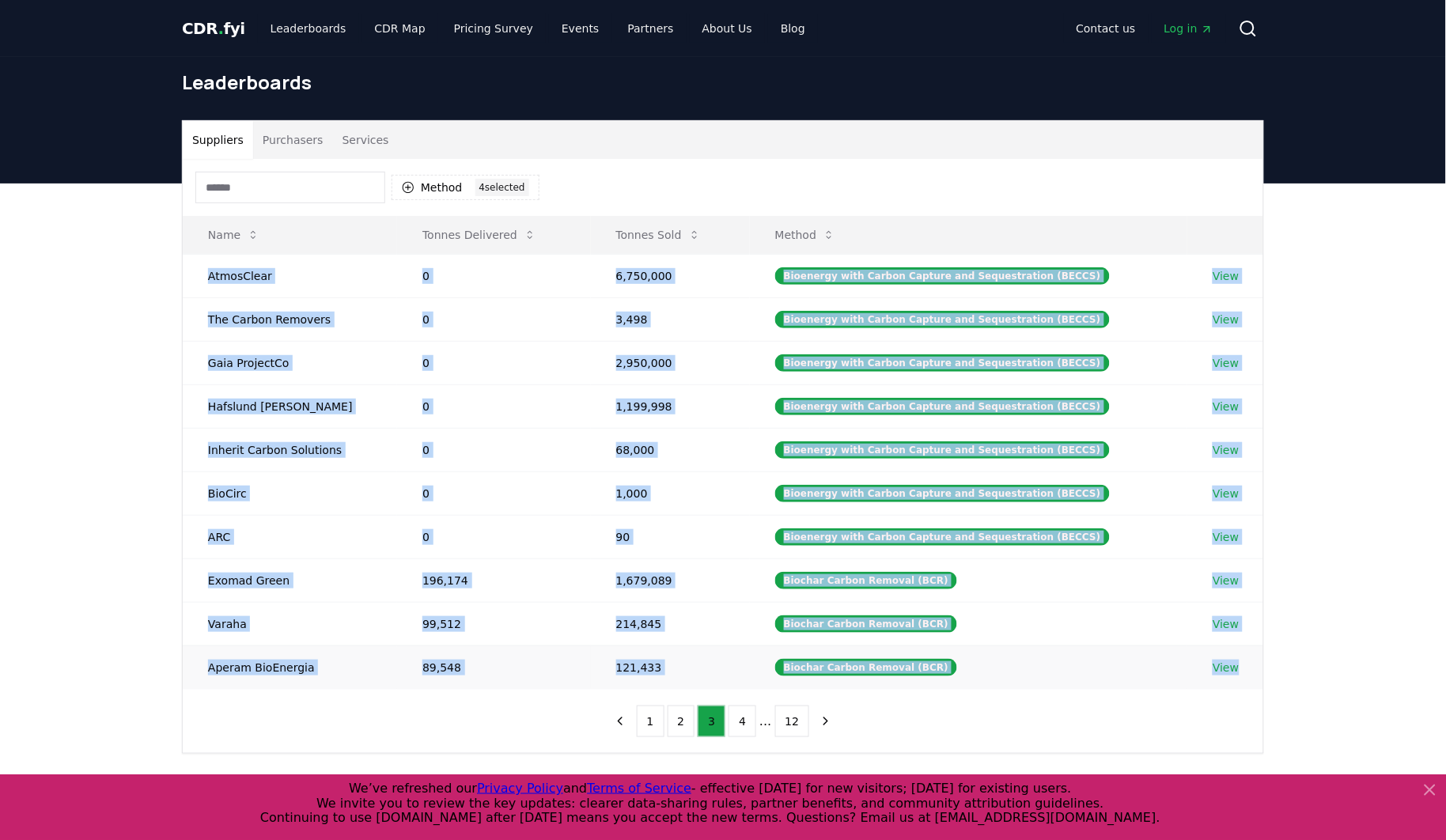
drag, startPoint x: 207, startPoint y: 275, endPoint x: 1239, endPoint y: 665, distance: 1103.2
click at [1239, 665] on tbody "AtmosClear 0 6,750,000 Bioenergy with Carbon Capture and Sequestration (BECCS) …" at bounding box center [723, 470] width 1080 height 434
copy tbody "AtmosClear 0 6,750,000 Bioenergy with Carbon Capture and Sequestration (BECCS) …"
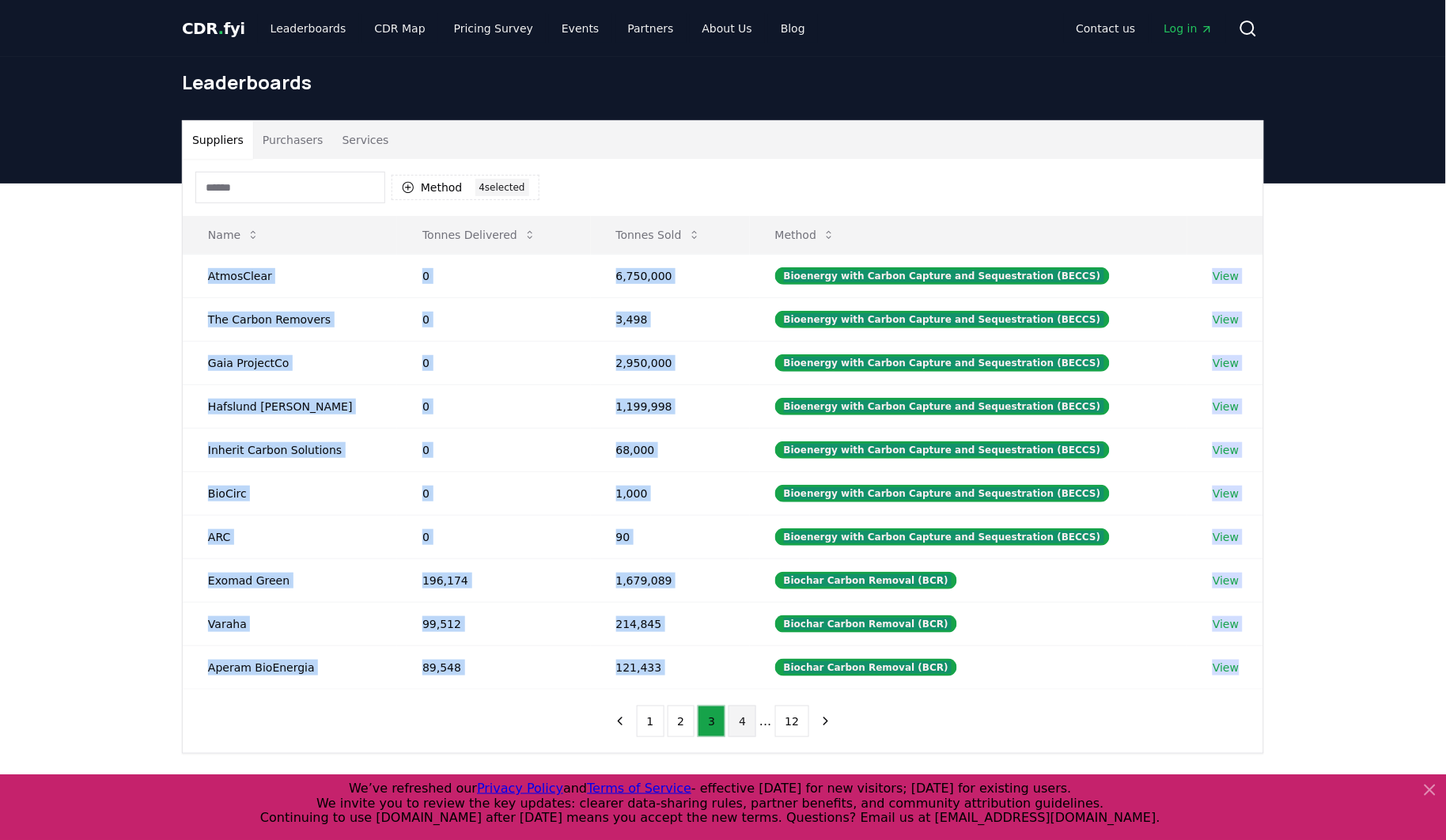
click at [745, 726] on button "4" at bounding box center [742, 721] width 28 height 32
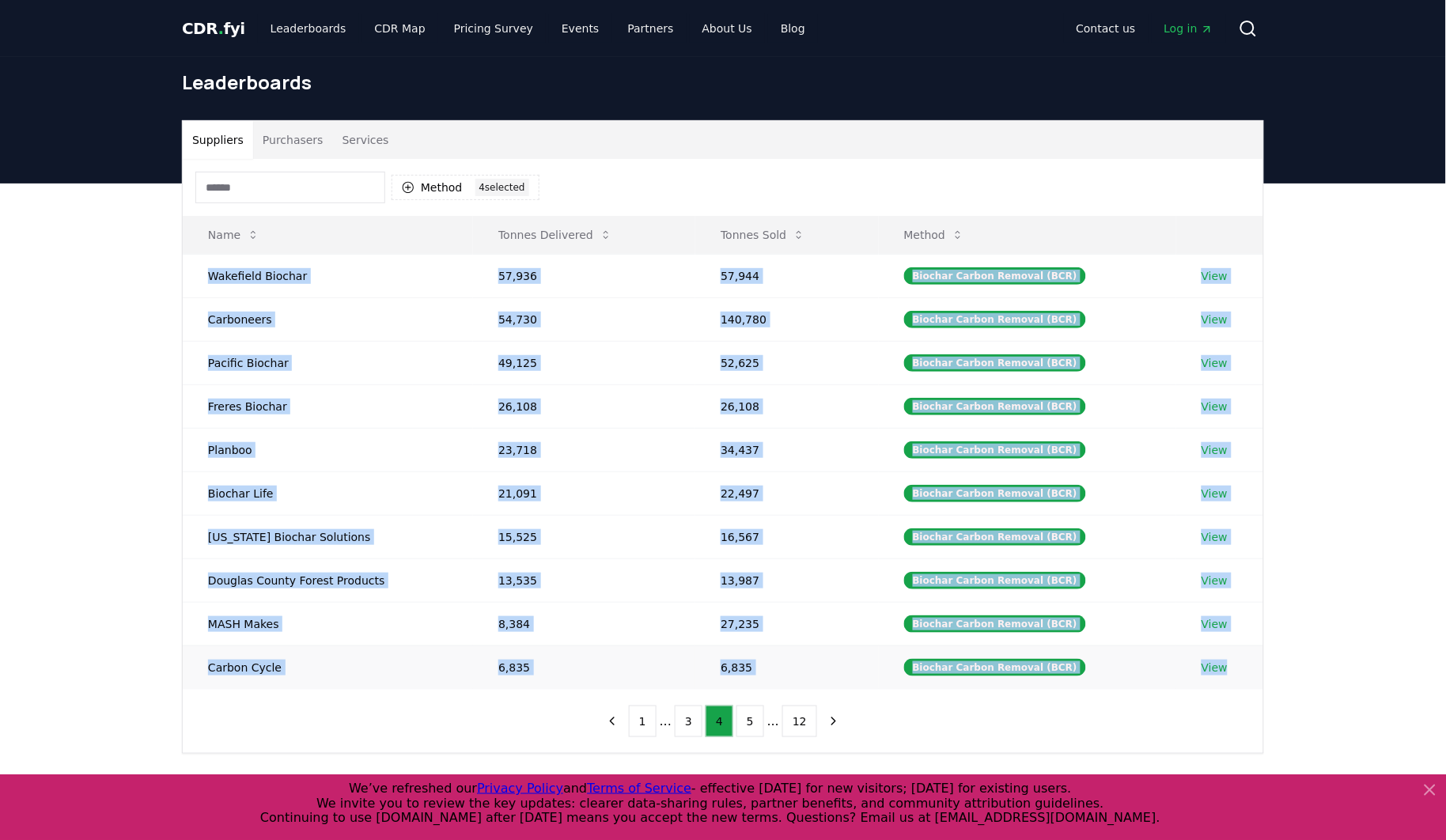
drag, startPoint x: 207, startPoint y: 272, endPoint x: 1239, endPoint y: 683, distance: 1110.8
click at [1239, 683] on tbody "Wakefield Biochar 57,936 57,944 Biochar Carbon Removal (BCR) View Carboneers 54…" at bounding box center [723, 470] width 1080 height 434
copy tbody "Wakefield Biochar 57,936 57,944 Biochar Carbon Removal (BCR) View Carboneers 54…"
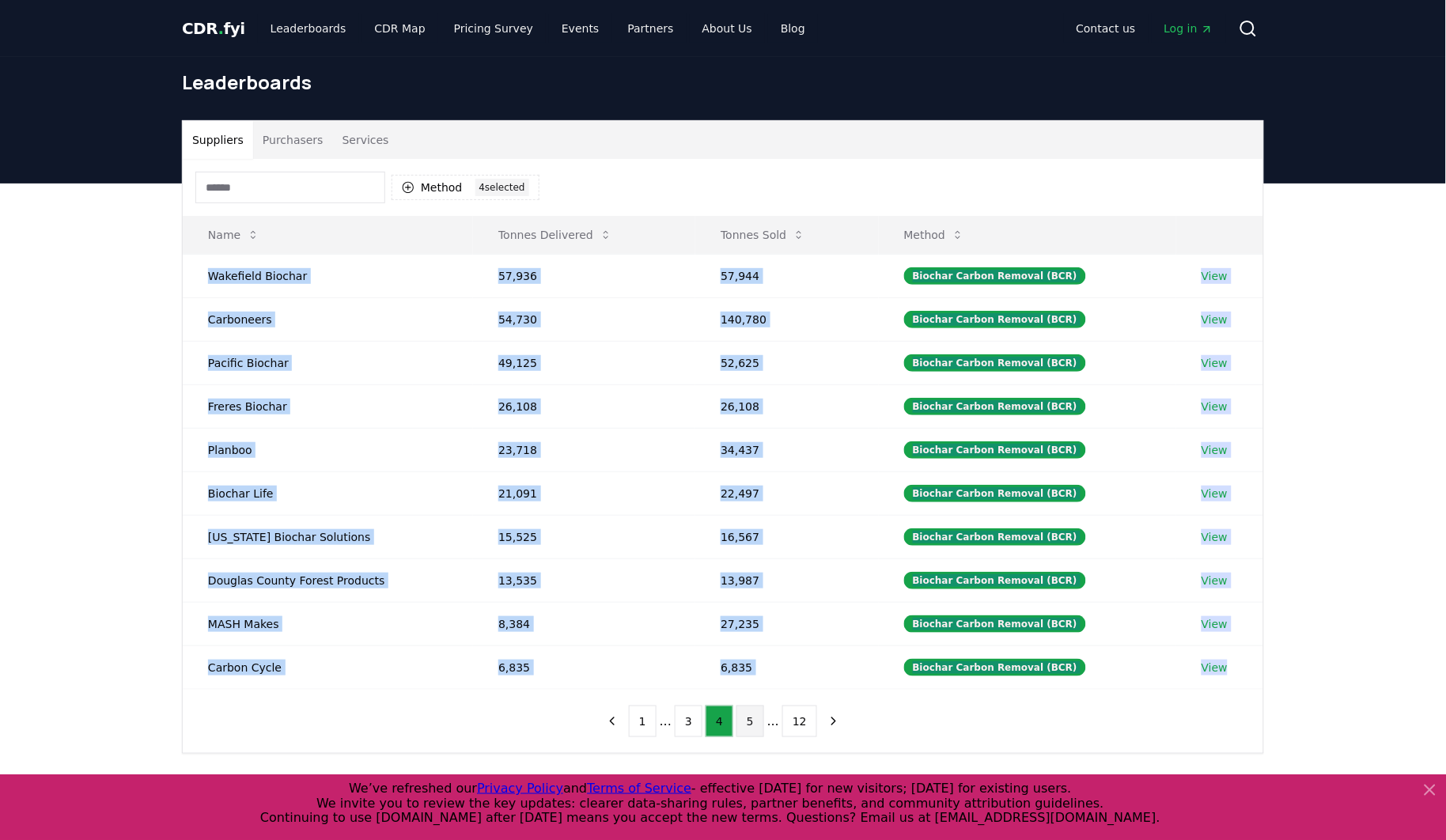
click at [748, 715] on button "5" at bounding box center [750, 721] width 28 height 32
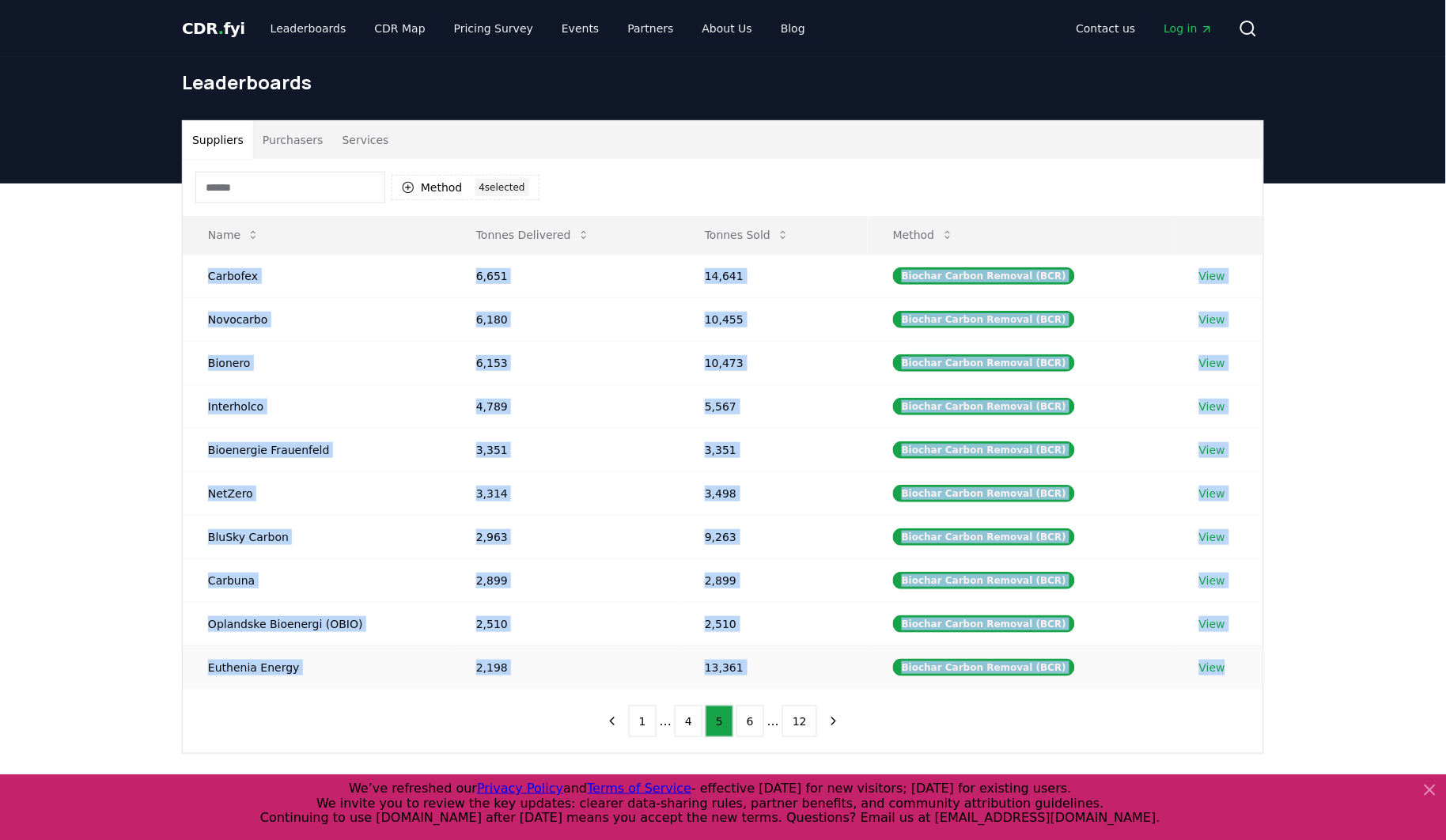
drag, startPoint x: 211, startPoint y: 275, endPoint x: 1247, endPoint y: 670, distance: 1108.7
click at [1247, 670] on tbody "Carbofex 6,651 14,641 Biochar Carbon Removal (BCR) View Novocarbo 6,180 10,455 …" at bounding box center [723, 470] width 1080 height 434
copy tbody "Carbofex 6,651 14,641 Biochar Carbon Removal (BCR) View Novocarbo 6,180 10,455 …"
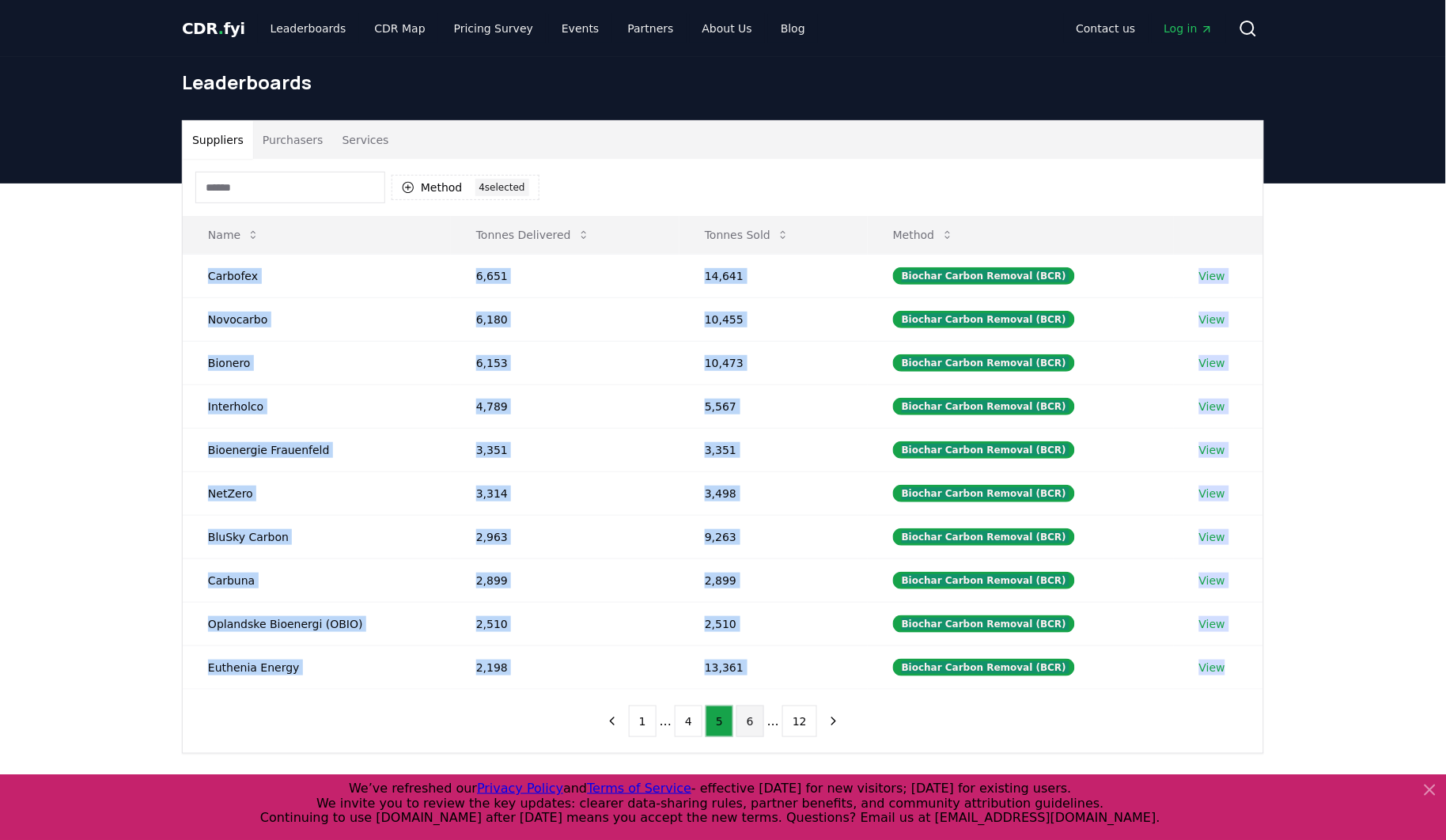
click at [761, 722] on button "6" at bounding box center [750, 721] width 28 height 32
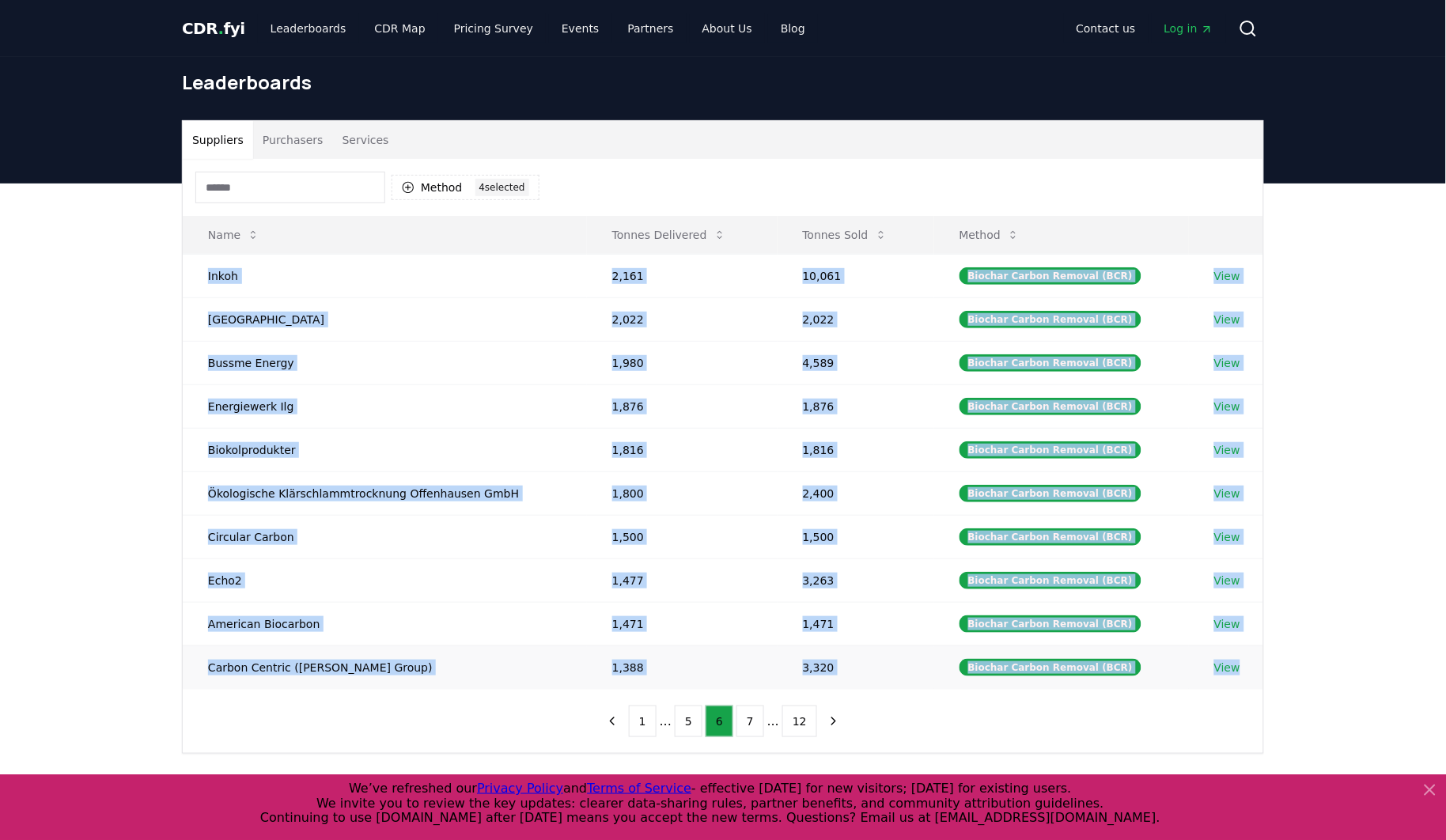
drag, startPoint x: 206, startPoint y: 274, endPoint x: 1245, endPoint y: 677, distance: 1114.4
click at [1245, 677] on tbody "Inkoh 2,161 10,061 Biochar Carbon Removal (BCR) View Nordgau 2,022 2,022 Biocha…" at bounding box center [723, 470] width 1080 height 434
copy tbody "Inkoh 2,161 10,061 Biochar Carbon Removal (BCR) View Nordgau 2,022 2,022 Biocha…"
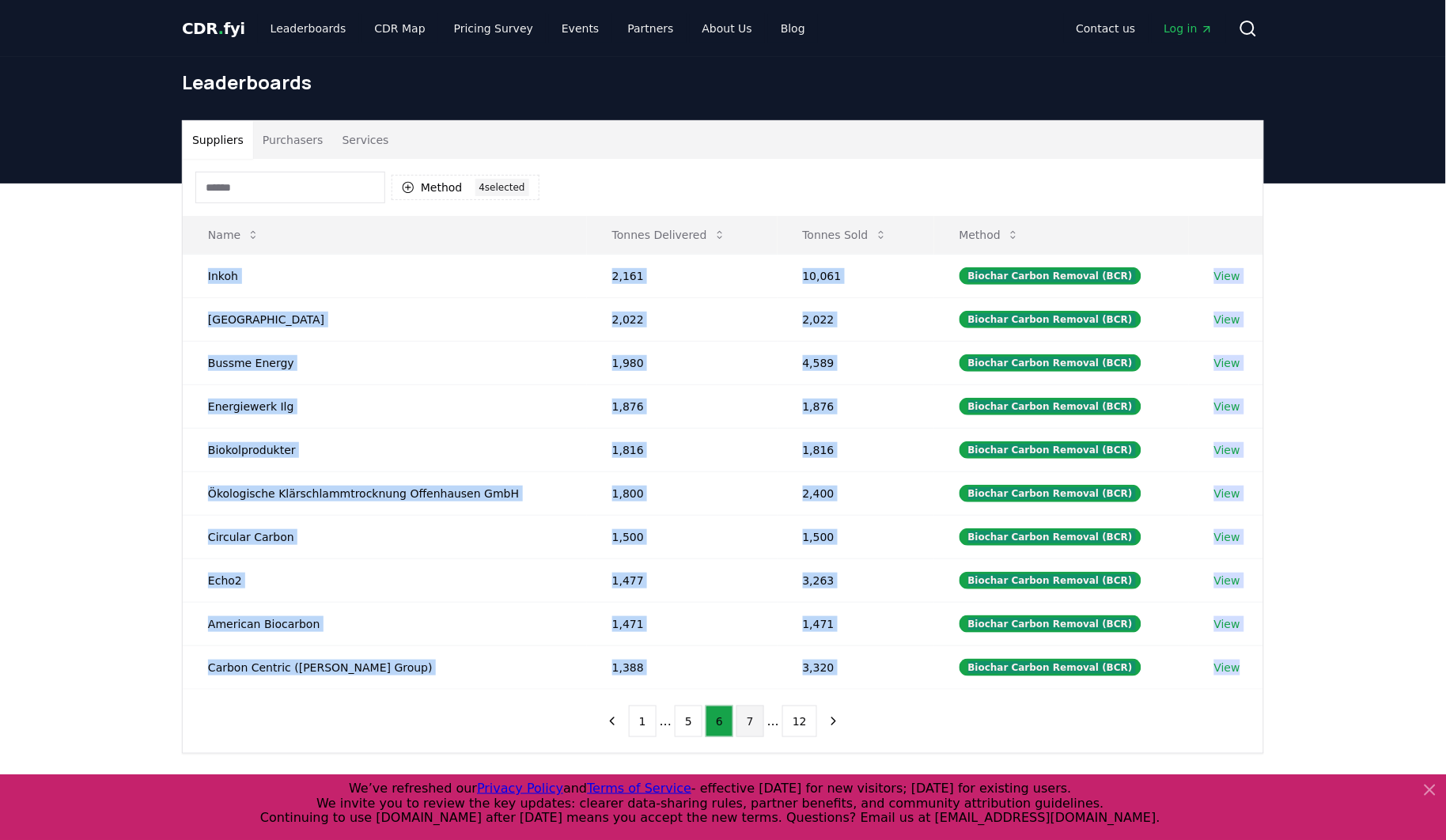
click at [754, 724] on button "7" at bounding box center [750, 721] width 28 height 32
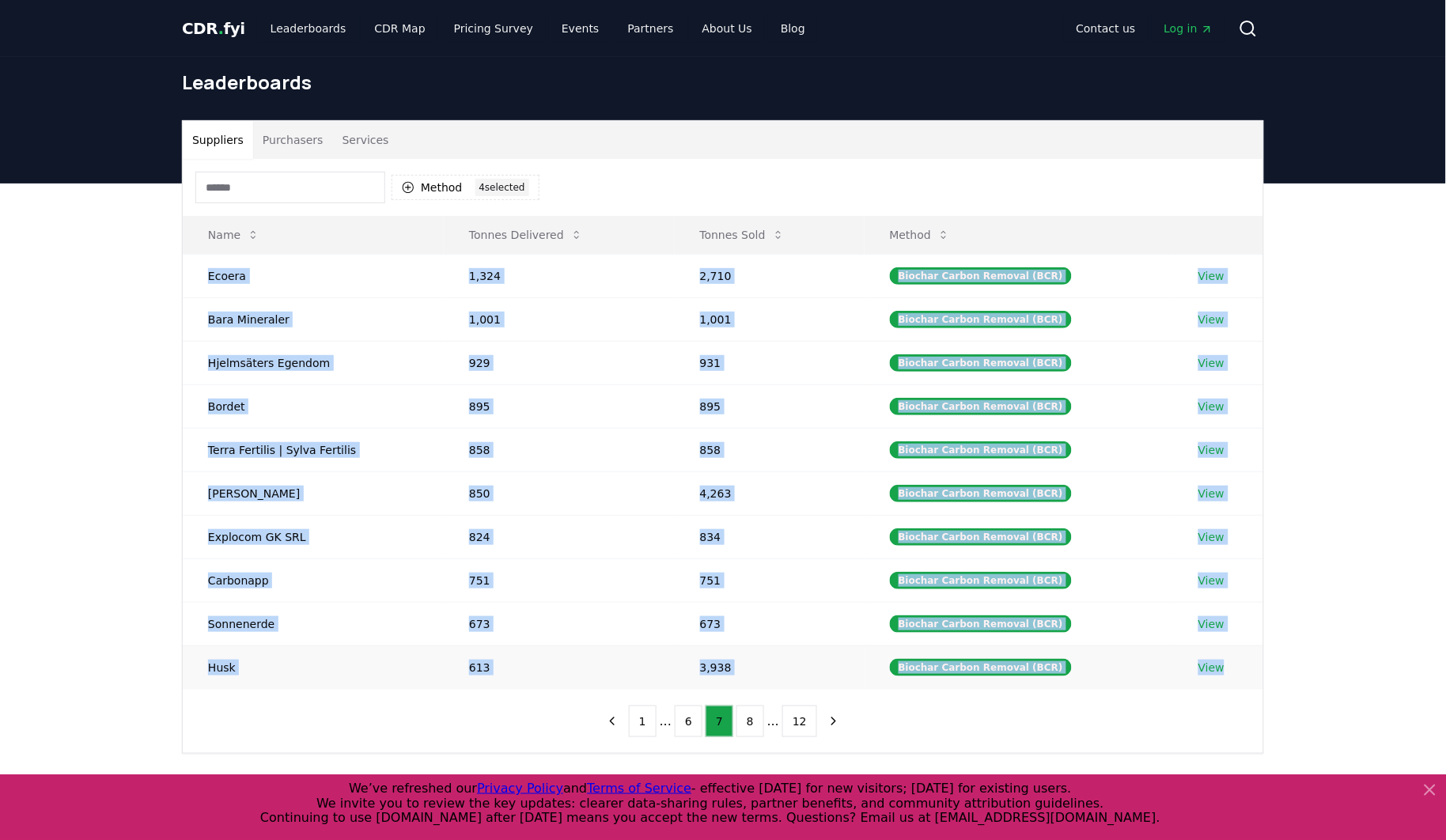
drag, startPoint x: 209, startPoint y: 280, endPoint x: 1232, endPoint y: 669, distance: 1094.5
click at [1232, 669] on tbody "Ecoera 1,324 2,710 Biochar Carbon Removal (BCR) View Bara Mineraler 1,001 1,001…" at bounding box center [723, 470] width 1080 height 434
copy tbody "Ecoera 1,324 2,710 Biochar Carbon Removal (BCR) View Bara Mineraler 1,001 1,001…"
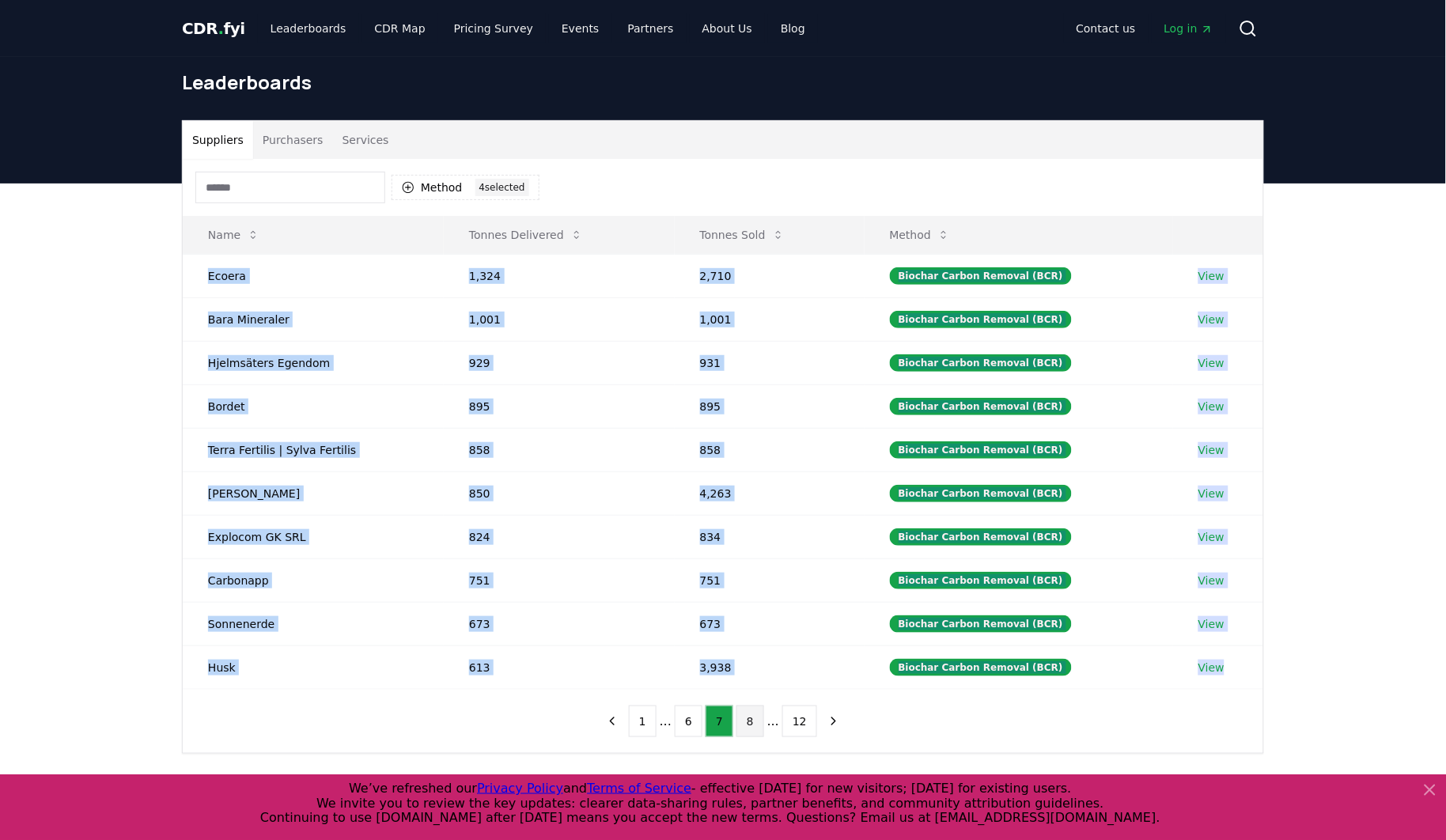
click at [760, 725] on button "8" at bounding box center [750, 721] width 28 height 32
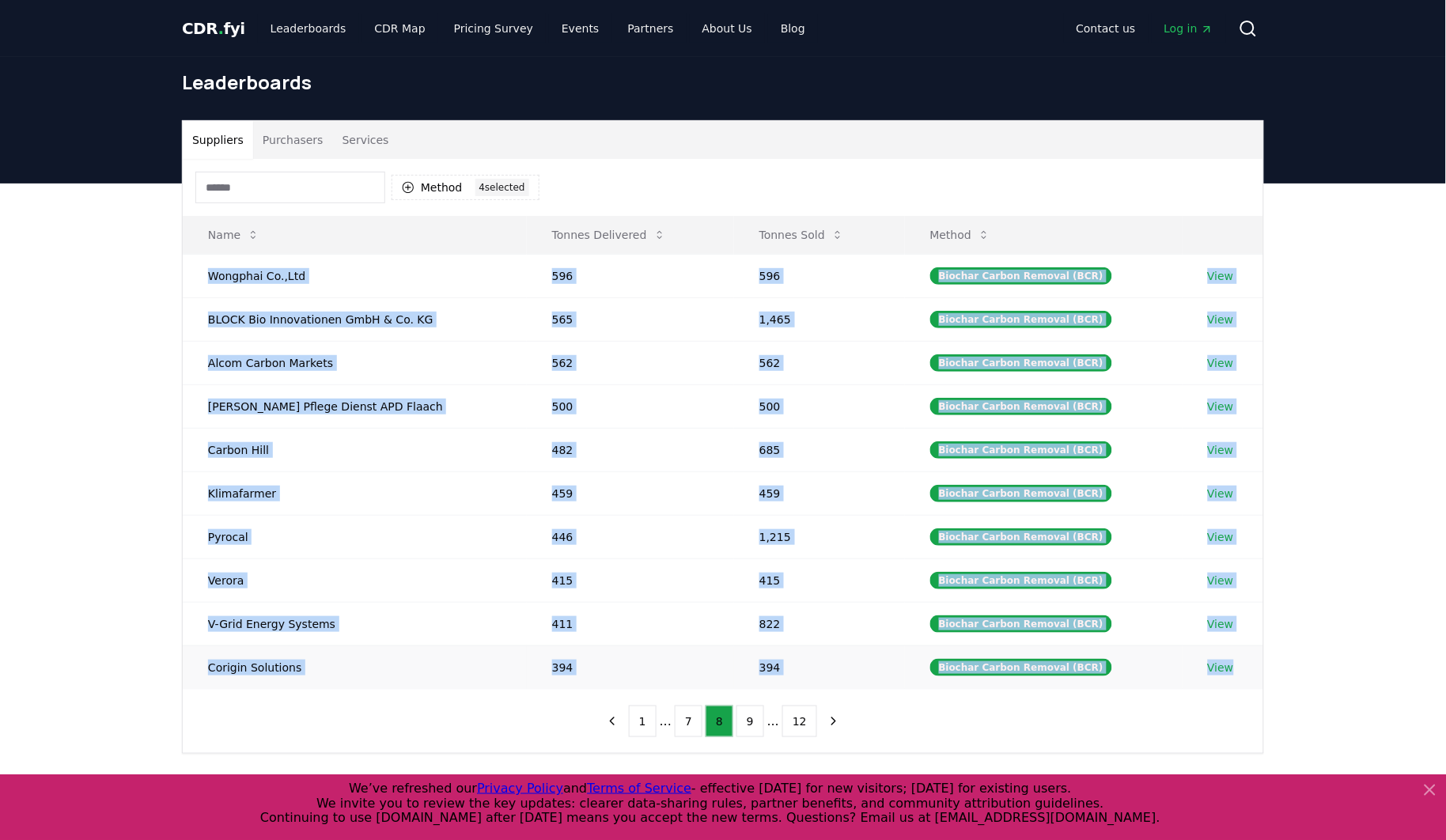
drag, startPoint x: 234, startPoint y: 279, endPoint x: 1228, endPoint y: 670, distance: 1068.1
click at [1228, 670] on tbody "Wongphai Co.,Ltd 596 596 Biochar Carbon Removal (BCR) View BLOCK Bio Innovation…" at bounding box center [723, 470] width 1080 height 434
copy tbody "Wongphai Co.,Ltd 596 596 Biochar Carbon Removal (BCR) View BLOCK Bio Innovation…"
click at [748, 725] on button "9" at bounding box center [750, 721] width 28 height 32
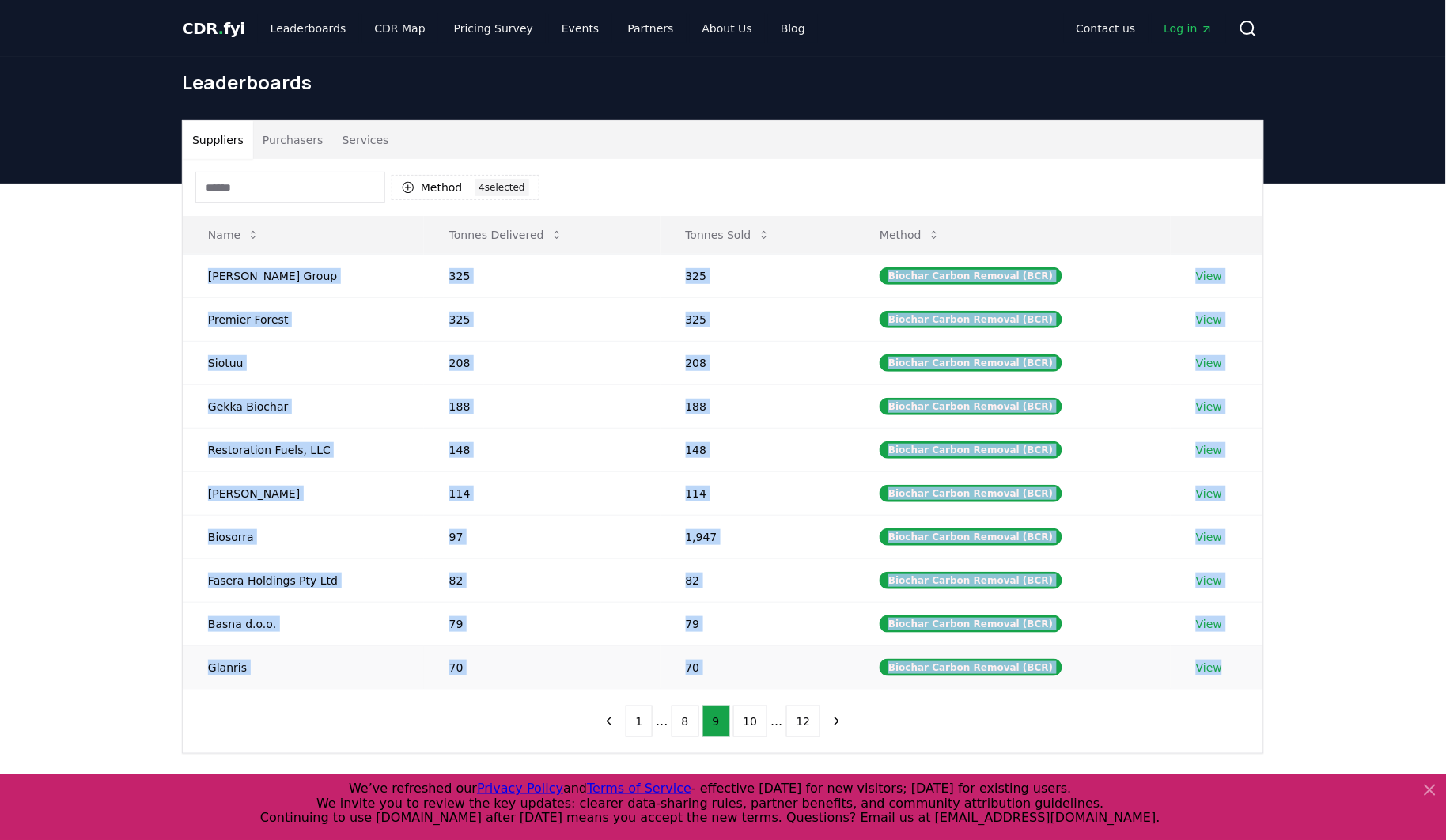
drag, startPoint x: 207, startPoint y: 274, endPoint x: 1229, endPoint y: 667, distance: 1095.0
click at [1229, 667] on tbody "[PERSON_NAME] Group 325 325 Biochar Carbon Removal (BCR) View Premier Forest 32…" at bounding box center [723, 470] width 1080 height 434
copy tbody "[PERSON_NAME] Group 325 325 Biochar Carbon Removal (BCR) View Premier Forest 32…"
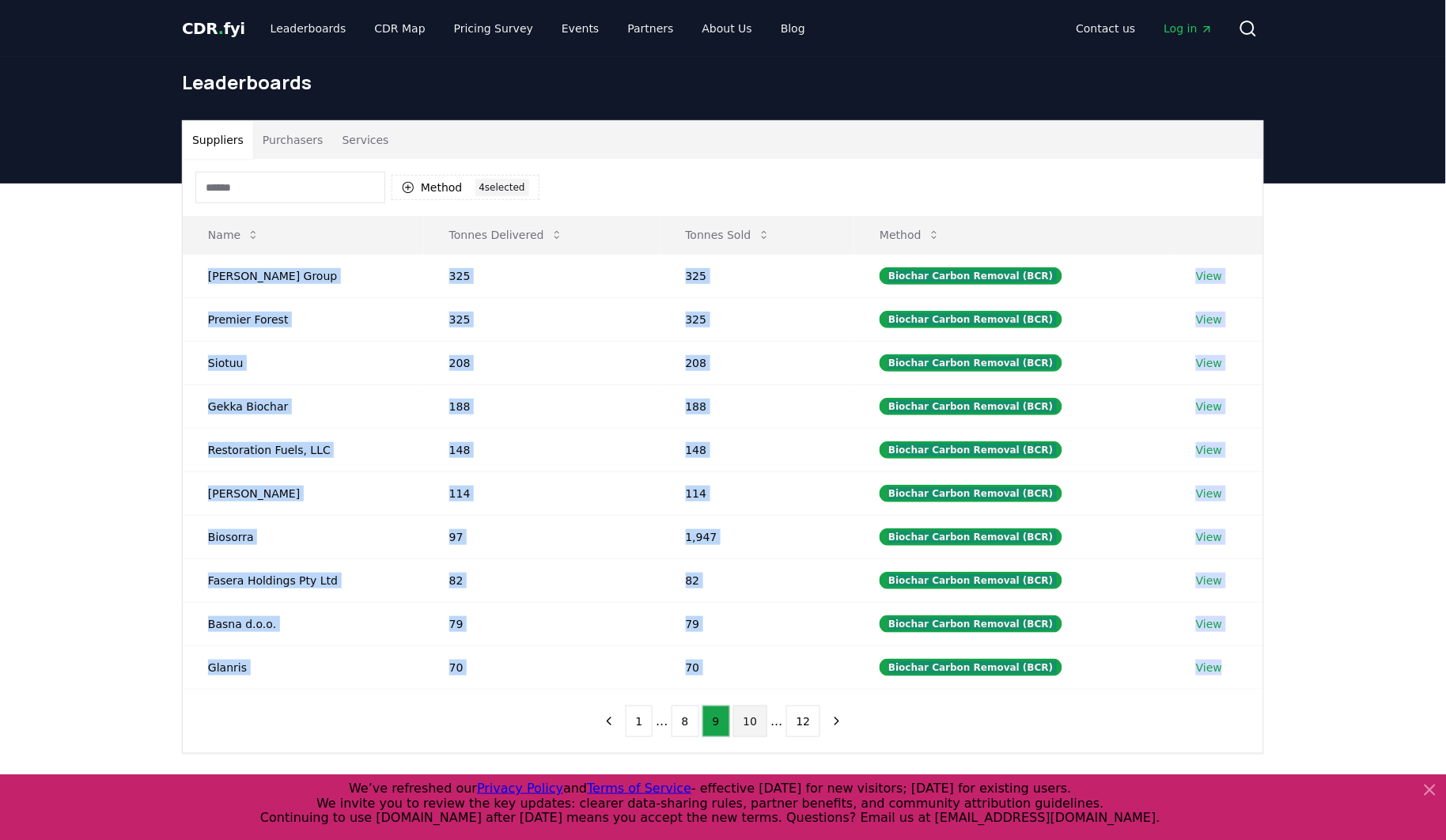
click at [761, 722] on button "10" at bounding box center [750, 721] width 35 height 32
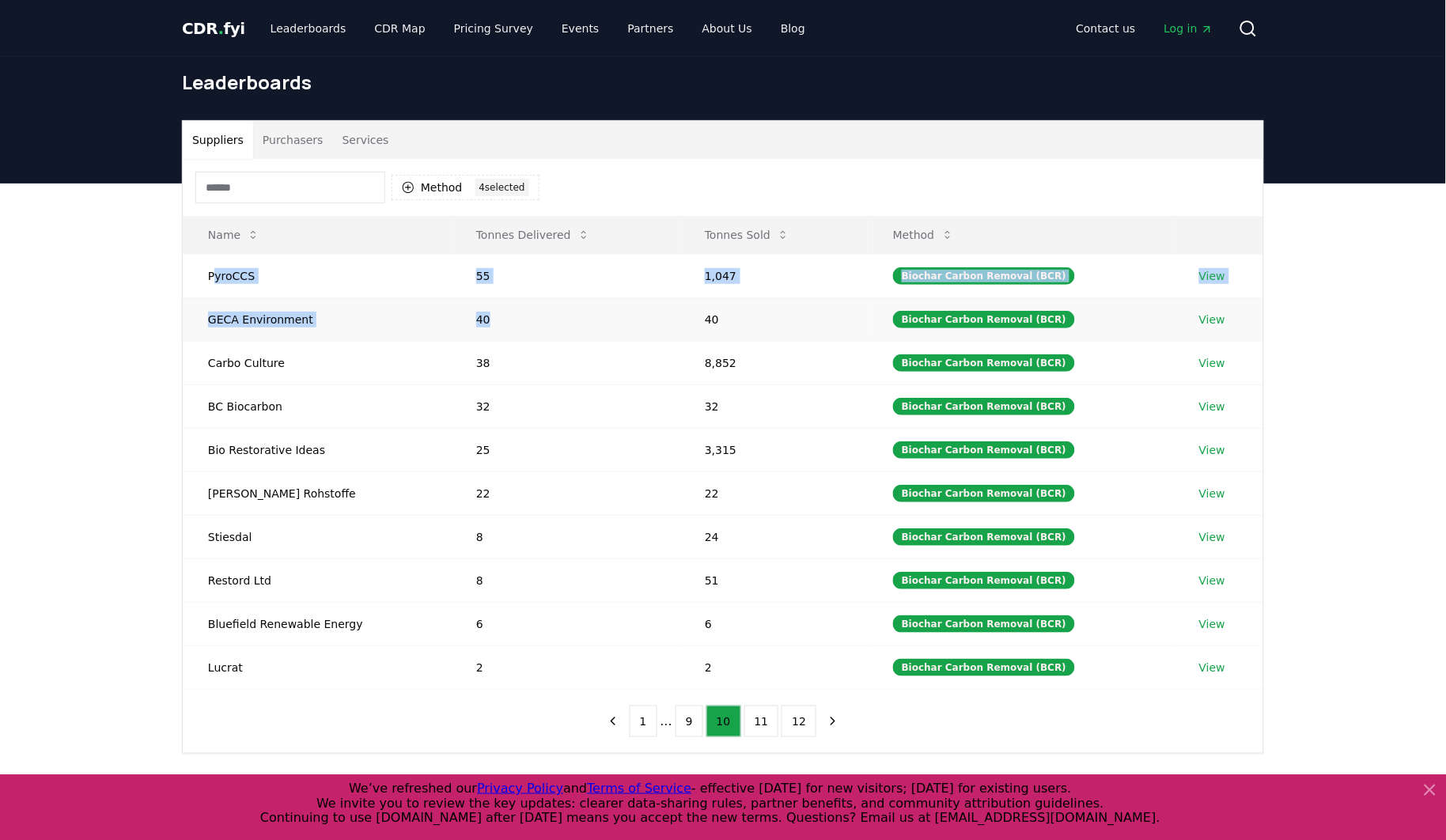
drag, startPoint x: 214, startPoint y: 274, endPoint x: 510, endPoint y: 309, distance: 298.1
click at [510, 309] on tbody "PyroCCS 55 1,047 Biochar Carbon Removal (BCR) View GECA Environment 40 40 Bioch…" at bounding box center [723, 470] width 1080 height 434
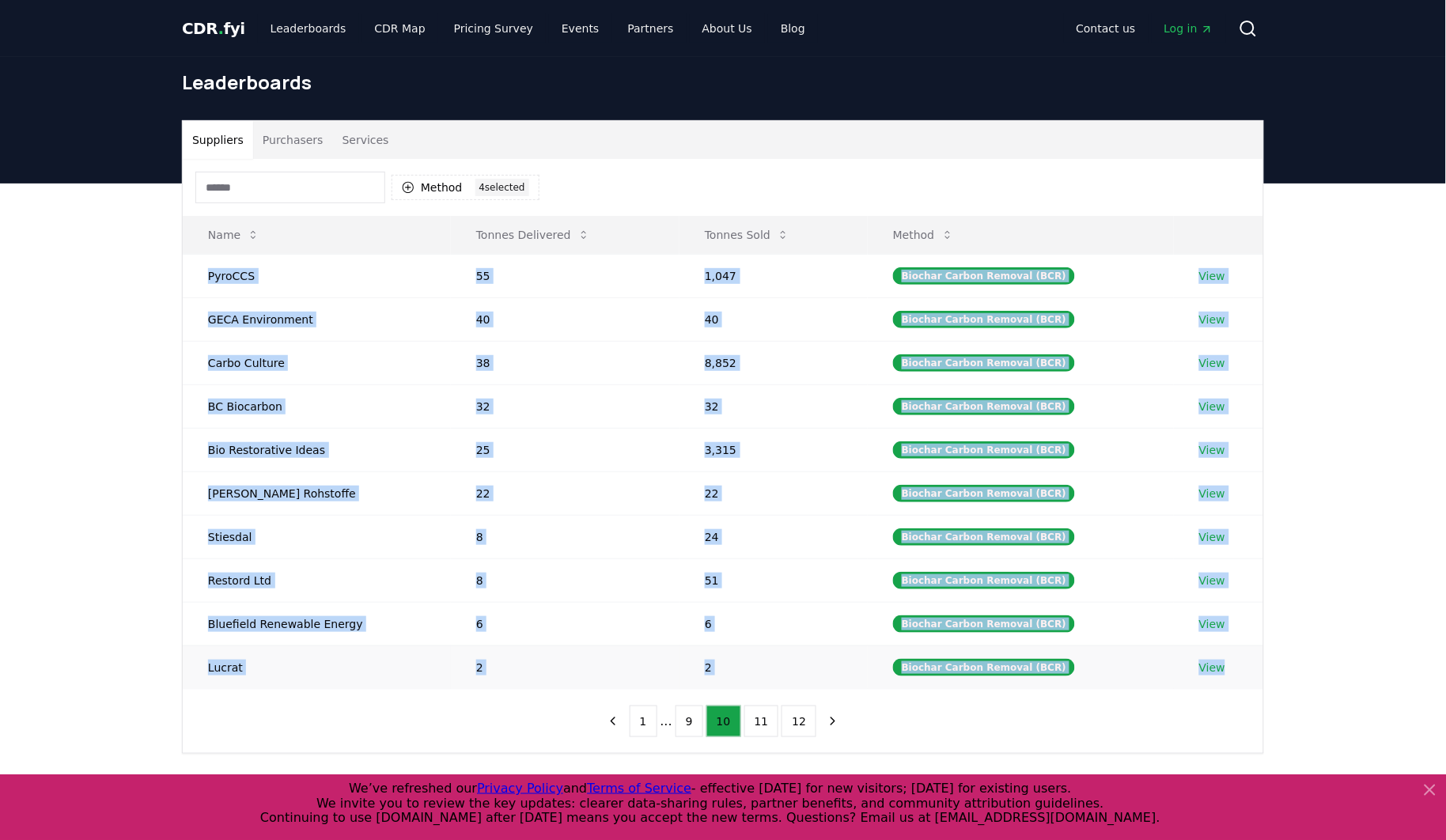
drag, startPoint x: 208, startPoint y: 279, endPoint x: 1223, endPoint y: 658, distance: 1083.5
click at [1223, 658] on tbody "PyroCCS 55 1,047 Biochar Carbon Removal (BCR) View GECA Environment 40 40 Bioch…" at bounding box center [723, 470] width 1080 height 434
click at [768, 722] on button "11" at bounding box center [761, 721] width 35 height 32
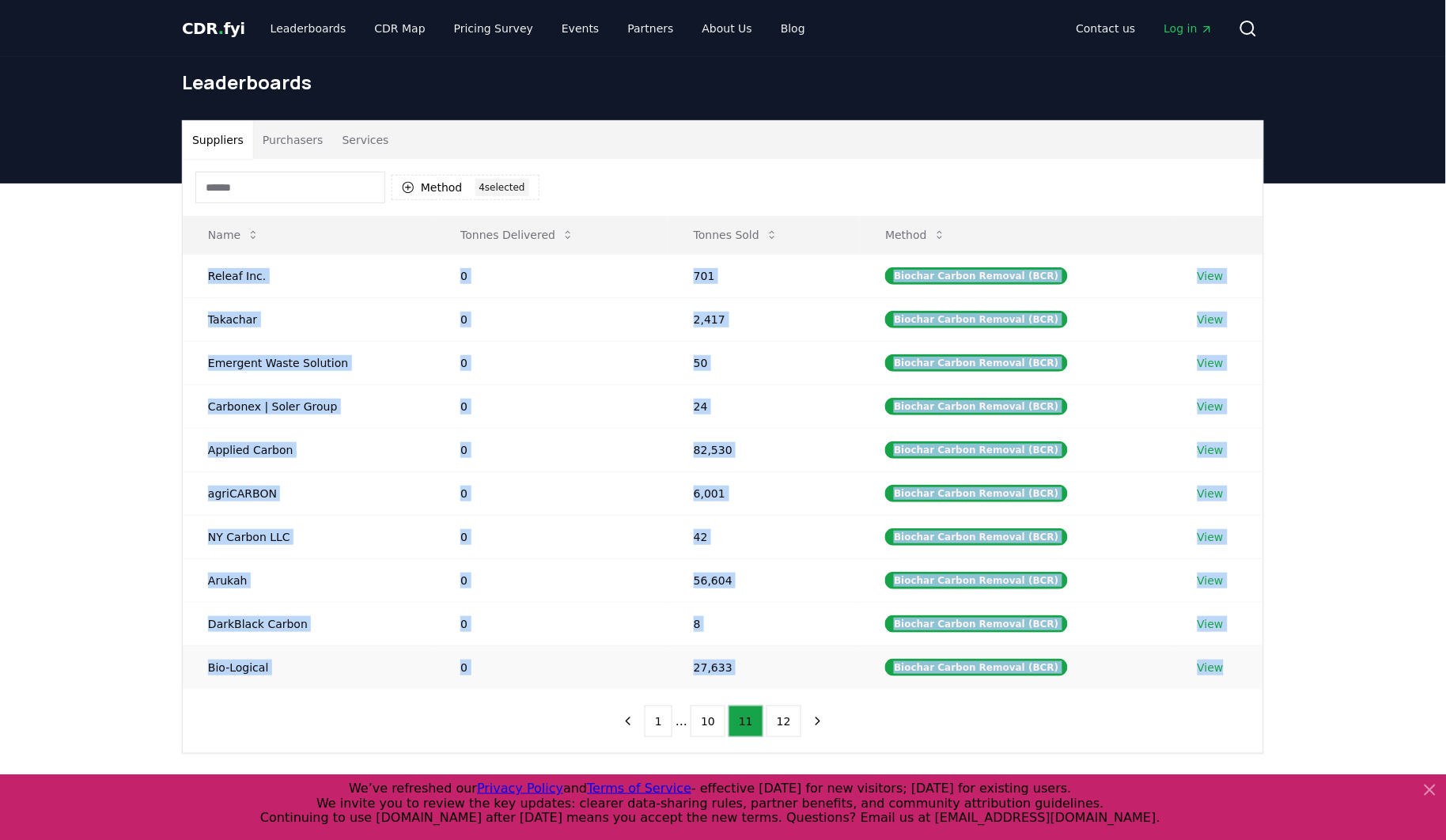
drag, startPoint x: 211, startPoint y: 272, endPoint x: 1227, endPoint y: 665, distance: 1089.4
click at [1227, 665] on tbody "Releaf Inc. 0 701 Biochar Carbon Removal (BCR) View Takachar 0 2,417 Biochar Ca…" at bounding box center [723, 470] width 1080 height 434
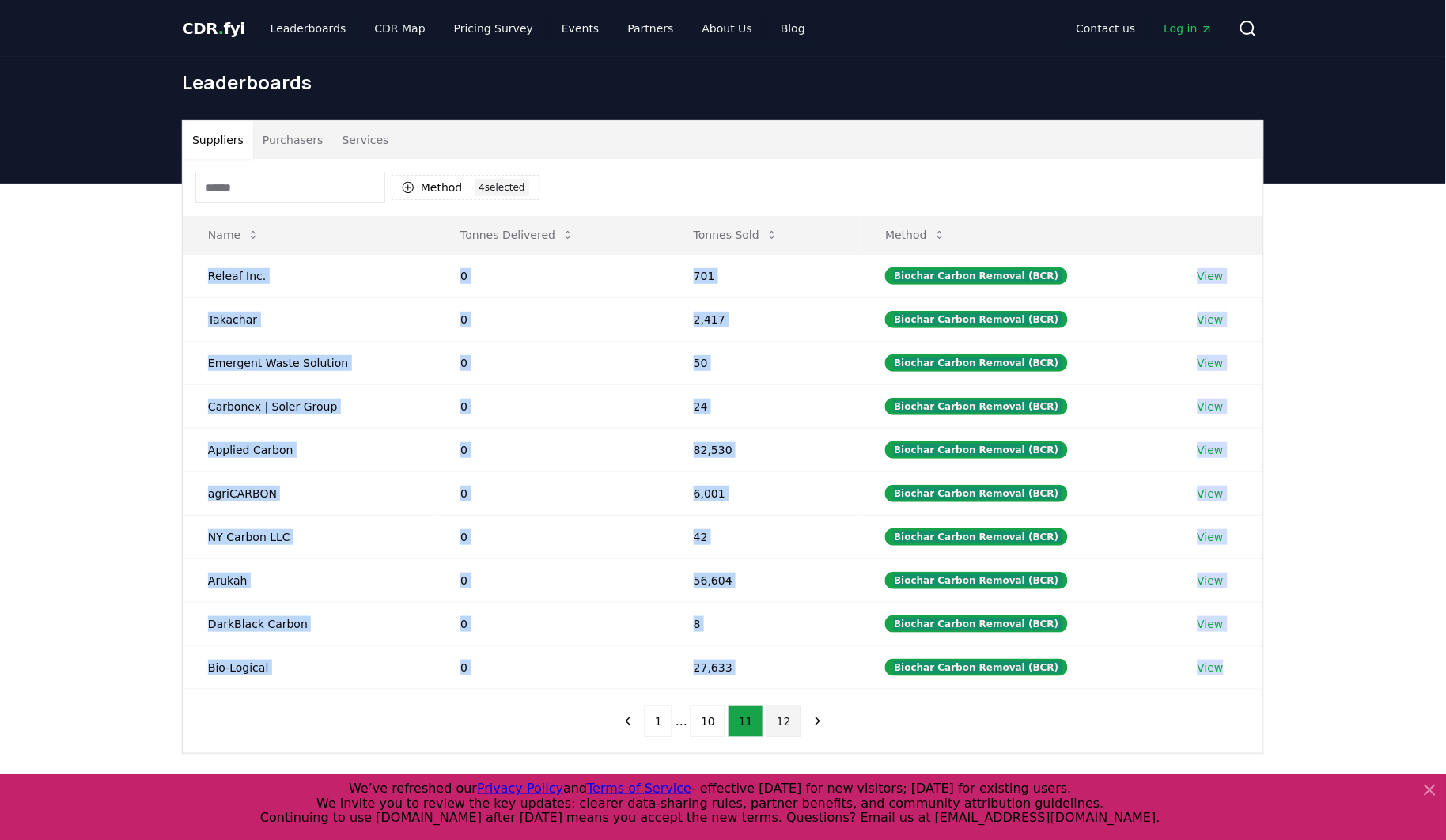
drag, startPoint x: 752, startPoint y: 727, endPoint x: 764, endPoint y: 727, distance: 12.0
click at [752, 727] on button "11" at bounding box center [745, 721] width 35 height 32
click at [772, 727] on button "12" at bounding box center [783, 721] width 35 height 32
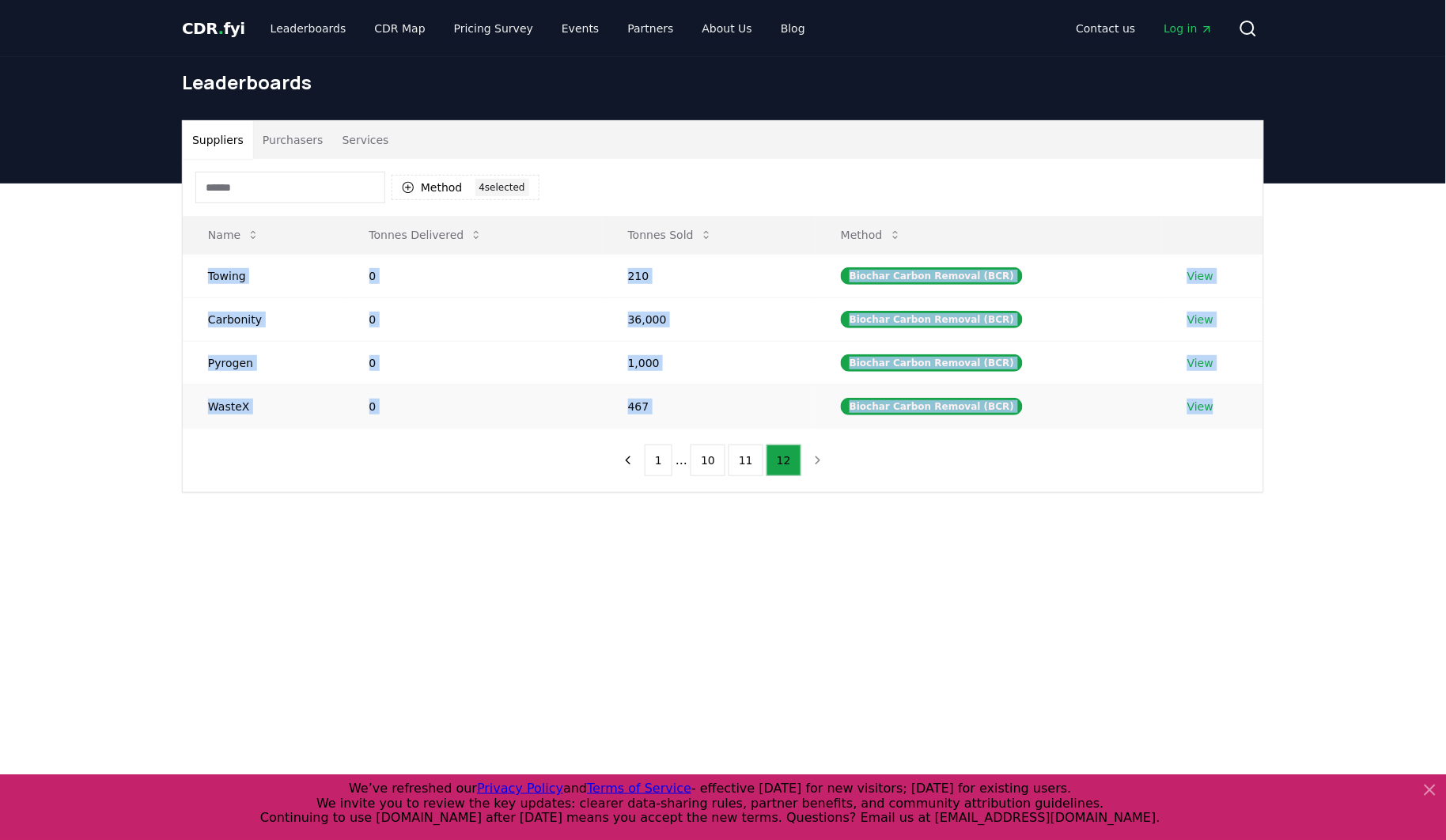
drag, startPoint x: 199, startPoint y: 277, endPoint x: 1215, endPoint y: 418, distance: 1025.7
click at [1215, 418] on tbody "Towing 0 210 Biochar Carbon Removal (BCR) View Carbonity 0 36,000 Biochar Carbo…" at bounding box center [723, 340] width 1080 height 174
drag, startPoint x: 376, startPoint y: 233, endPoint x: 460, endPoint y: 553, distance: 330.8
click at [461, 547] on div "Suppliers Purchasers Services Method 4 4 selected Name Tonnes Delivered Tonnes …" at bounding box center [723, 369] width 1446 height 372
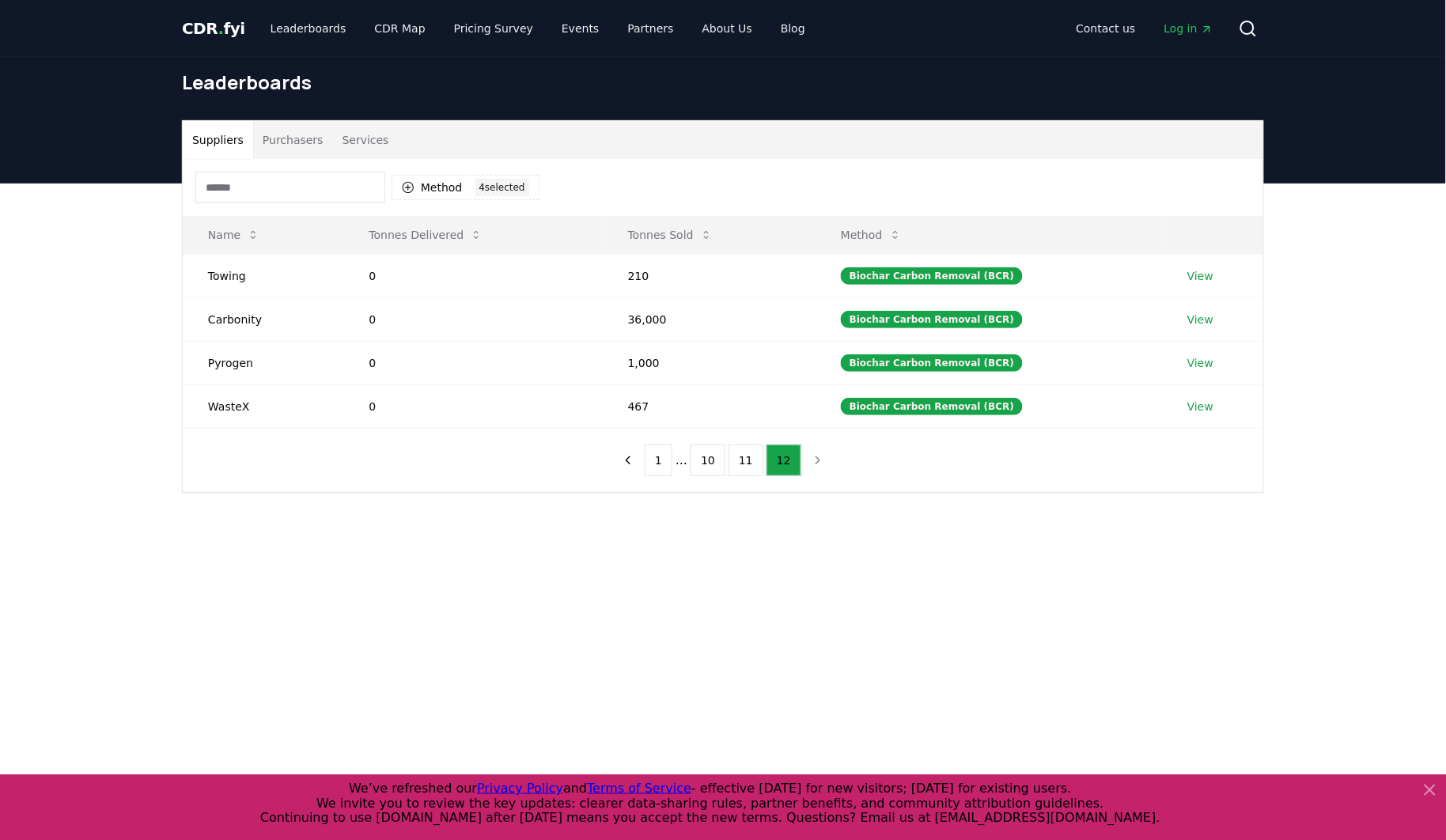
click at [454, 566] on main "Suppliers Purchasers Services Method 4 4 selected Name Tonnes Delivered Tonnes …" at bounding box center [723, 603] width 1446 height 840
